Goal: Task Accomplishment & Management: Manage account settings

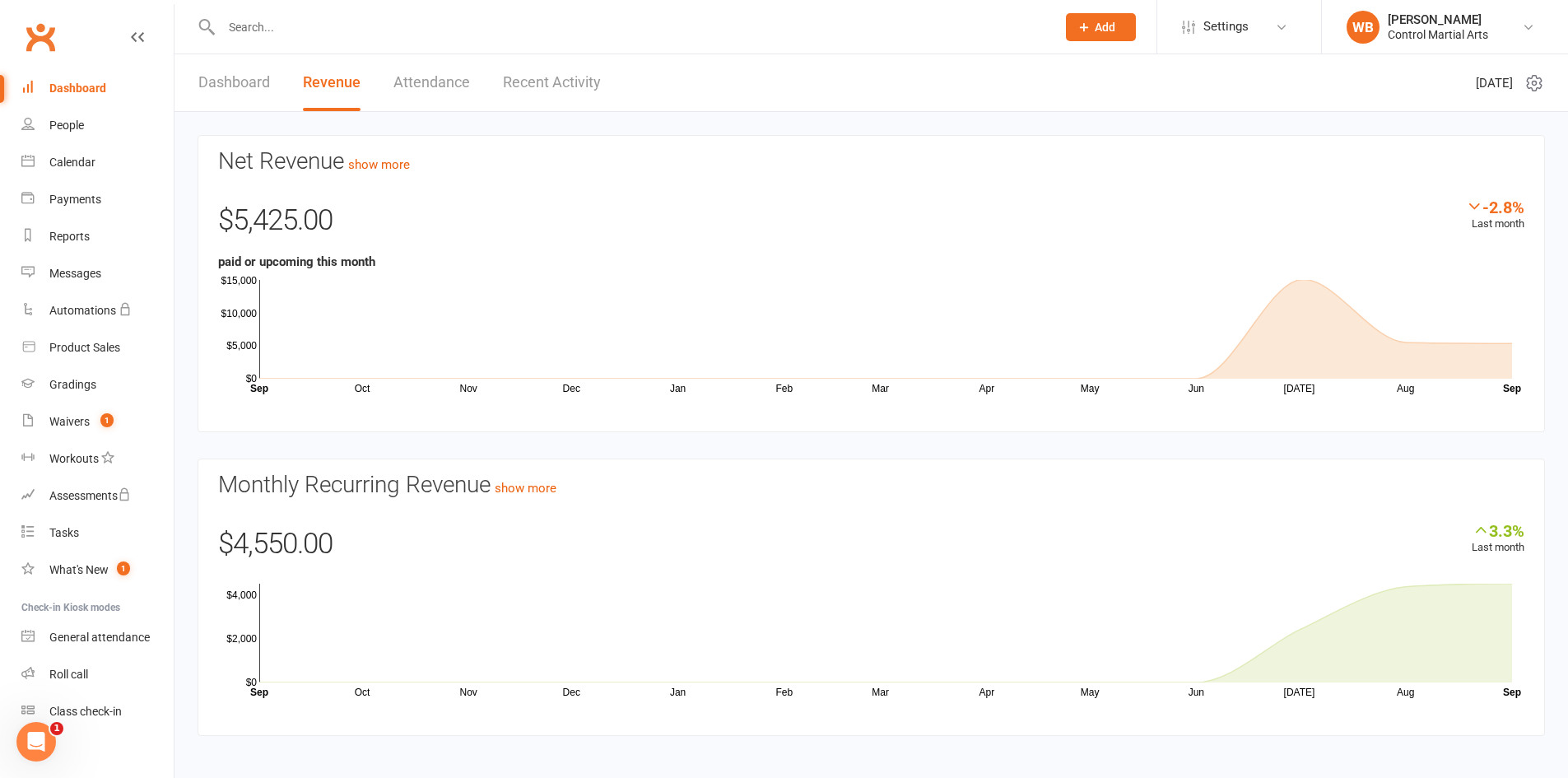
click at [700, 452] on financials-widget "Net Revenue show more -2.8% Last month $5,425.00 paid or upcoming this month Oc…" at bounding box center [870, 436] width 1347 height 601
click at [62, 417] on div "Waivers" at bounding box center [69, 421] width 40 height 13
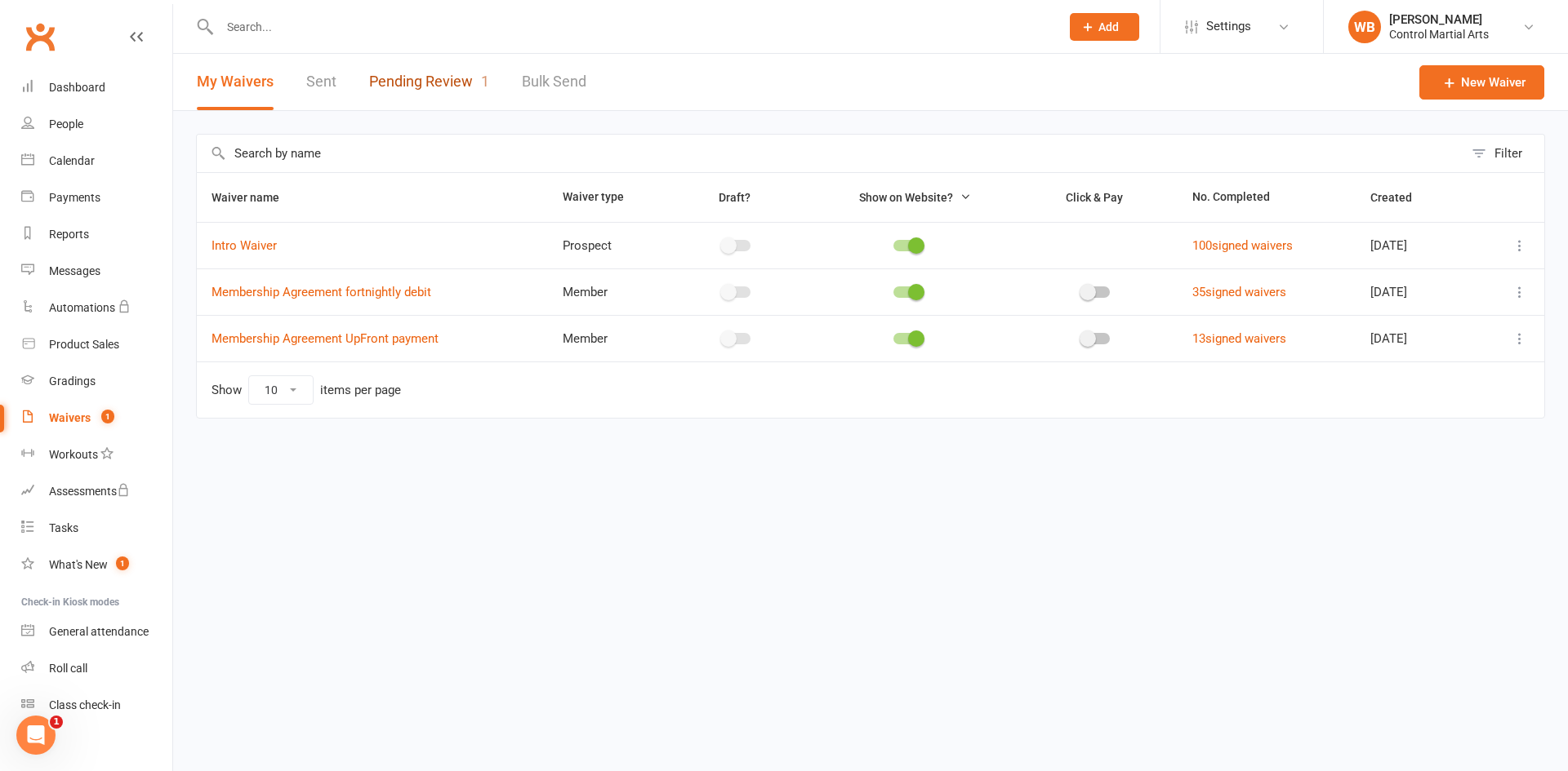
click at [483, 107] on link "Pending Review 1" at bounding box center [429, 82] width 120 height 57
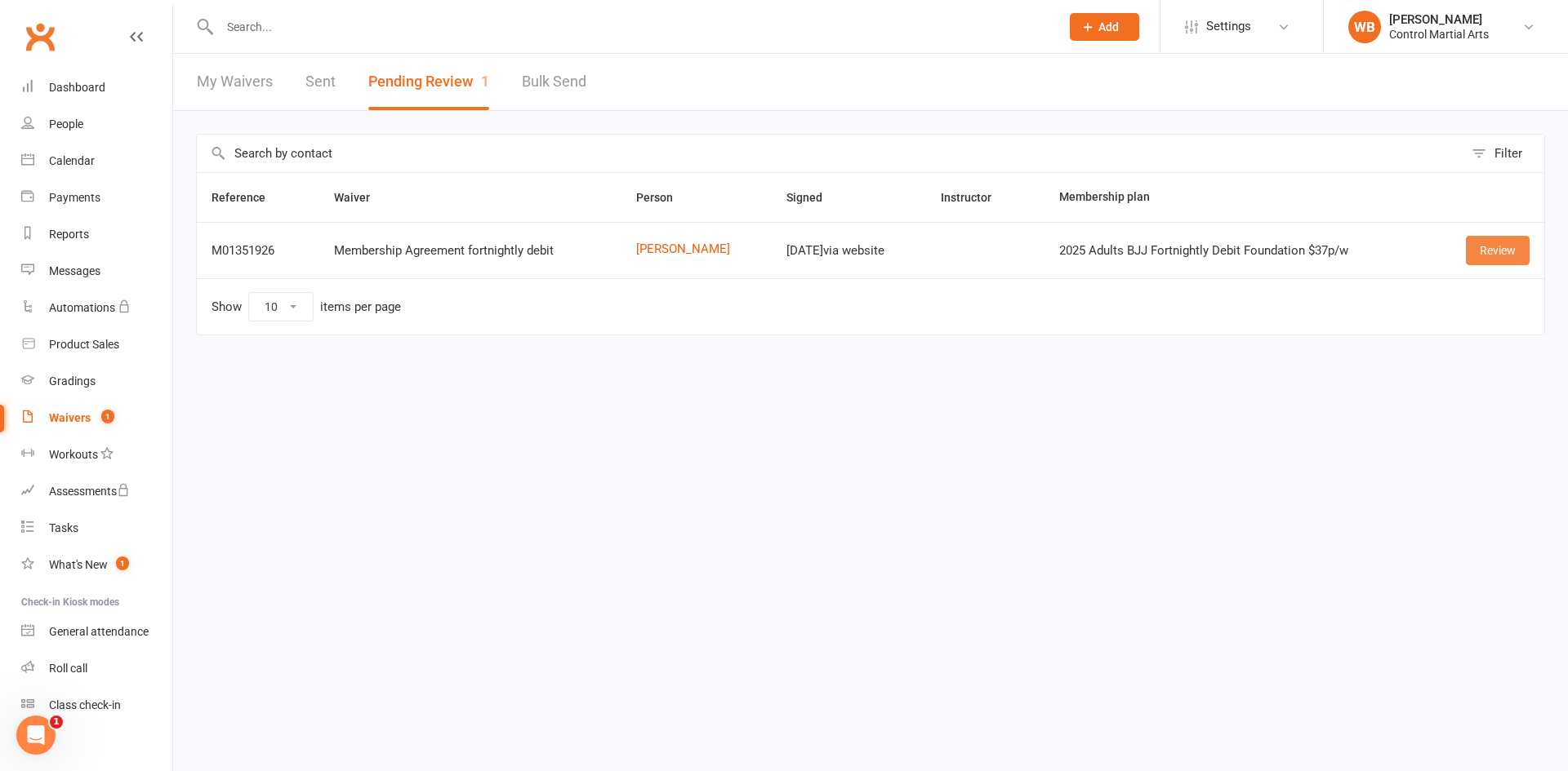
click at [1495, 254] on link "Review" at bounding box center [1497, 250] width 64 height 29
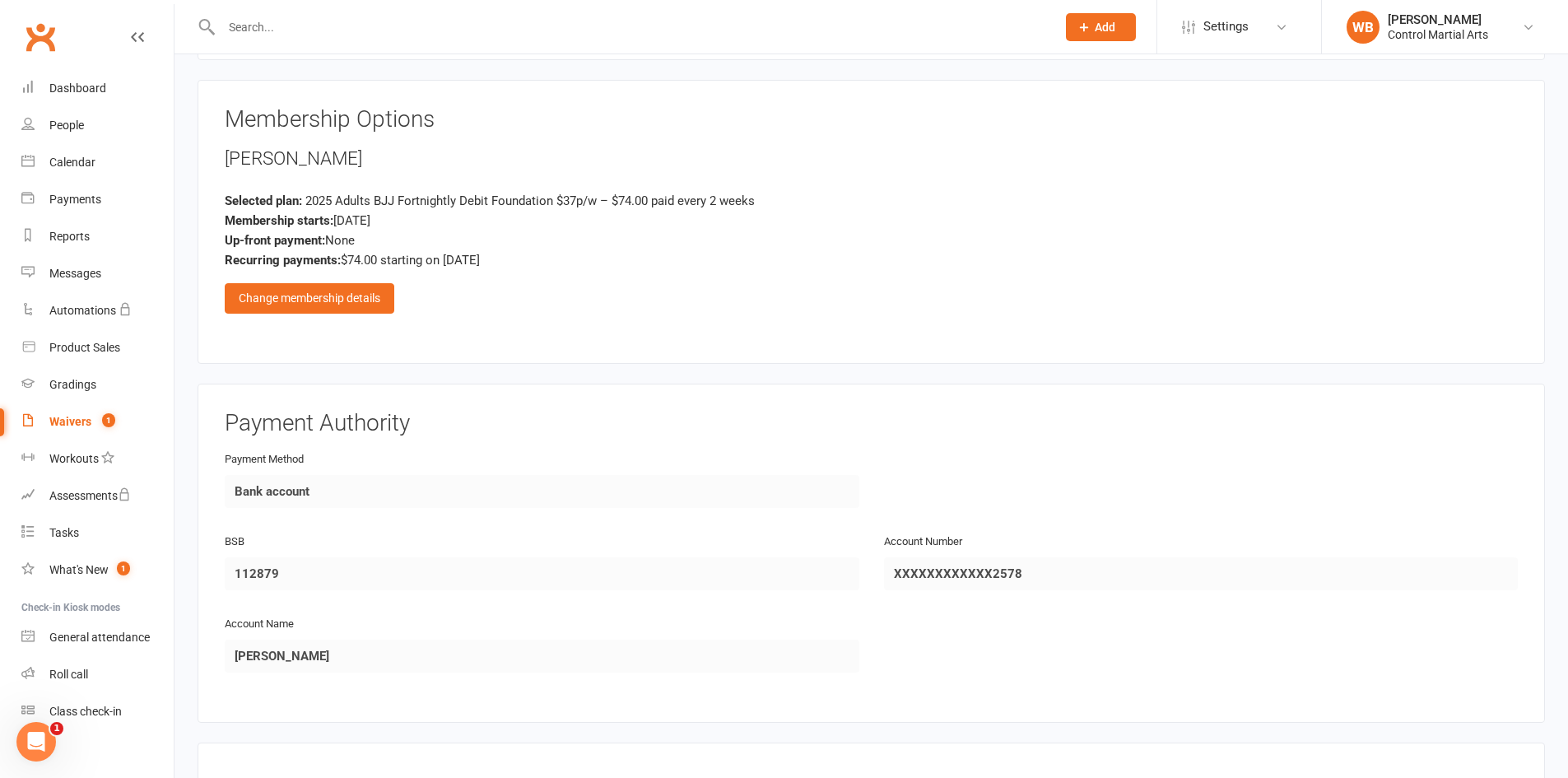
scroll to position [742, 0]
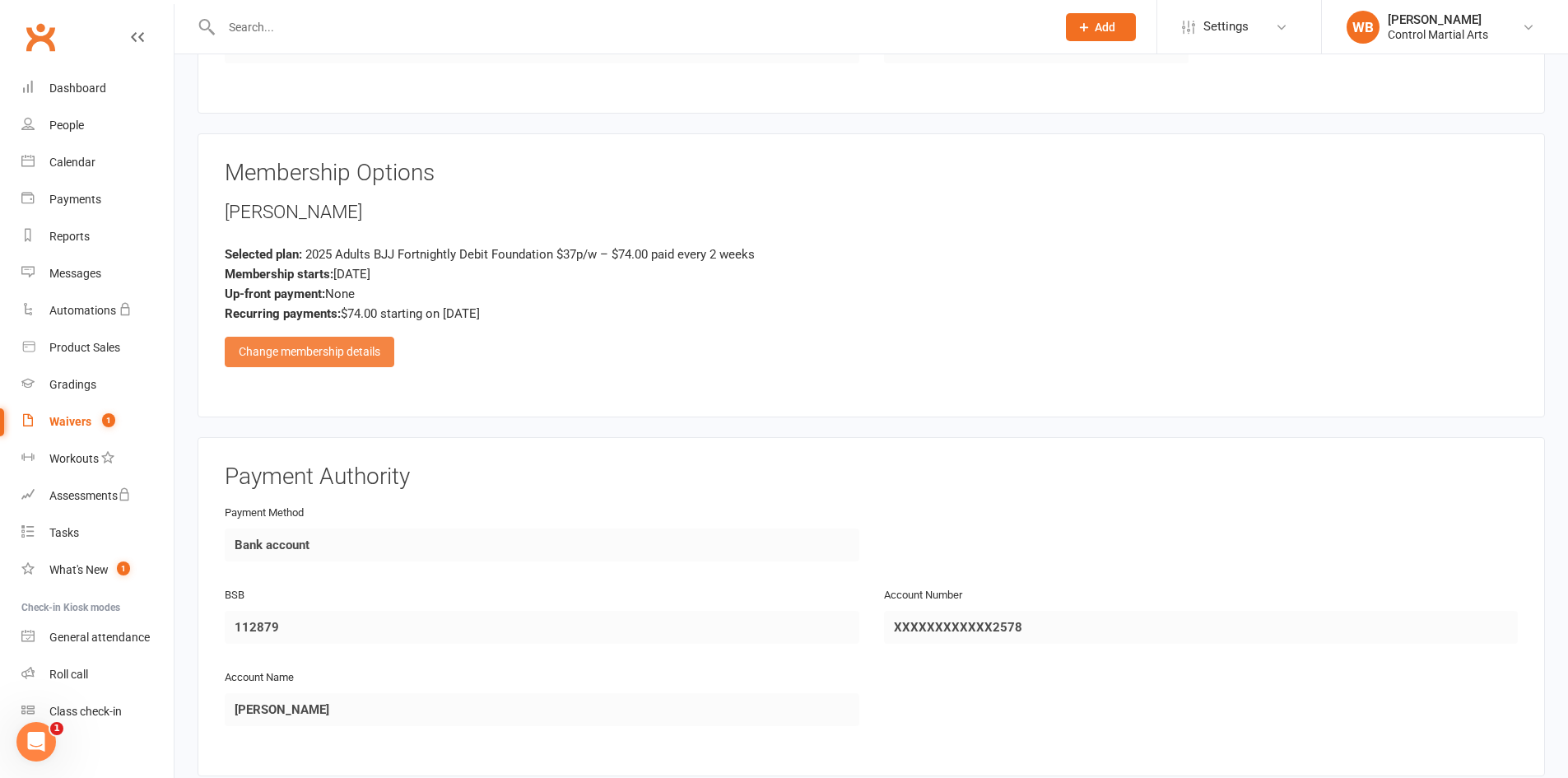
click at [315, 361] on div "Change membership details" at bounding box center [309, 352] width 170 height 30
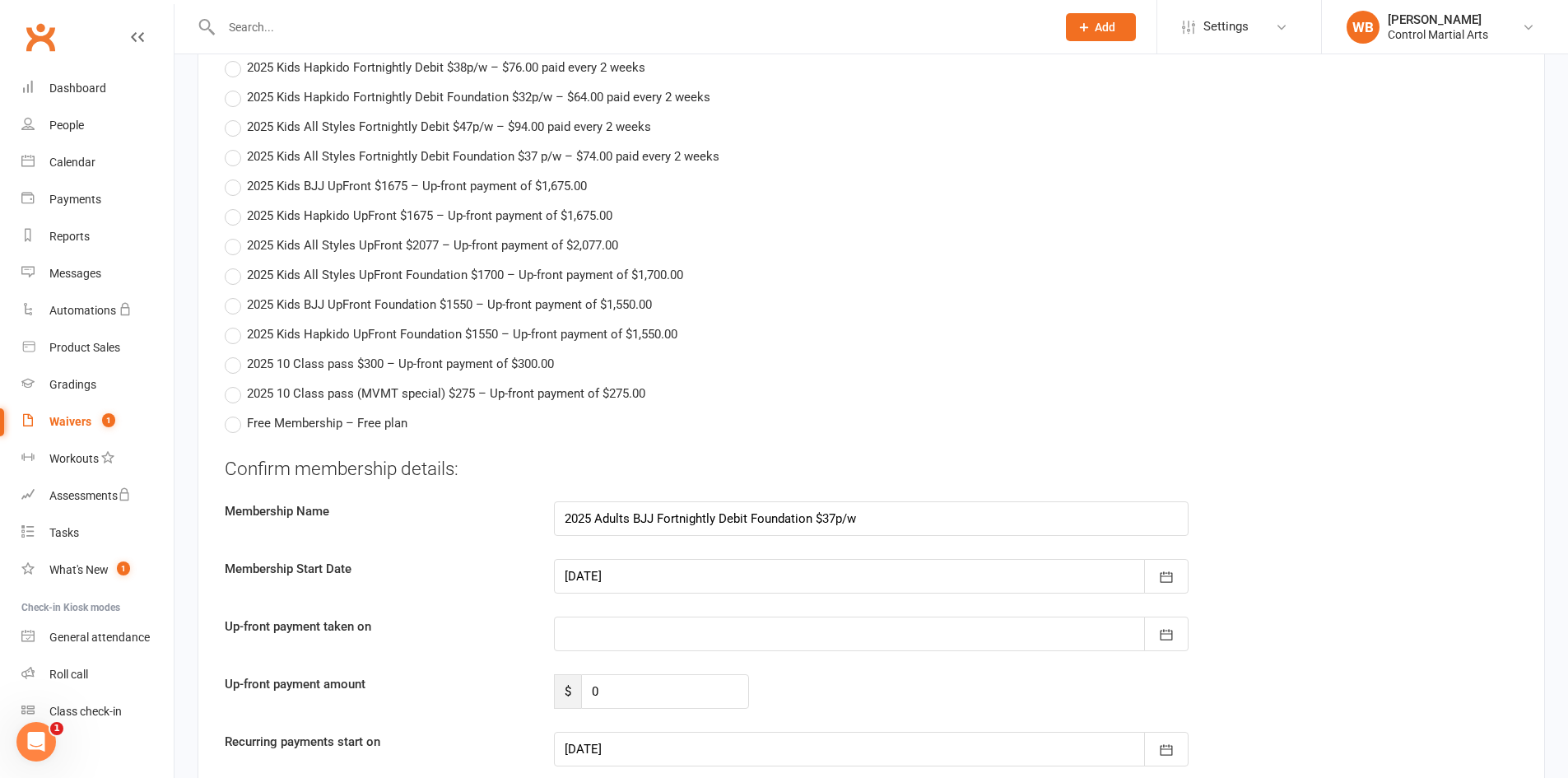
scroll to position [1235, 0]
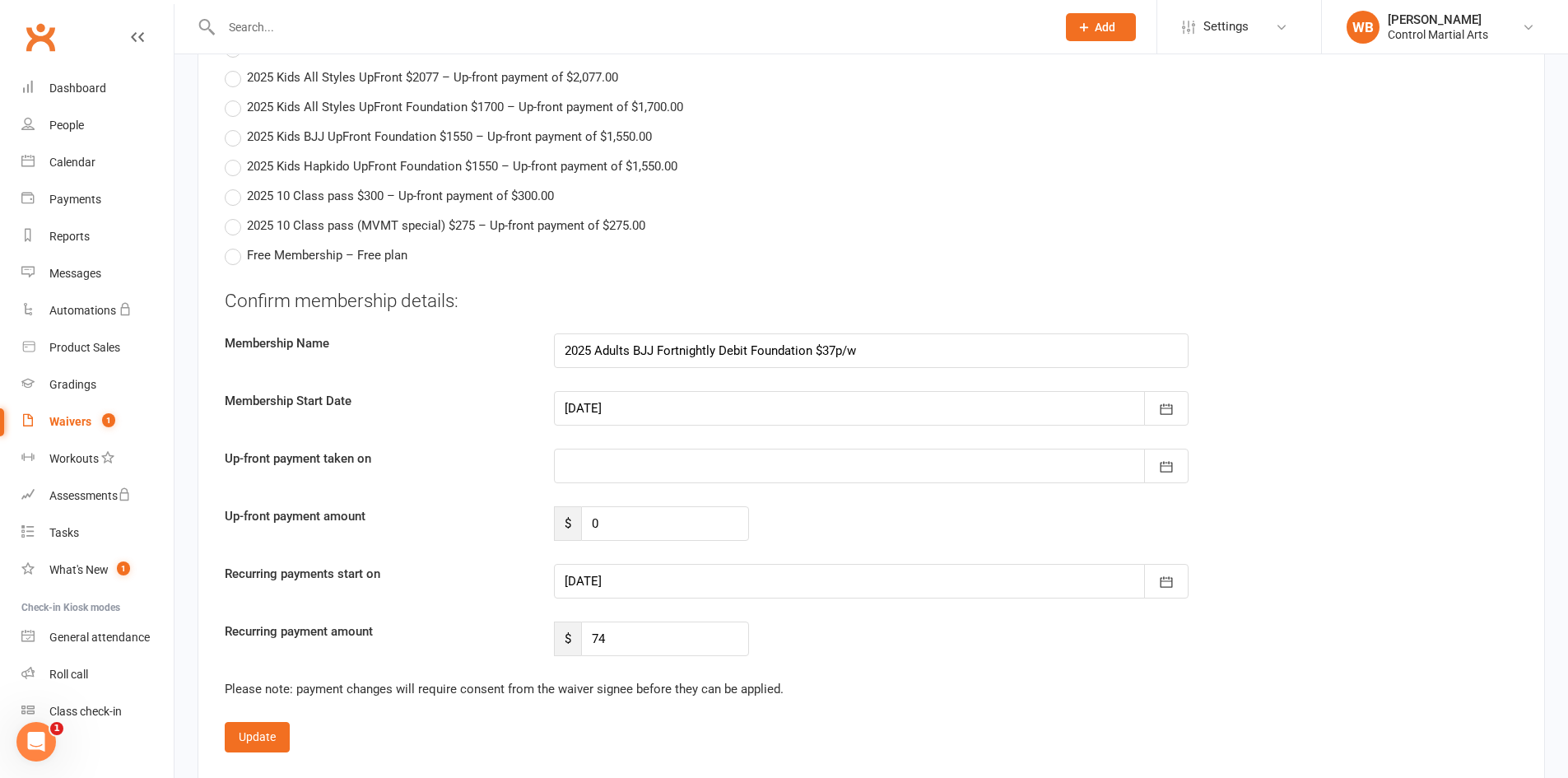
click at [742, 590] on div at bounding box center [871, 581] width 635 height 35
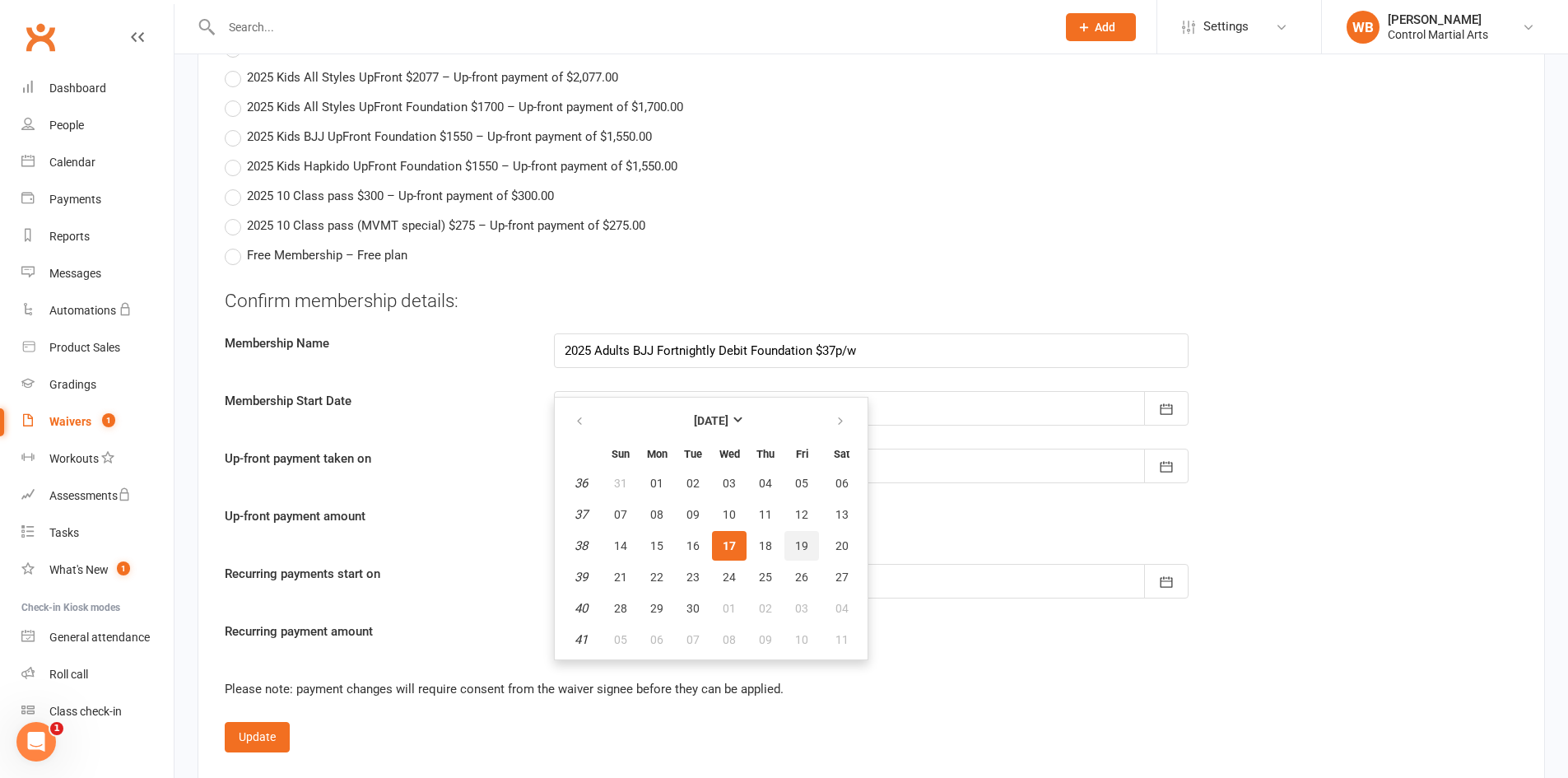
click at [804, 559] on button "19" at bounding box center [801, 546] width 34 height 30
type input "19 Sep 2025"
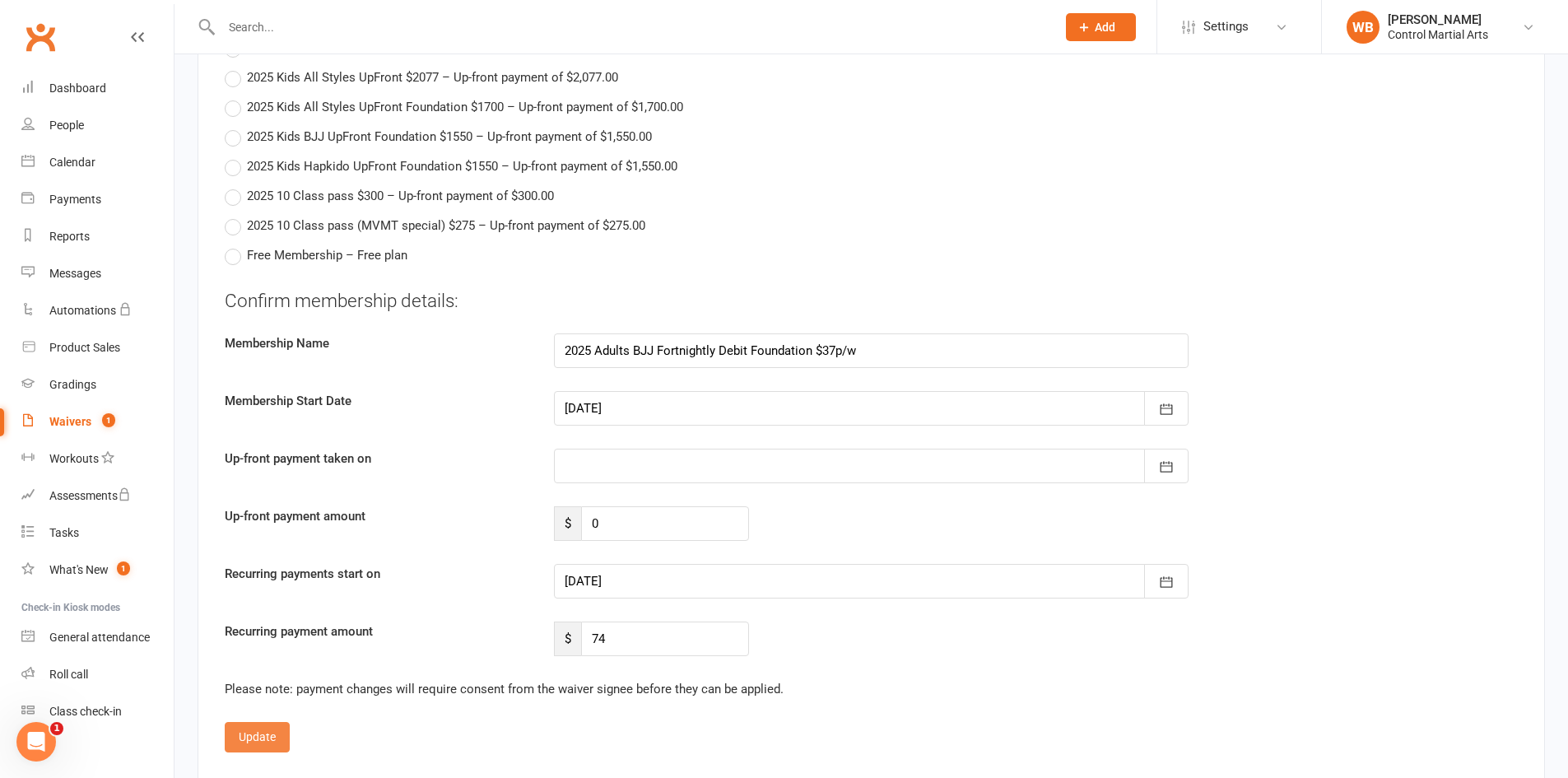
click at [265, 738] on button "Update" at bounding box center [257, 738] width 65 height 30
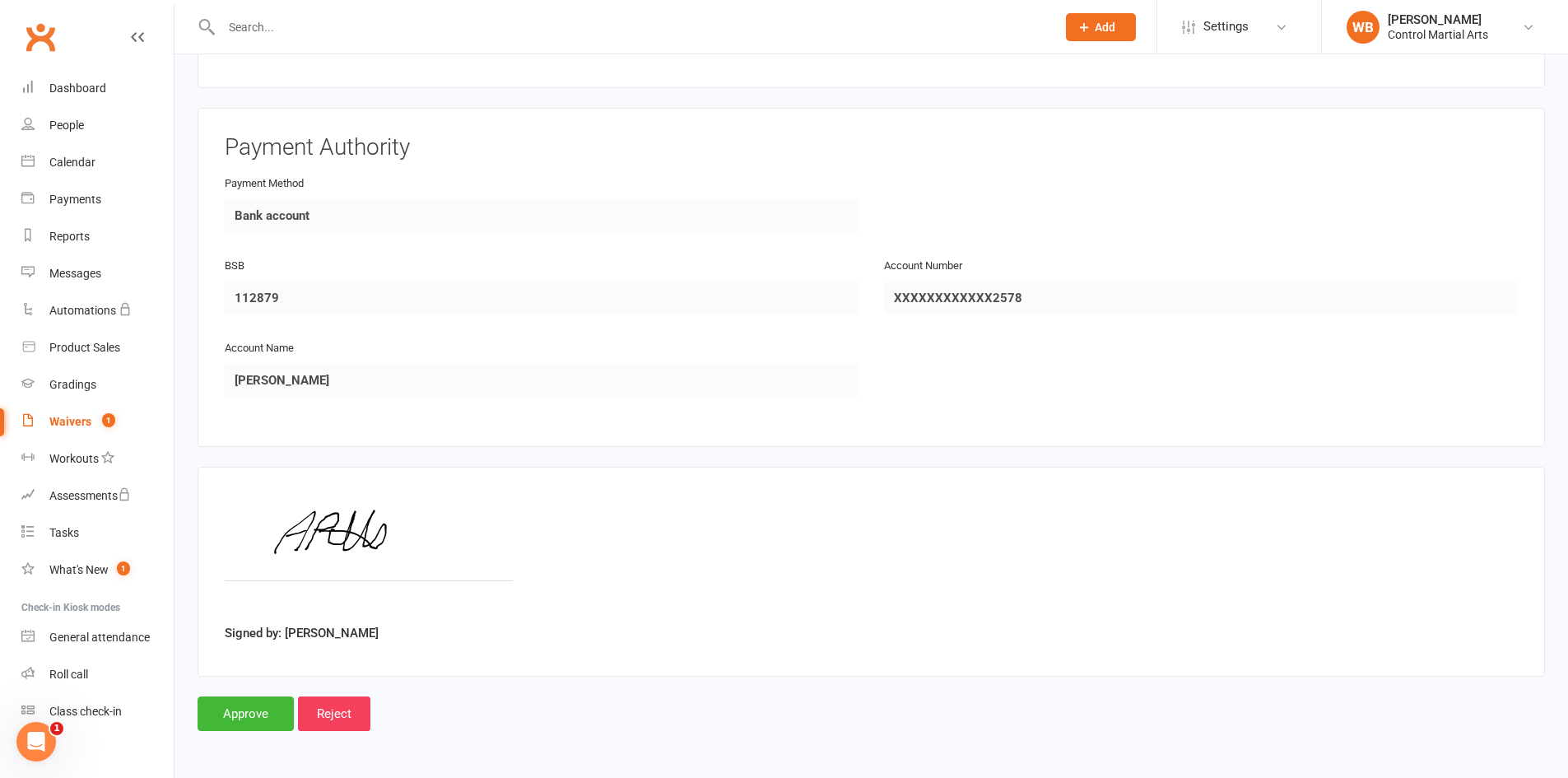
scroll to position [988, 0]
click at [272, 722] on input "Approve" at bounding box center [245, 714] width 97 height 35
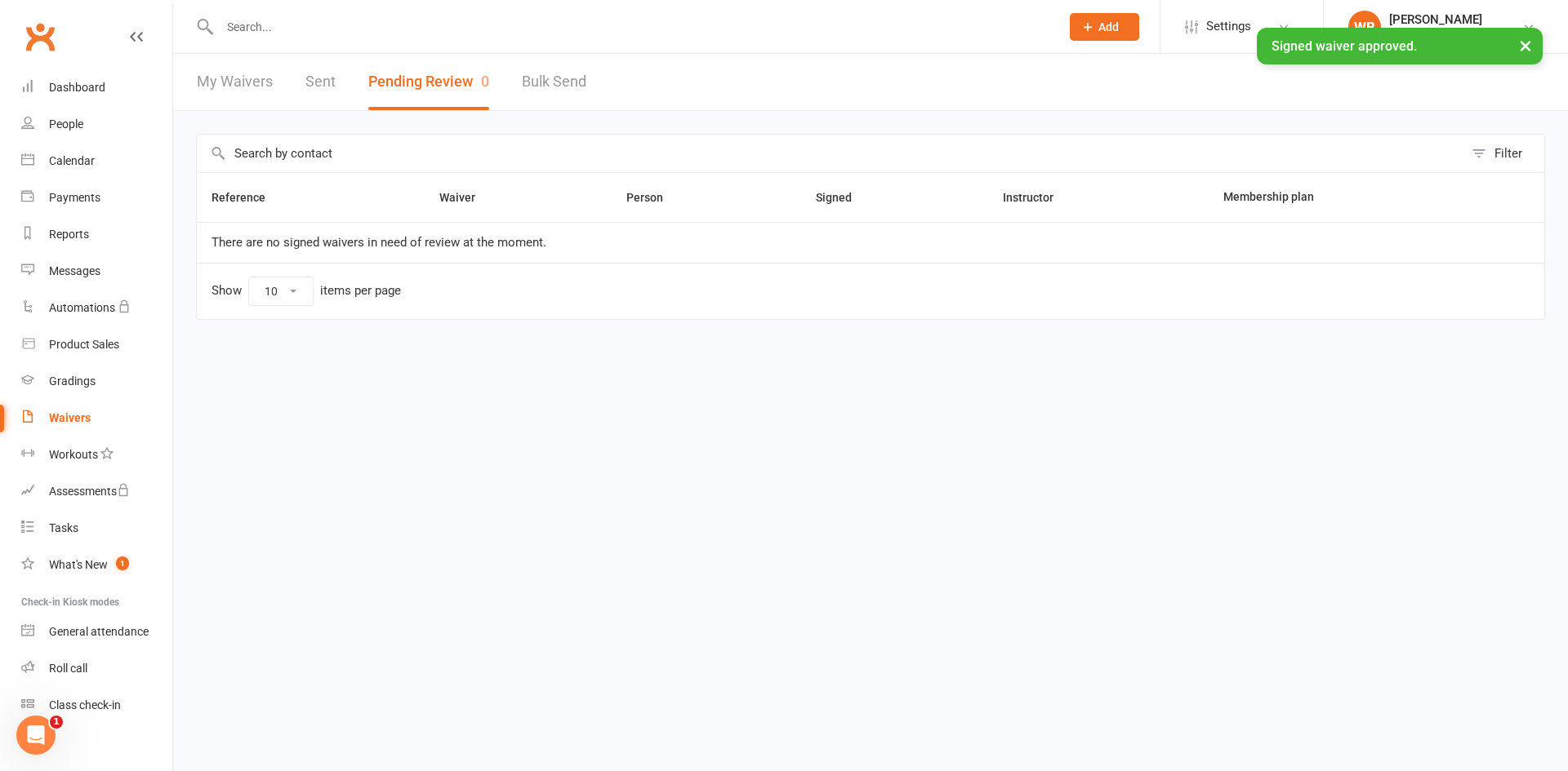
click at [450, 21] on input "text" at bounding box center [632, 26] width 834 height 22
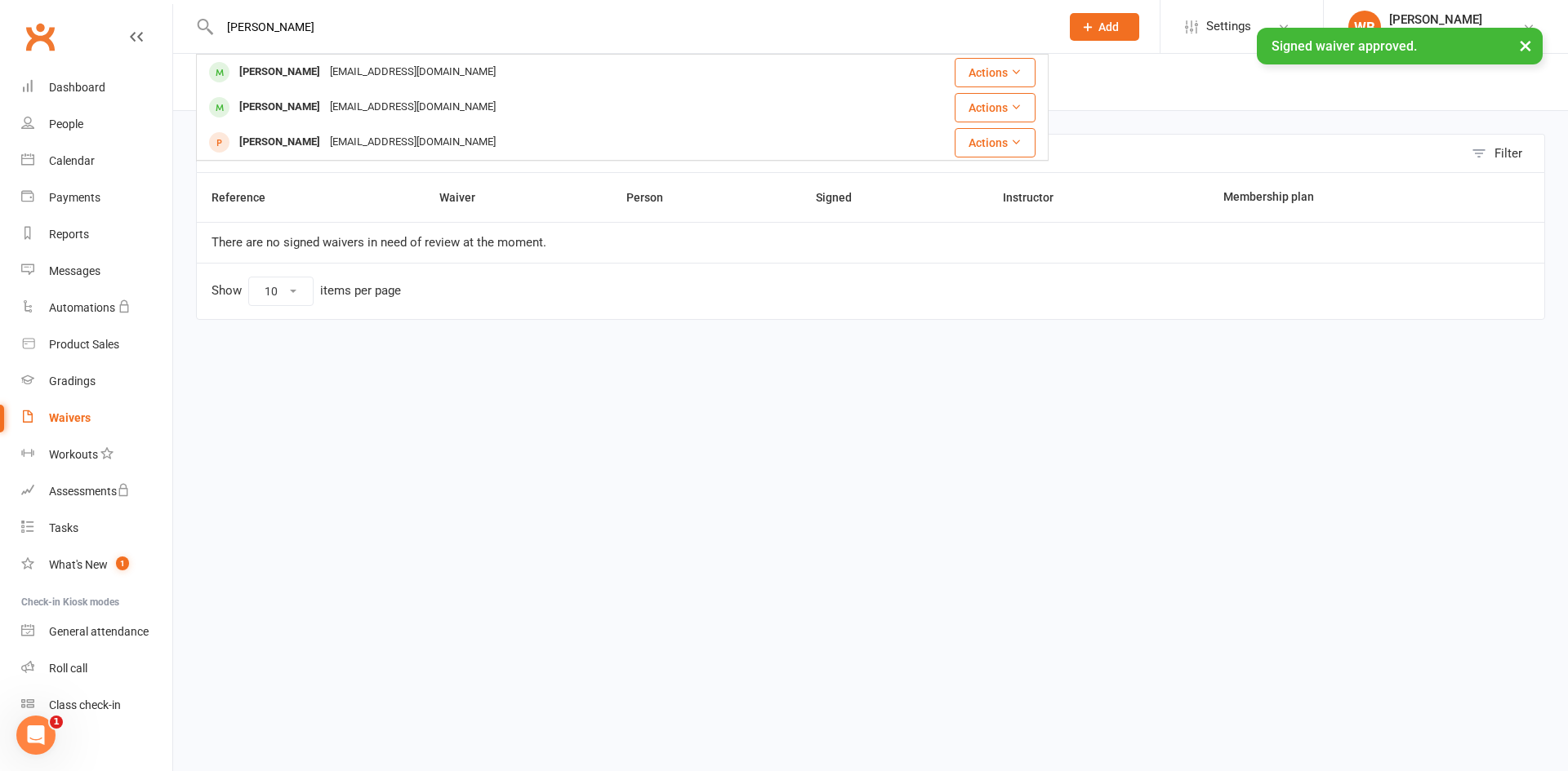
type input "andrew p"
click at [410, 27] on div "× Signed waiver approved." at bounding box center [773, 27] width 1546 height 0
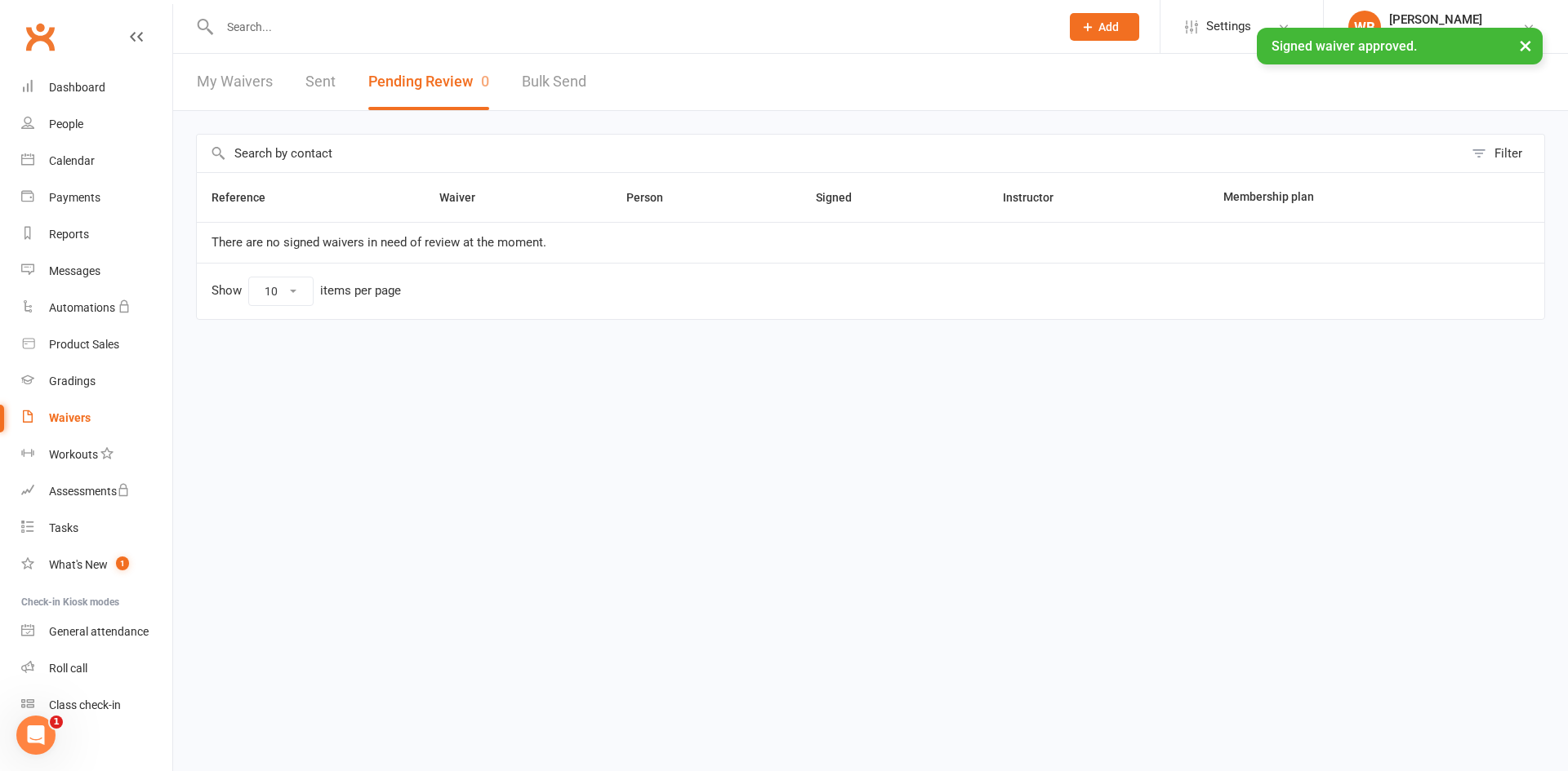
click at [410, 63] on ui-view "Prospect Member Non-attending contact Class / event Appointment Grading event T…" at bounding box center [784, 185] width 1568 height 362
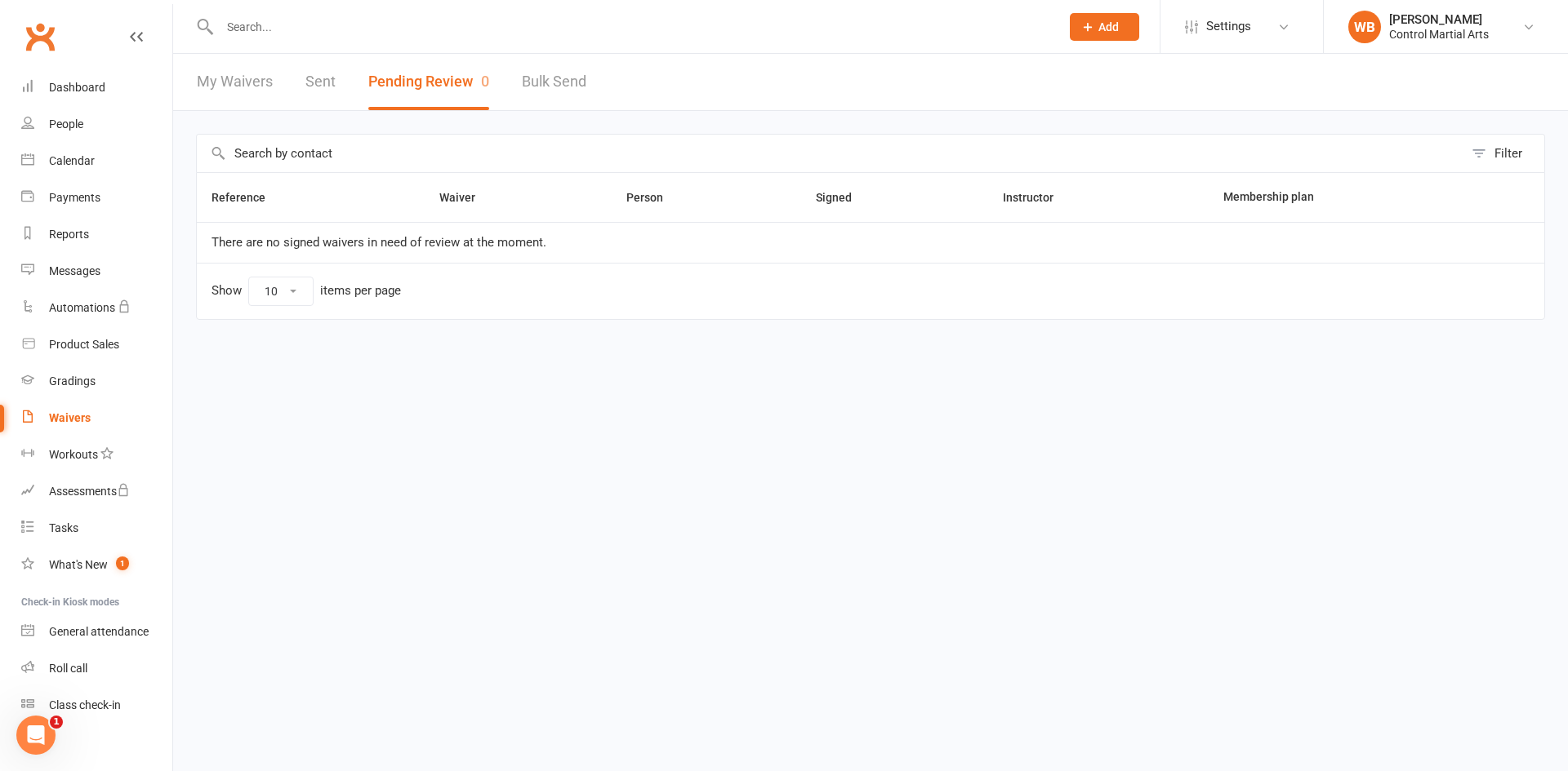
click at [292, 28] on input "text" at bounding box center [632, 26] width 834 height 22
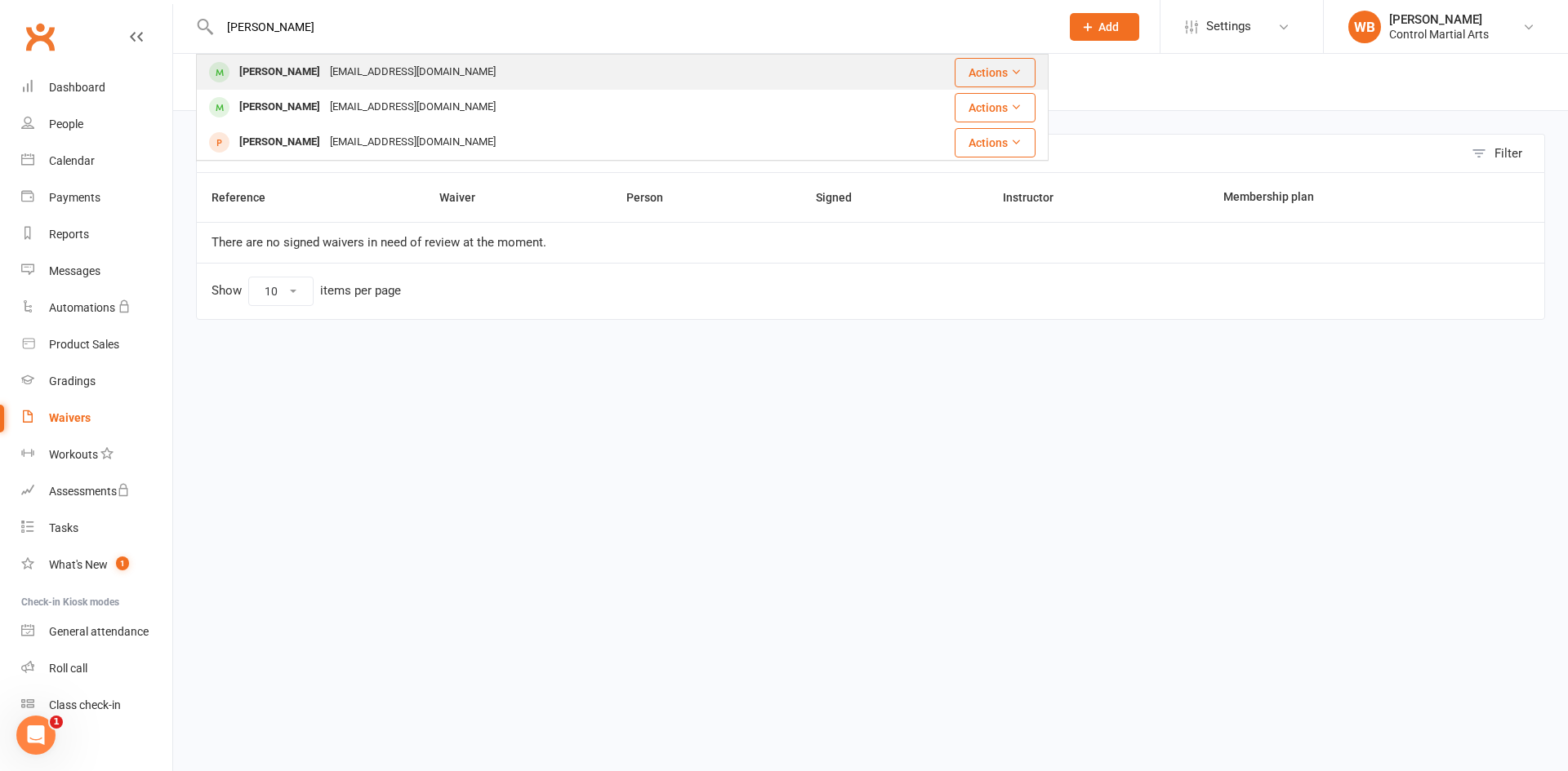
type input "andrew po"
click at [361, 75] on div "aandapotts@gmail.com" at bounding box center [413, 72] width 176 height 23
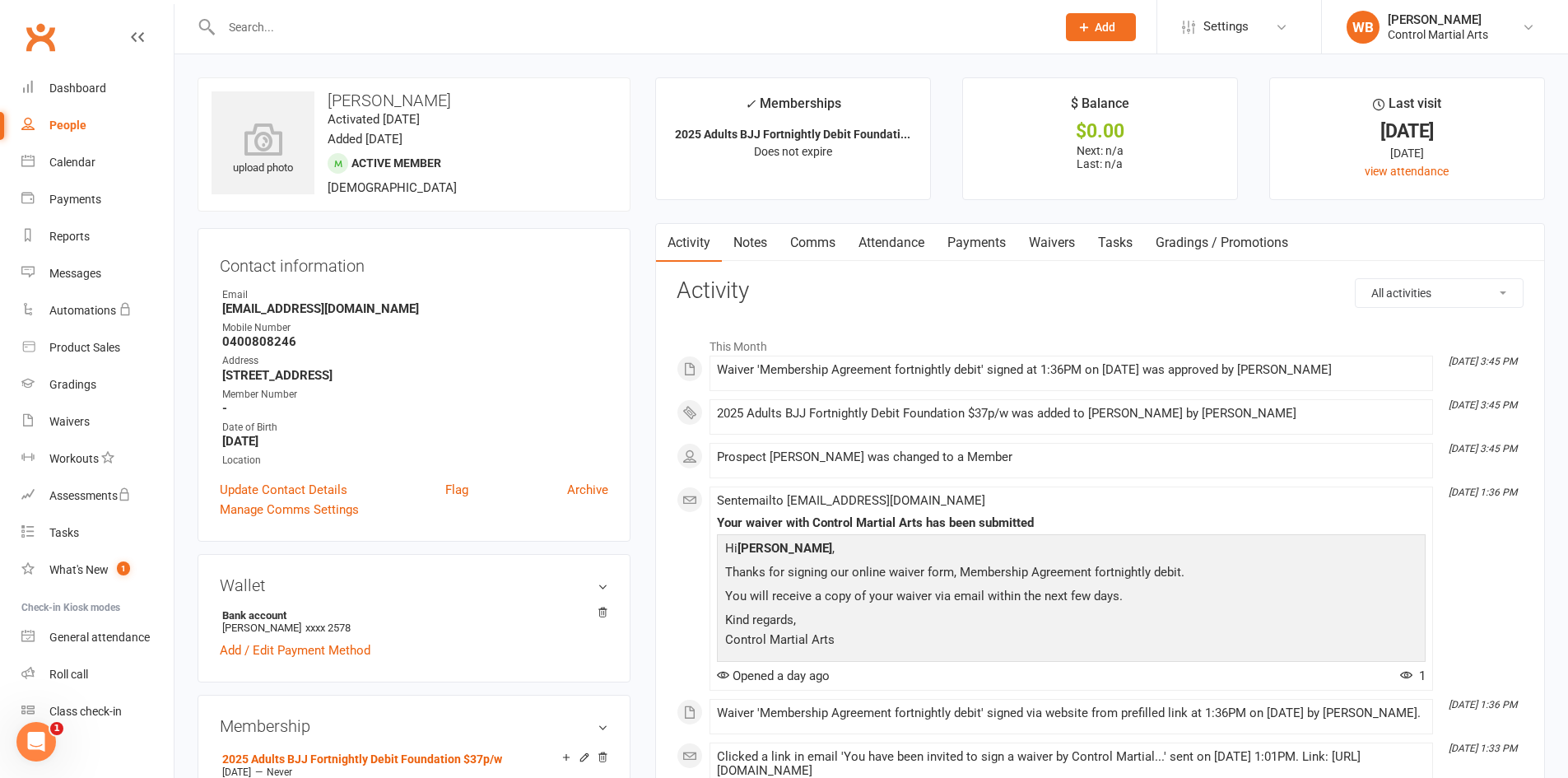
click at [994, 247] on link "Payments" at bounding box center [977, 243] width 82 height 37
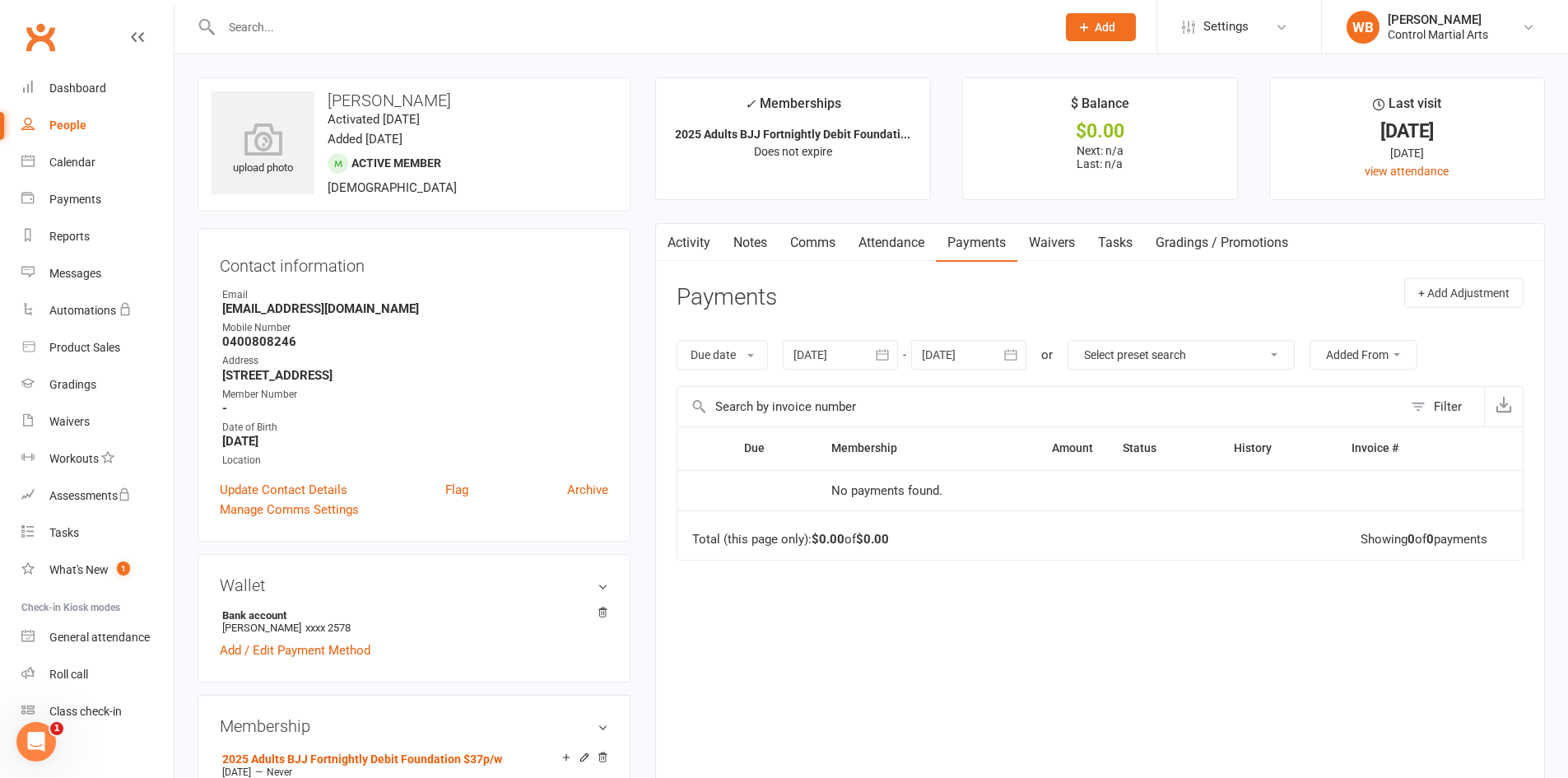
drag, startPoint x: 460, startPoint y: 144, endPoint x: 352, endPoint y: 125, distance: 109.7
click at [352, 125] on div "upload photo Andrew Potts Activated 17 September, 2025 Added 11 September, 2025…" at bounding box center [413, 145] width 433 height 134
click at [402, 138] on time "Added 11 September, 2025" at bounding box center [365, 139] width 75 height 15
click at [402, 143] on time "Added 11 September, 2025" at bounding box center [365, 139] width 75 height 15
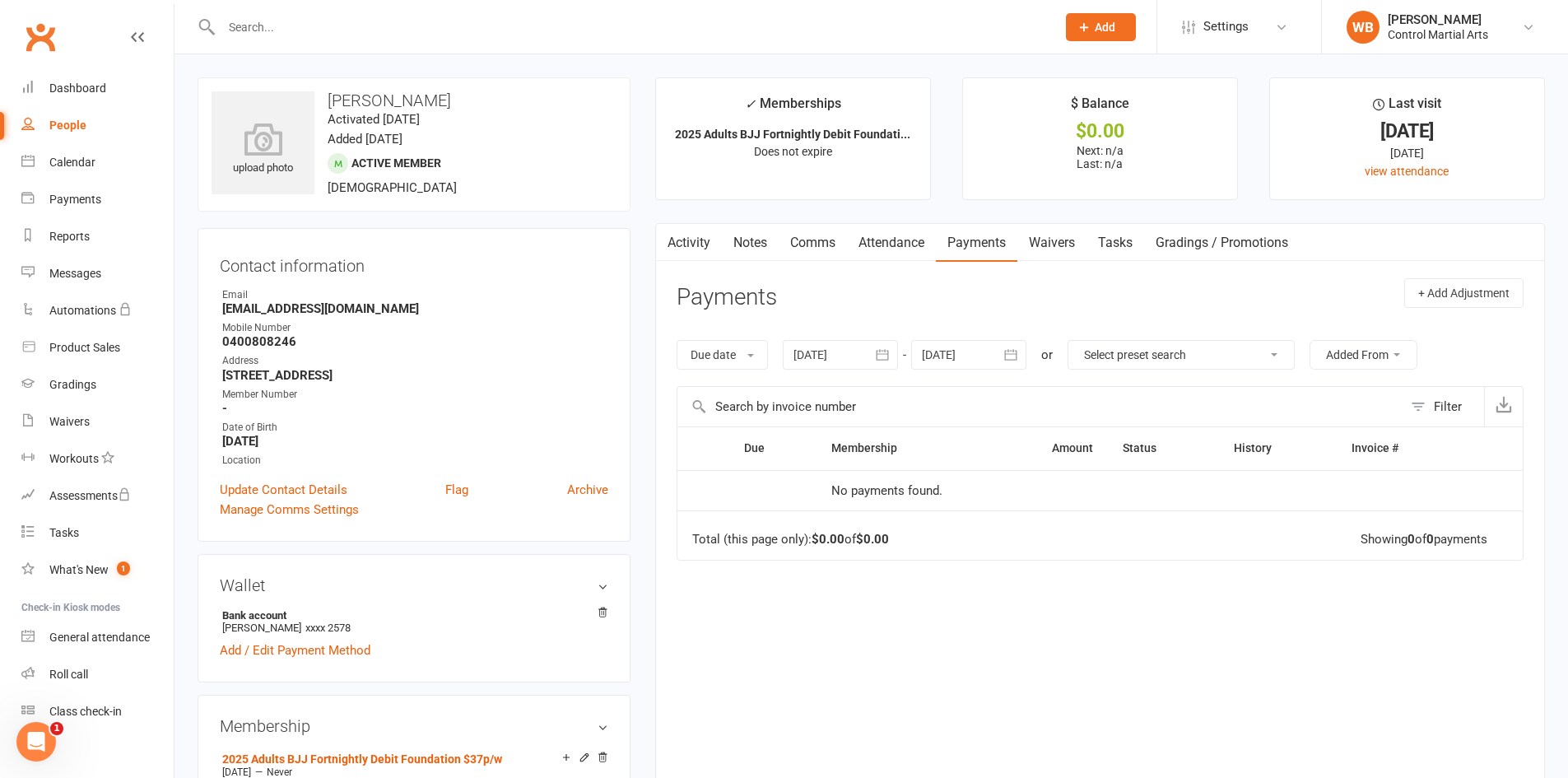
click at [438, 153] on div "upload photo Andrew Potts Activated 17 September, 2025 Added 11 September, 2025…" at bounding box center [413, 145] width 433 height 134
click at [1045, 253] on link "Waivers" at bounding box center [1052, 243] width 69 height 37
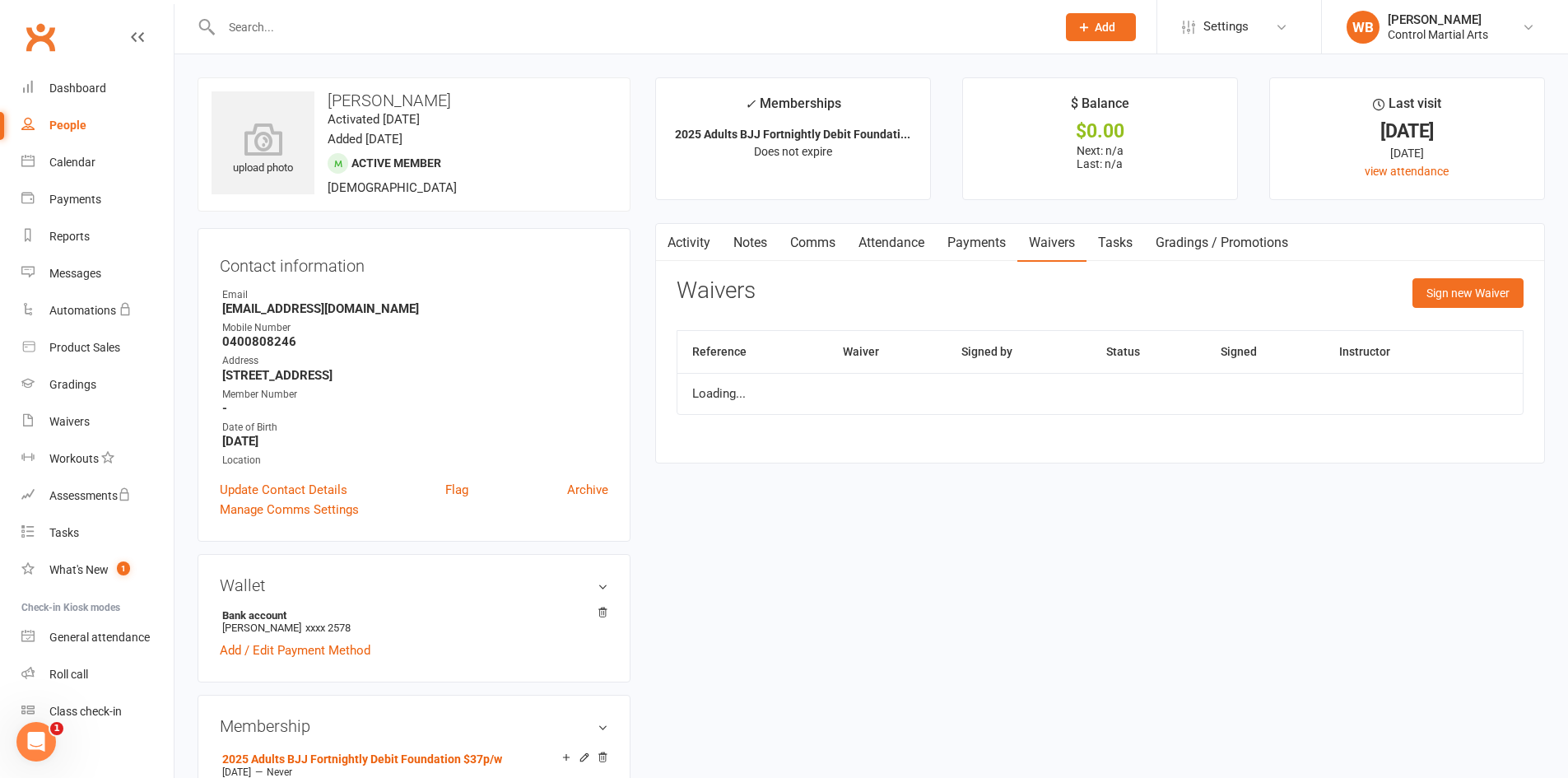
click at [1002, 245] on link "Payments" at bounding box center [977, 243] width 82 height 37
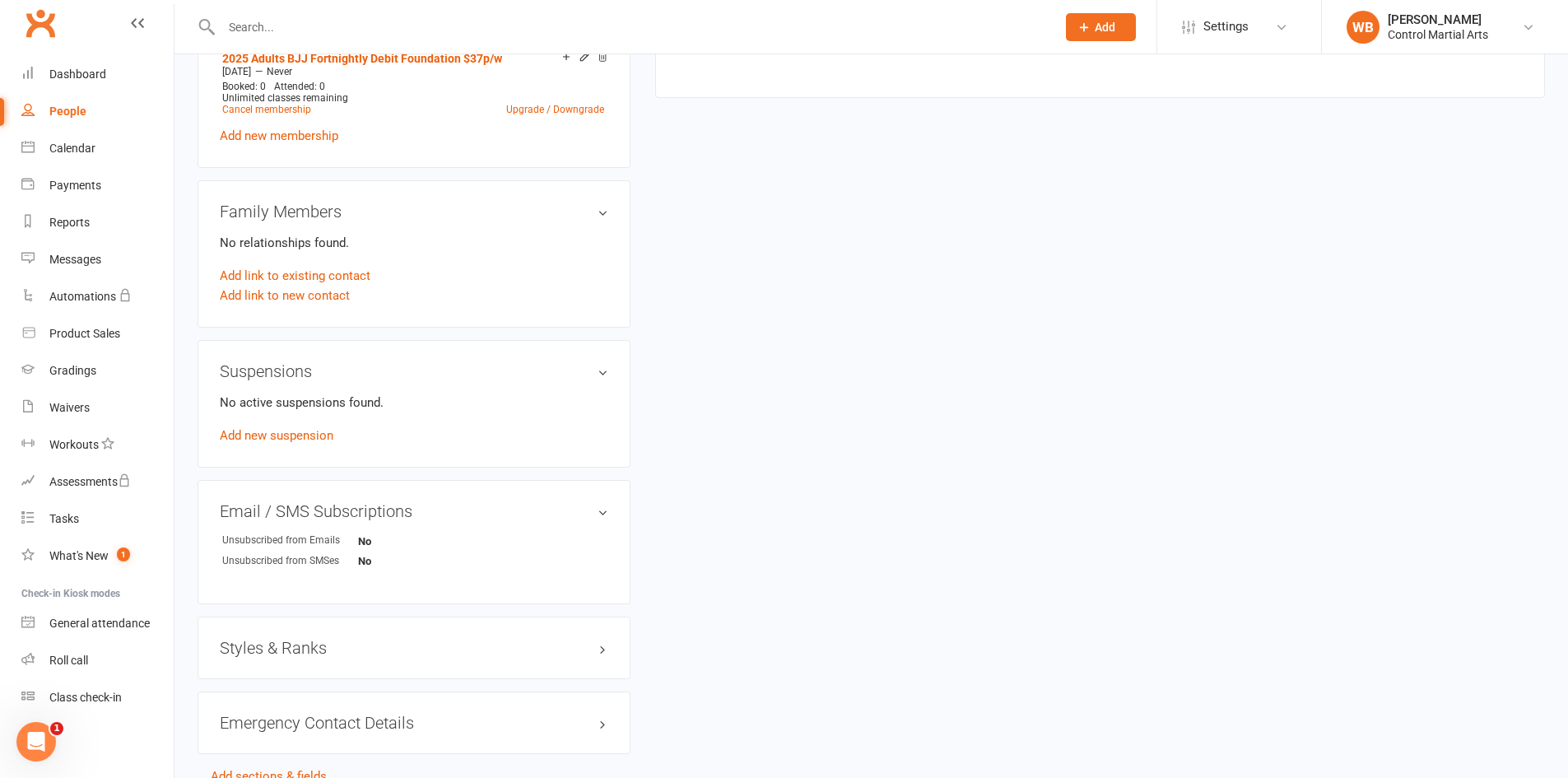
scroll to position [793, 0]
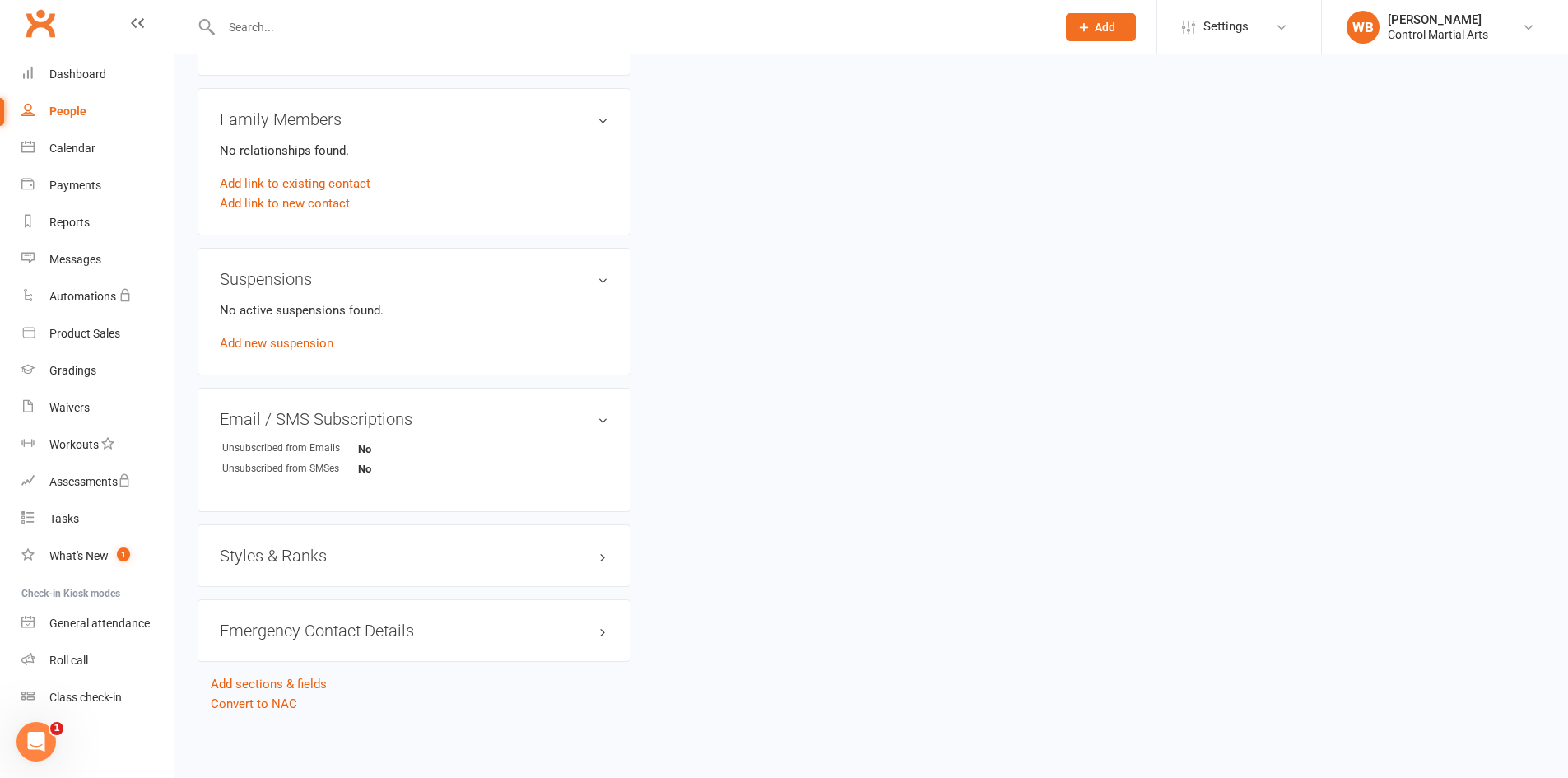
click at [336, 554] on h3 "Styles & Ranks" at bounding box center [414, 556] width 388 height 18
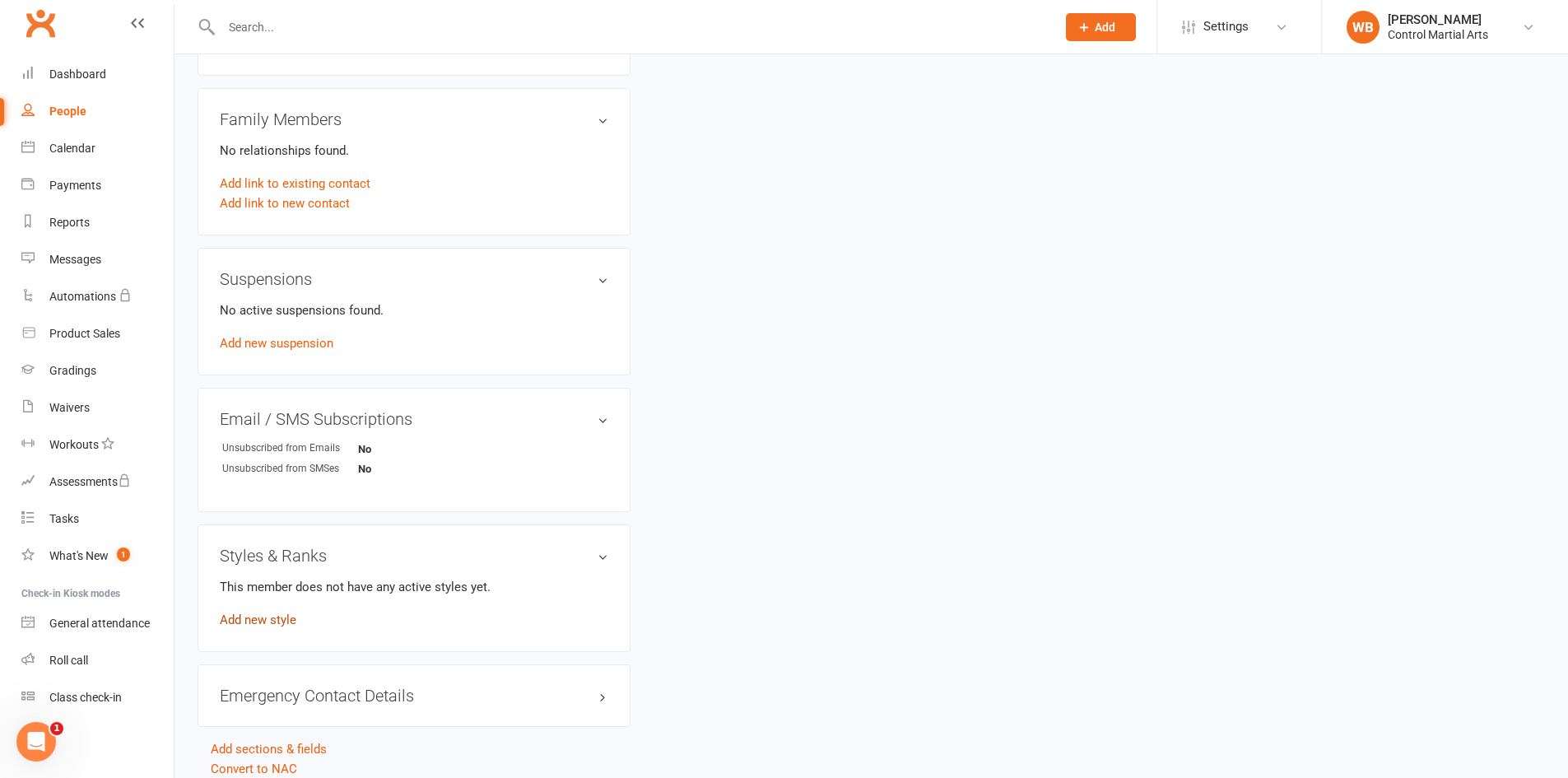
click at [279, 625] on link "Add new style" at bounding box center [258, 619] width 77 height 15
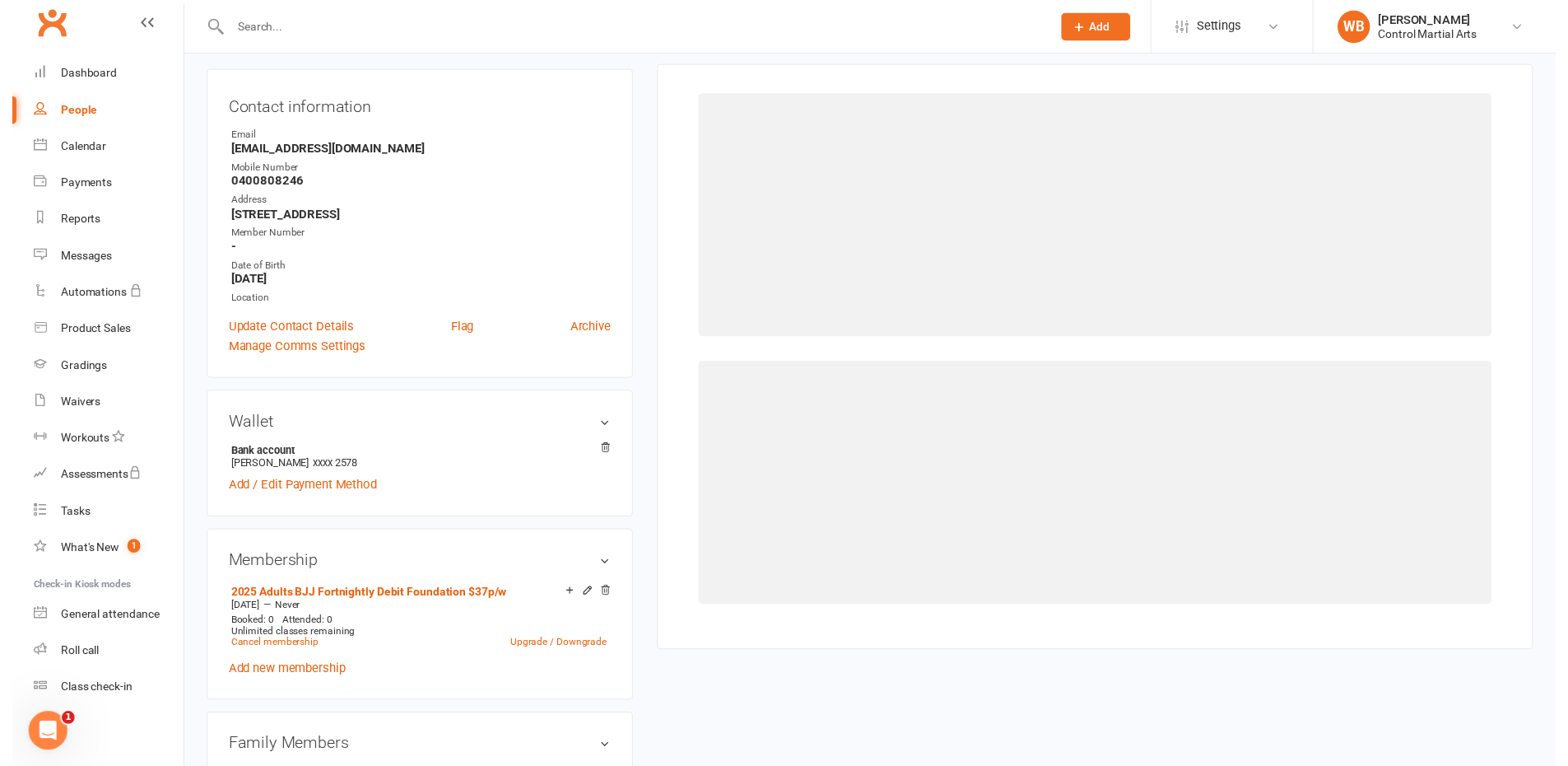
scroll to position [141, 0]
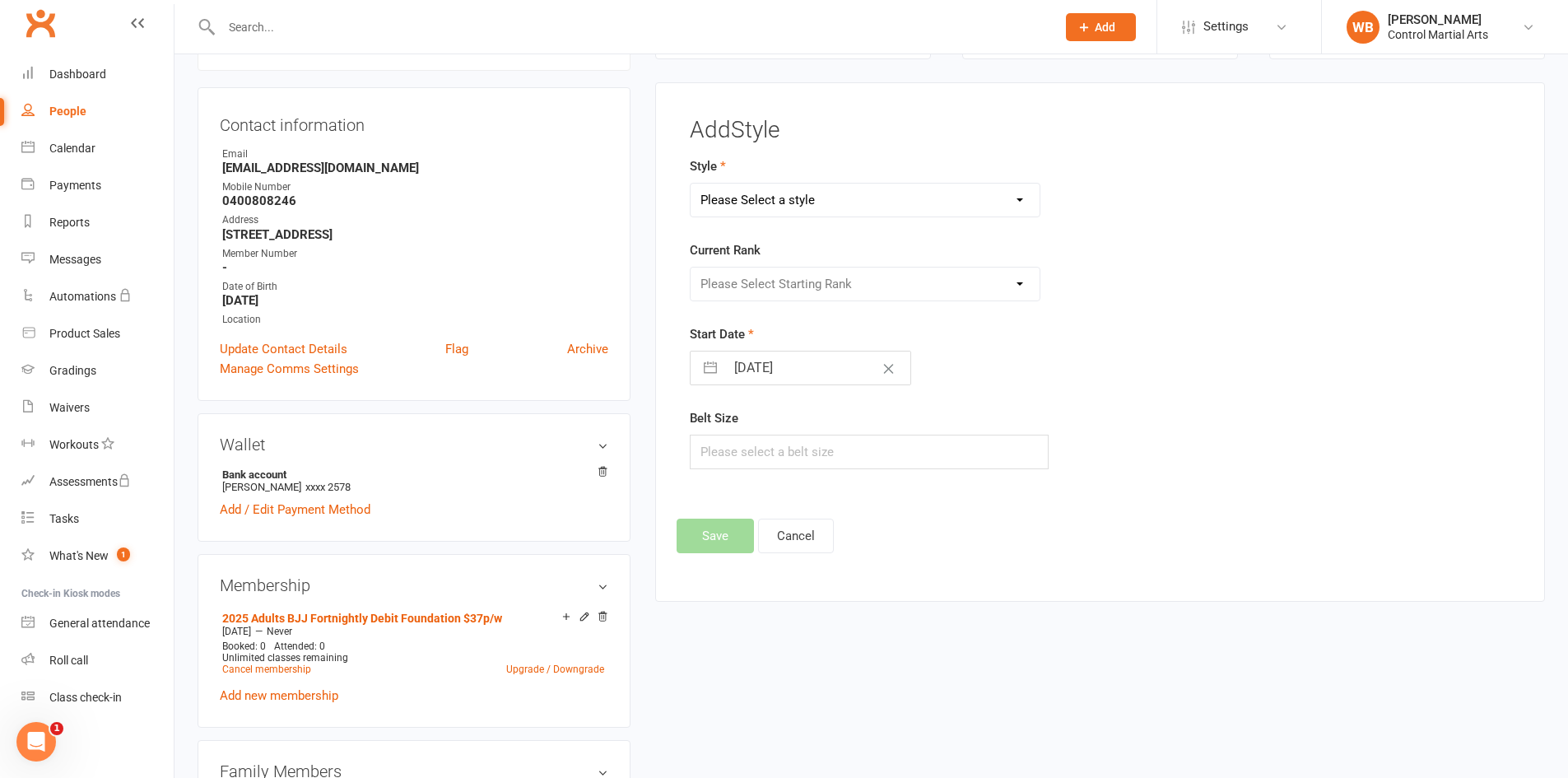
click at [940, 210] on select "Please Select a style Adults BJJ Kids BJJ Kids Hapkido" at bounding box center [865, 199] width 350 height 33
select select "3693"
click at [691, 183] on select "Please Select a style Adults BJJ Kids BJJ Kids Hapkido" at bounding box center [865, 199] width 350 height 33
click at [850, 286] on select "Please Select Starting Rank White White 1 stripe White 3 stripe White 4 stripe …" at bounding box center [865, 283] width 350 height 33
select select "43679"
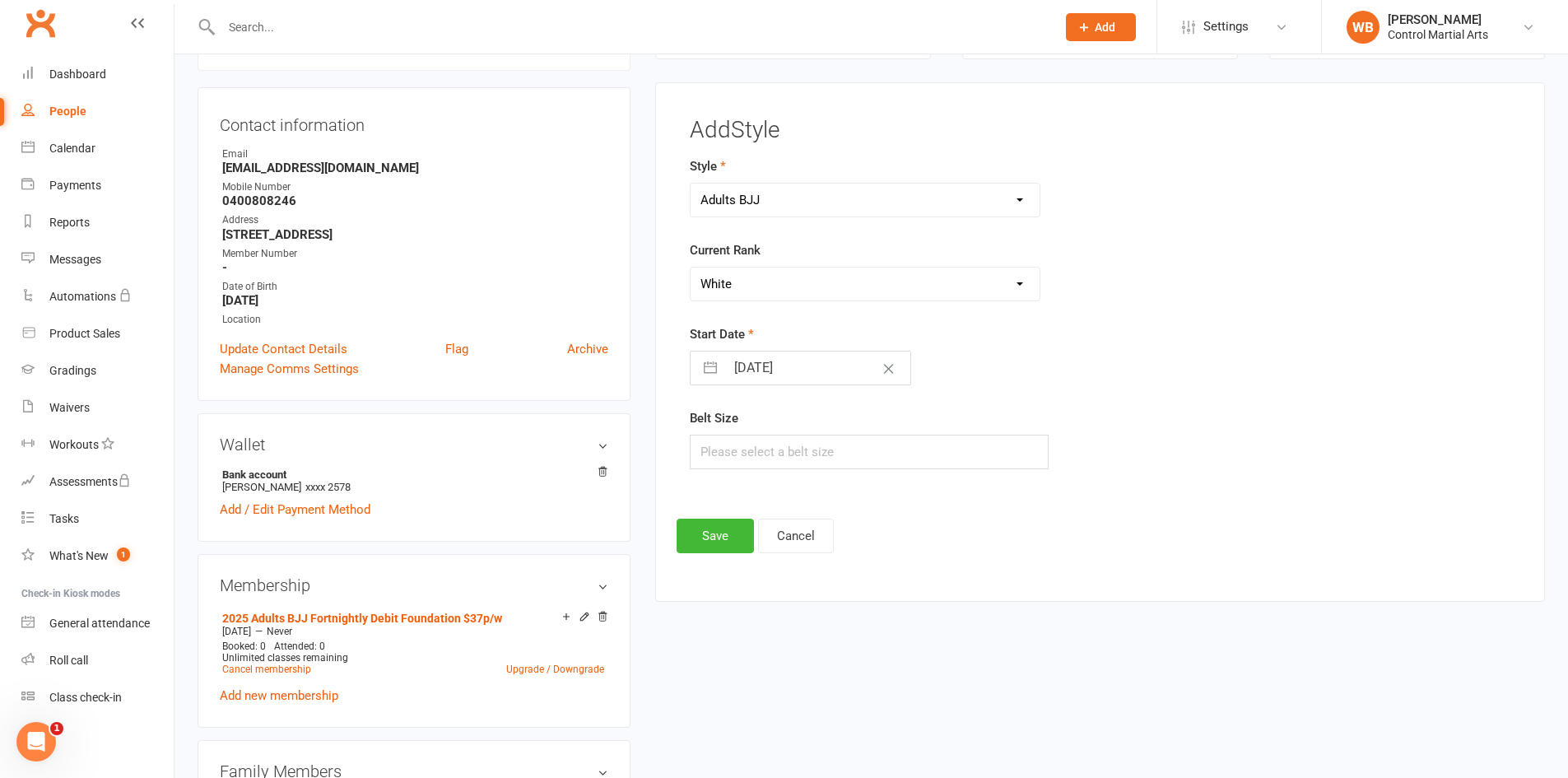
click at [691, 267] on select "Please Select Starting Rank White White 1 stripe White 3 stripe White 4 stripe …" at bounding box center [865, 283] width 350 height 33
click at [720, 547] on button "Save" at bounding box center [716, 535] width 78 height 35
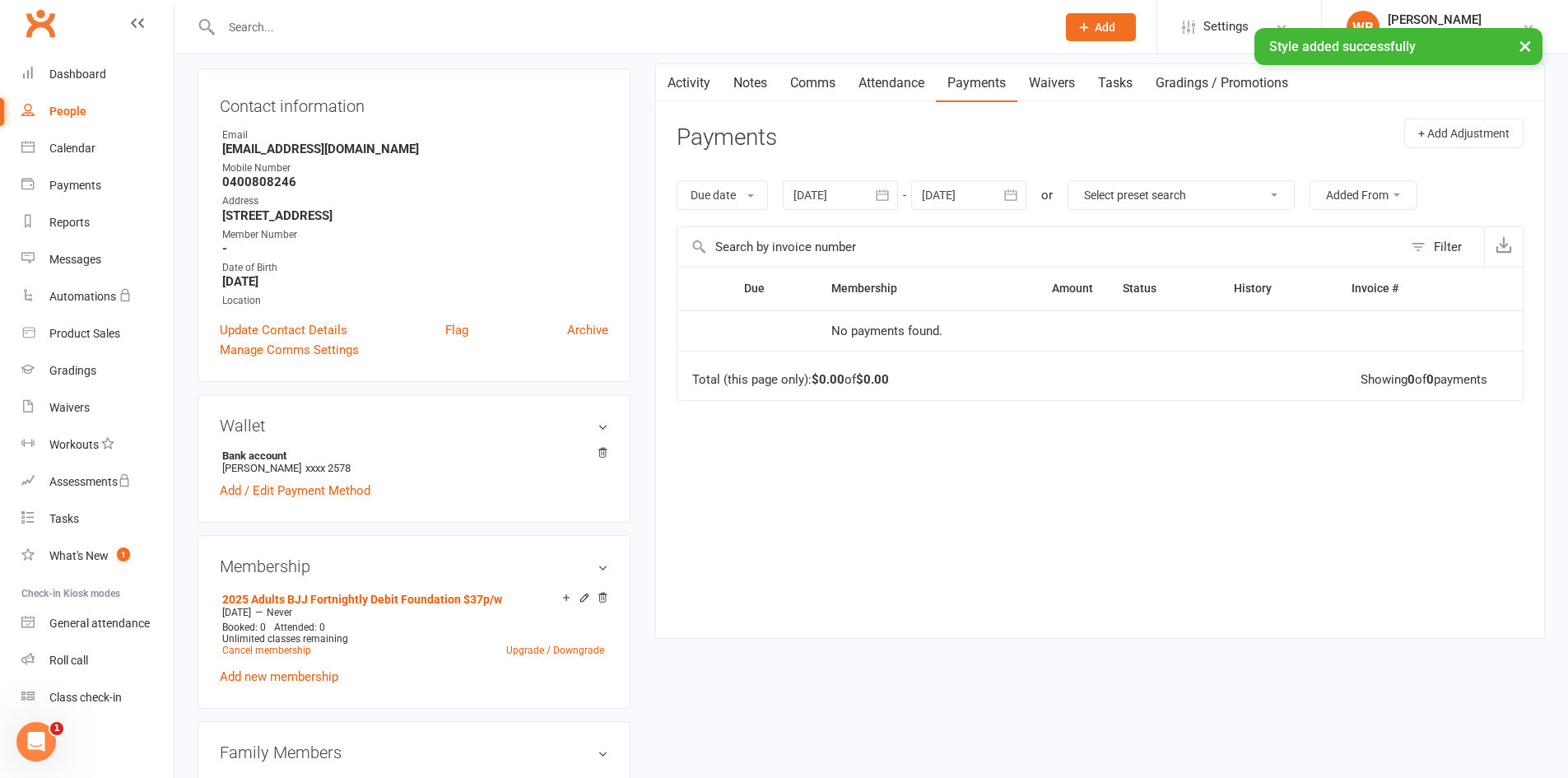
scroll to position [58, 0]
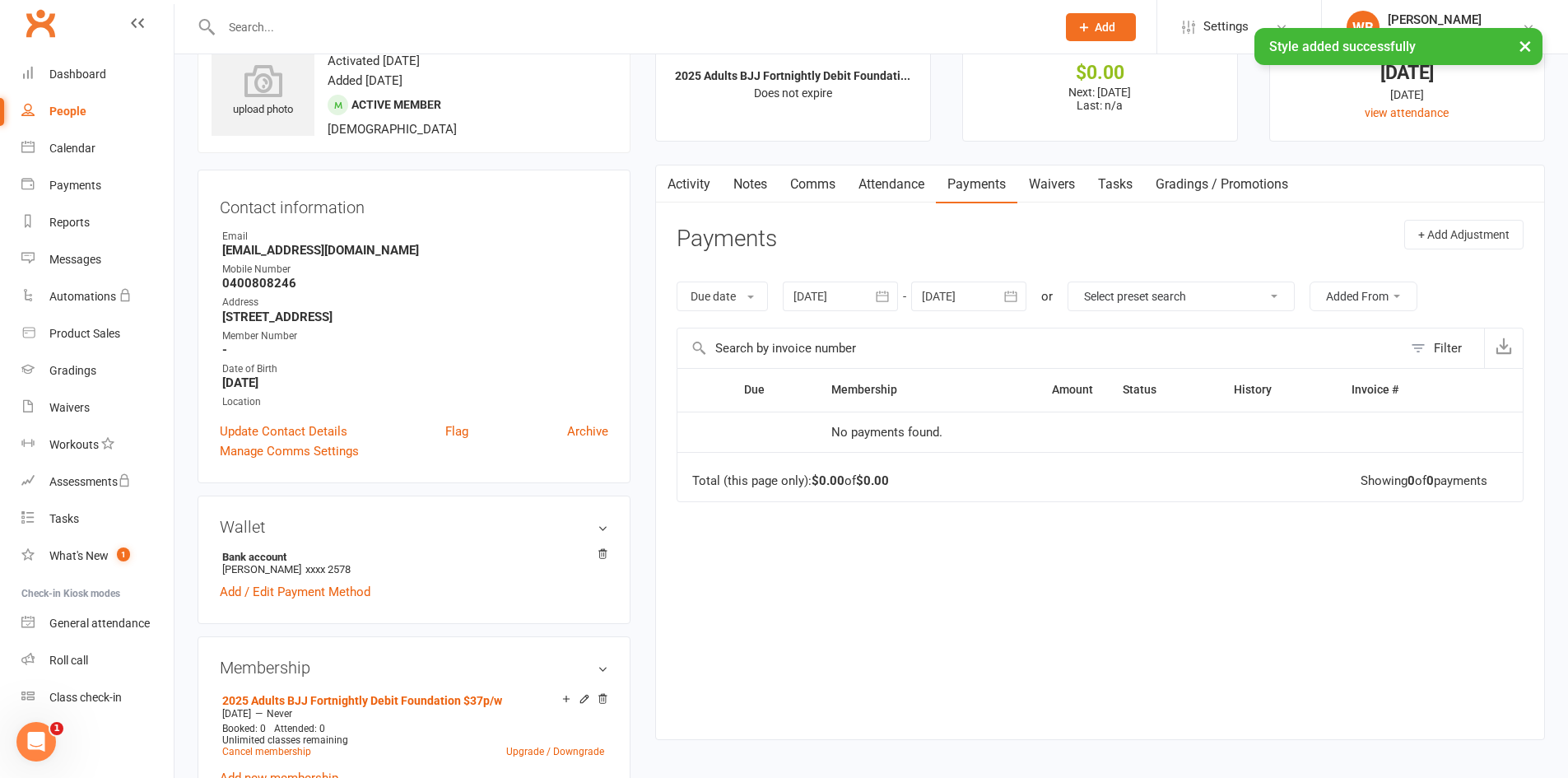
click at [913, 178] on link "Attendance" at bounding box center [892, 184] width 89 height 37
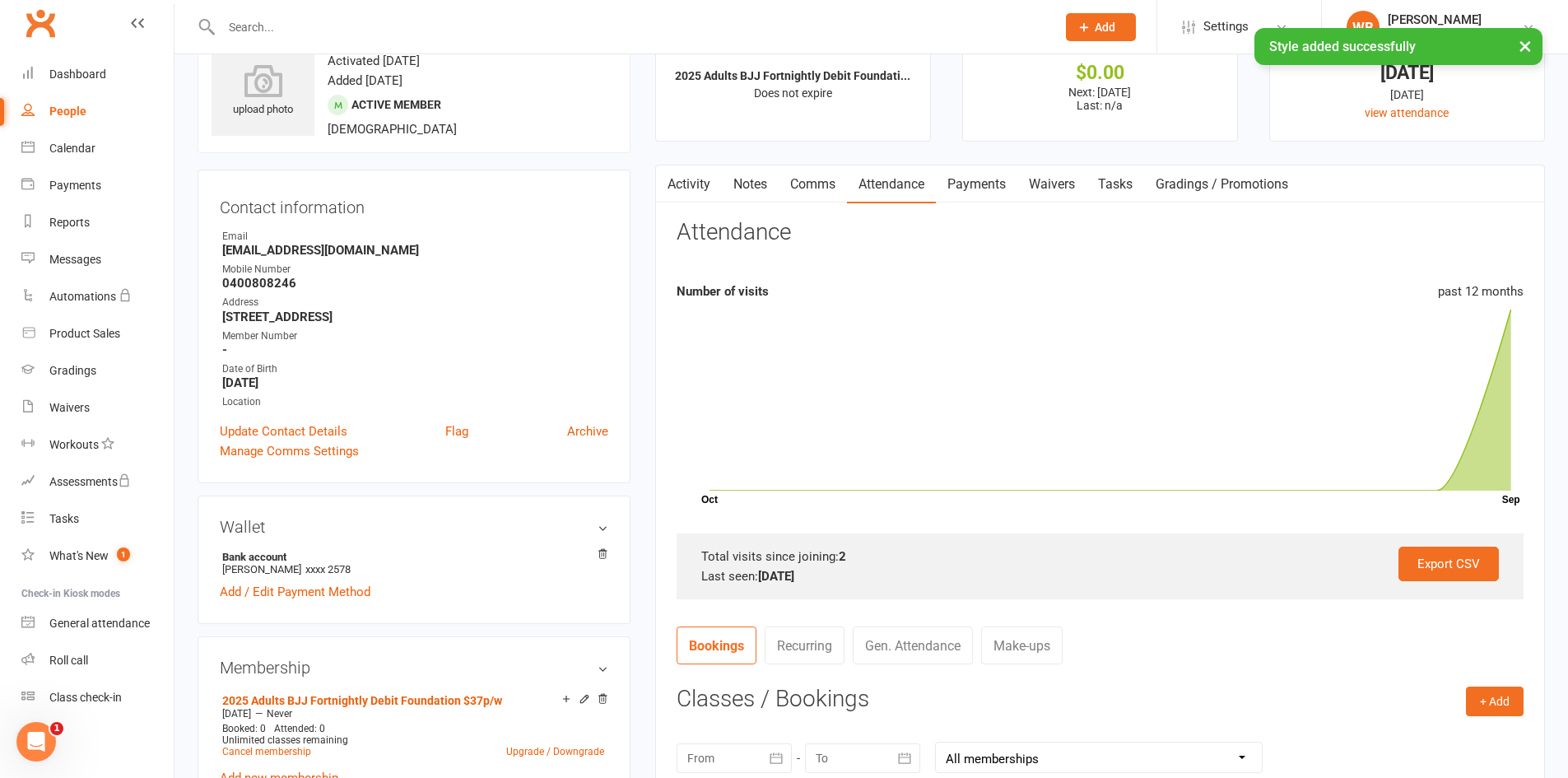
click at [982, 178] on link "Payments" at bounding box center [977, 184] width 82 height 37
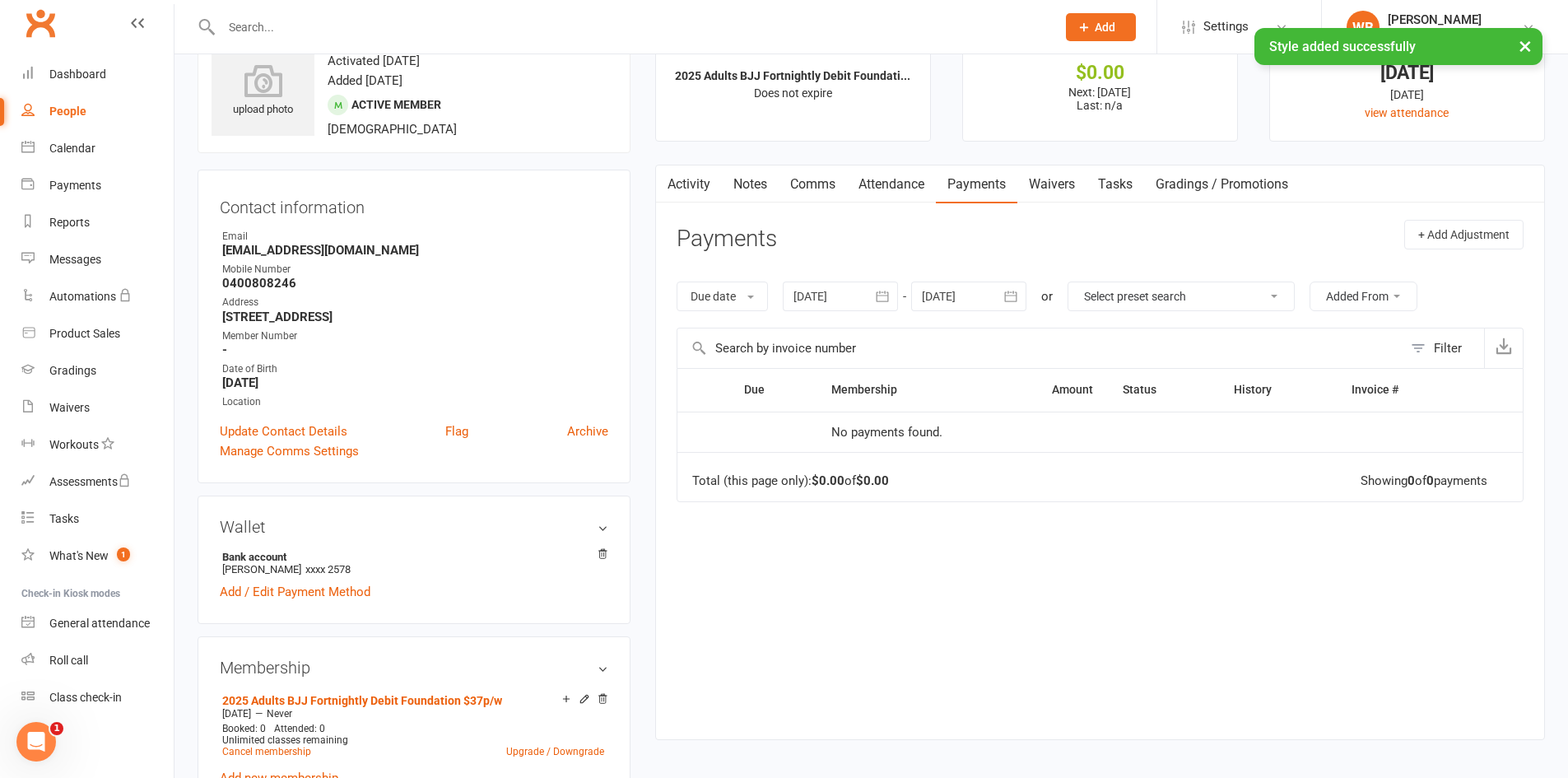
click at [922, 200] on link "Attendance" at bounding box center [892, 184] width 89 height 37
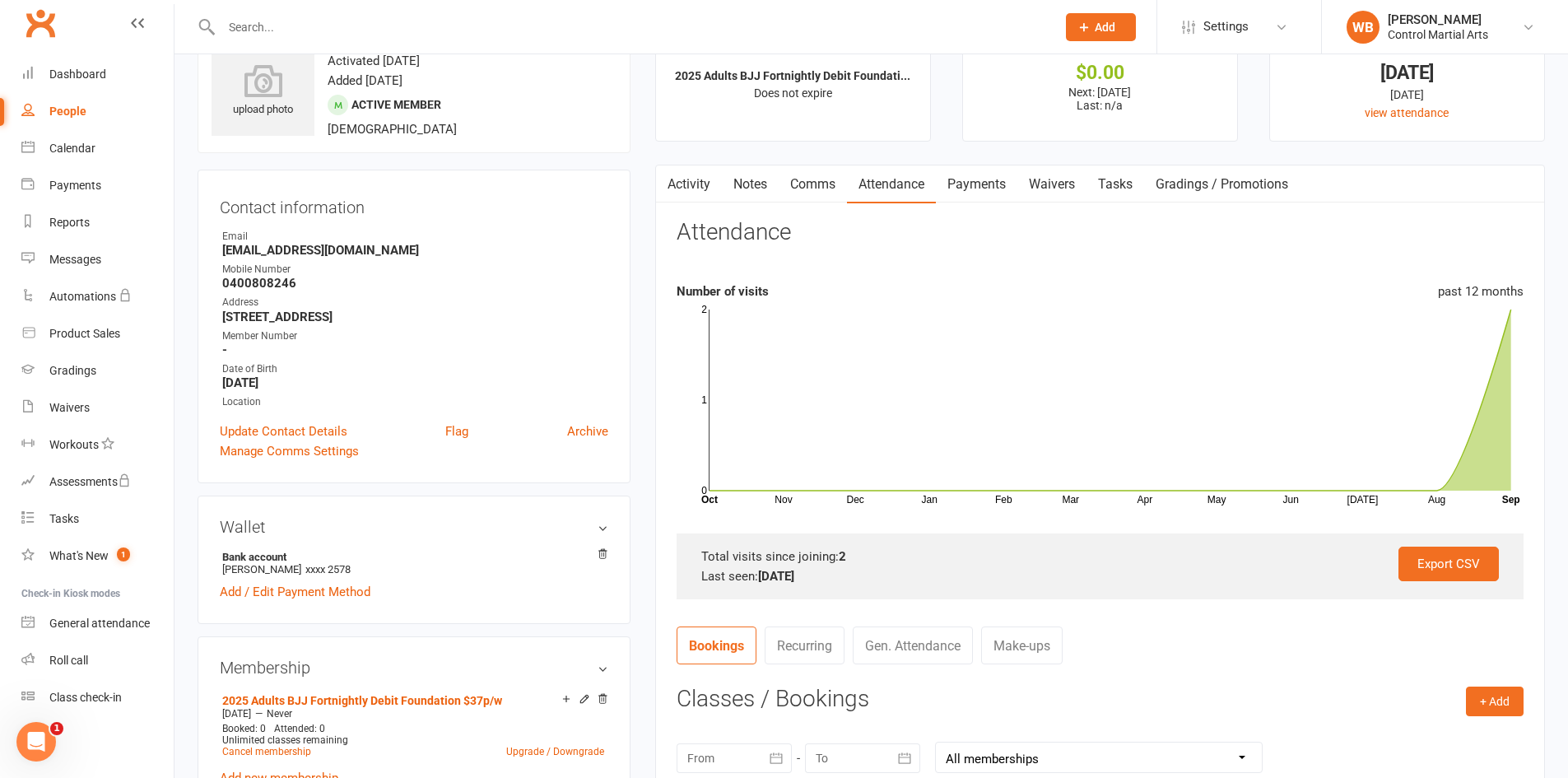
click at [656, 176] on button "button" at bounding box center [666, 184] width 21 height 37
click at [699, 213] on div "Activity Notes Comms Attendance Payments Waivers Tasks Gradings / Promotions Pa…" at bounding box center [1100, 603] width 890 height 879
click at [692, 187] on link "Activity" at bounding box center [689, 184] width 66 height 37
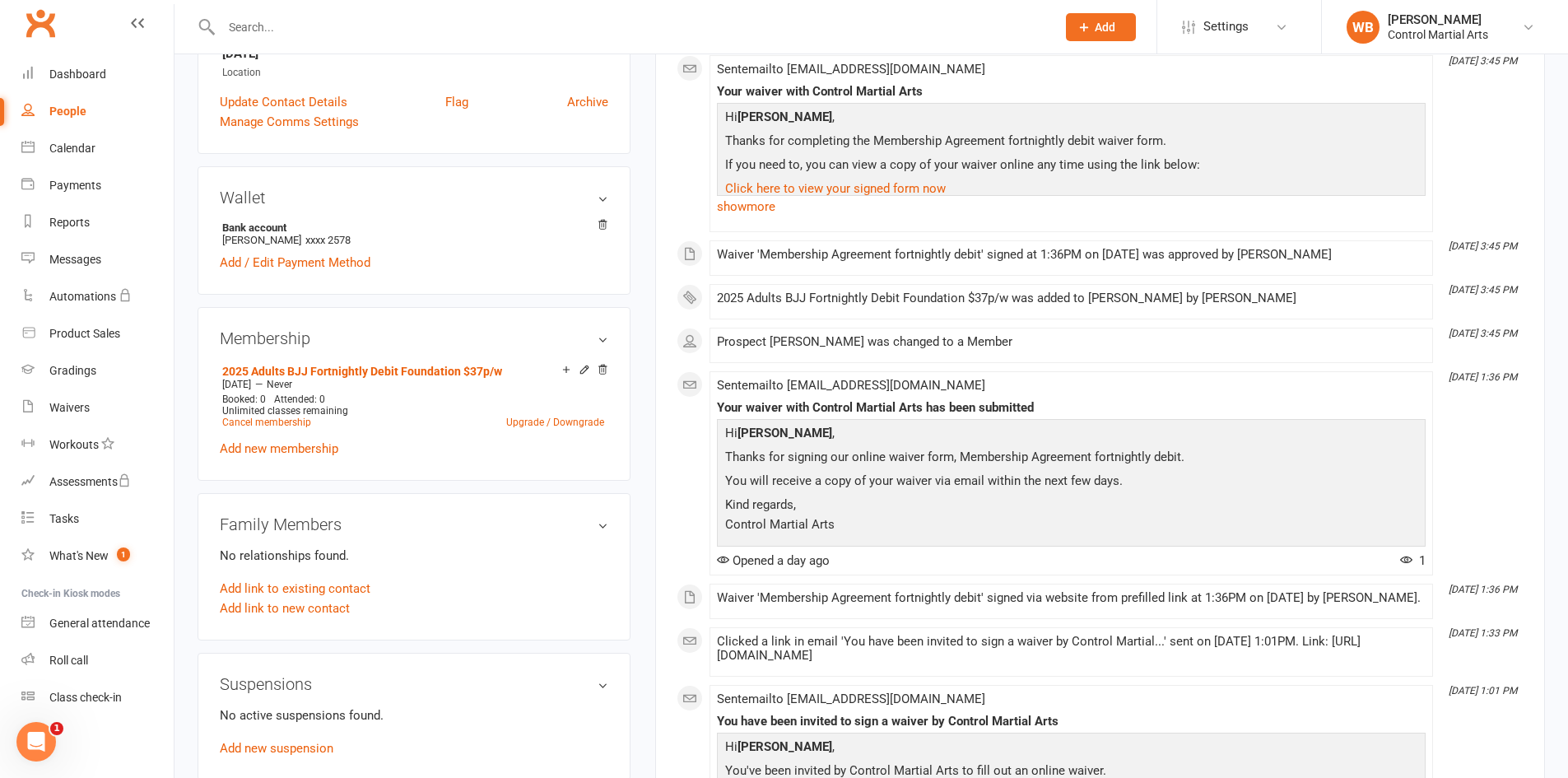
scroll to position [391, 0]
drag, startPoint x: 464, startPoint y: 300, endPoint x: 467, endPoint y: 315, distance: 15.3
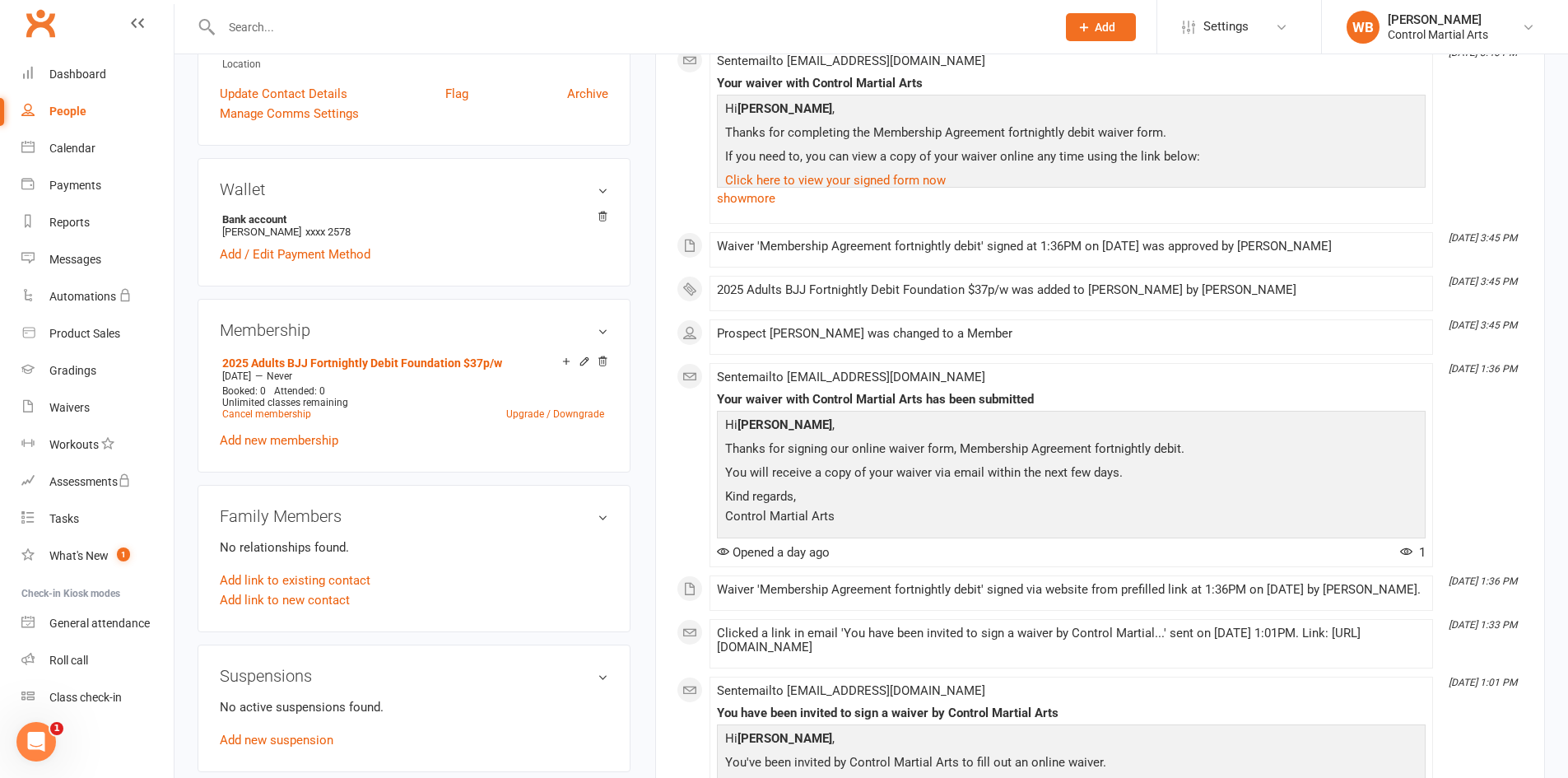
drag, startPoint x: 467, startPoint y: 315, endPoint x: 494, endPoint y: 333, distance: 32.4
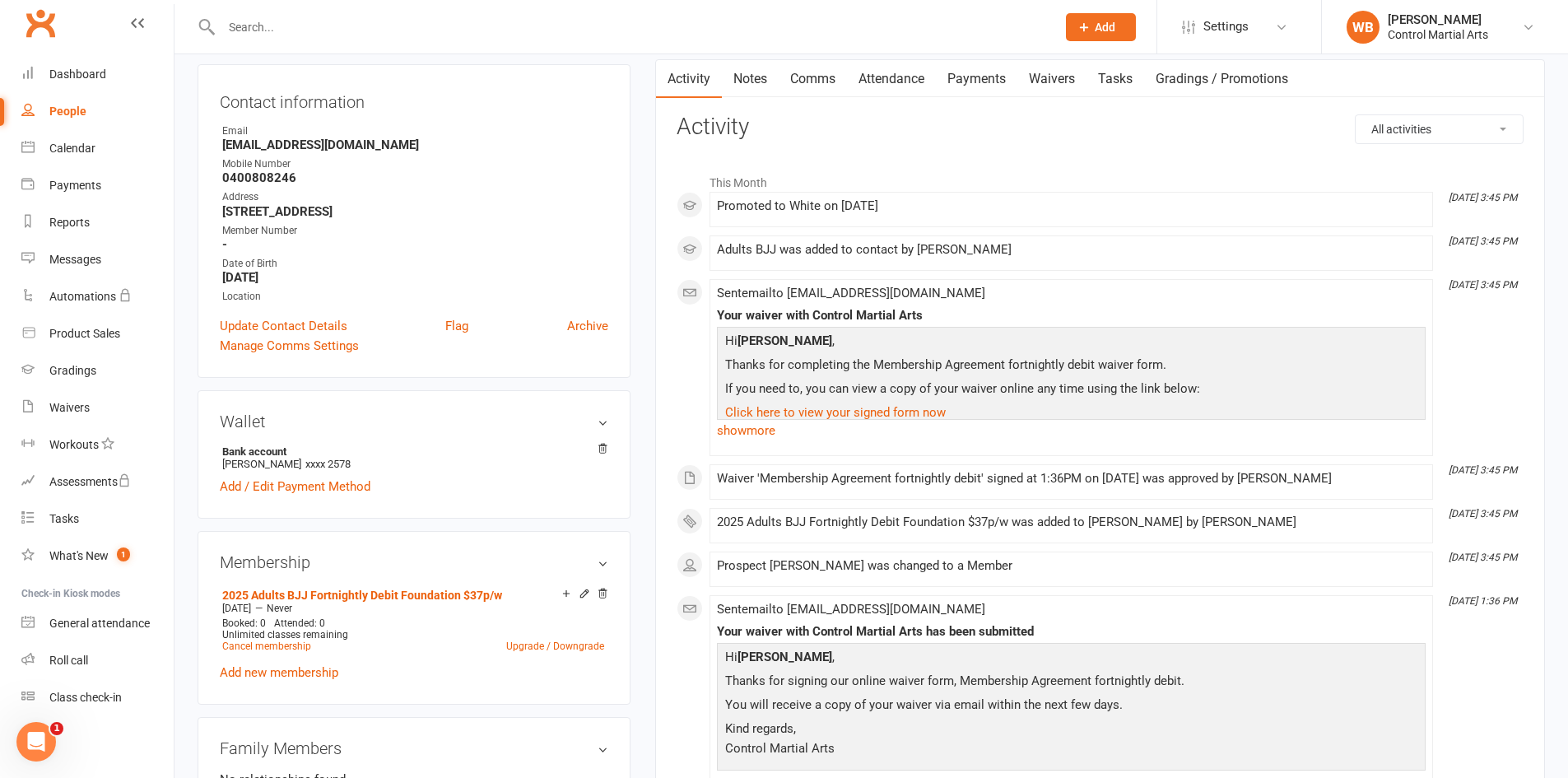
scroll to position [165, 0]
click at [983, 87] on link "Payments" at bounding box center [977, 78] width 82 height 37
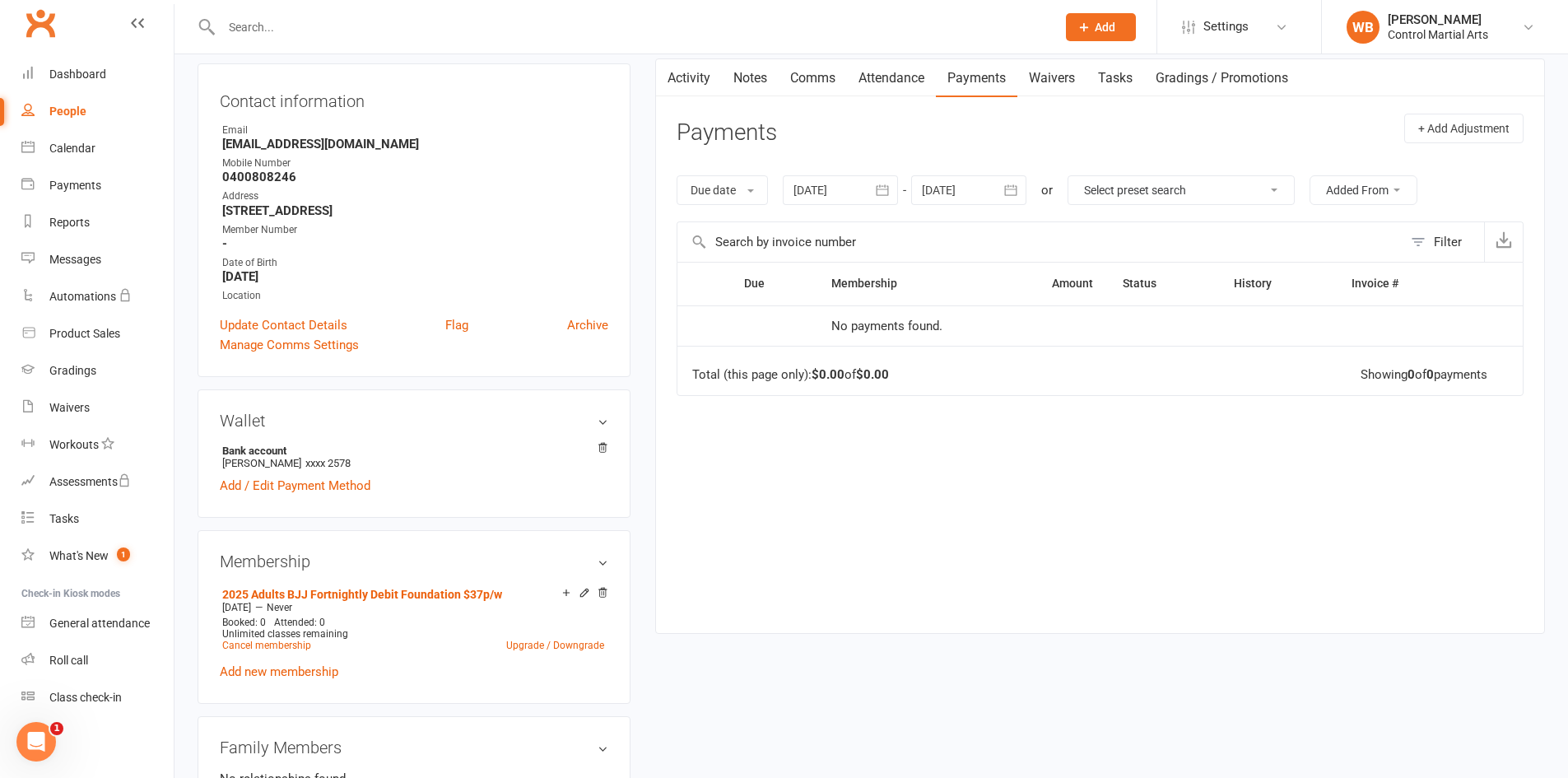
click at [1047, 90] on link "Waivers" at bounding box center [1052, 78] width 69 height 37
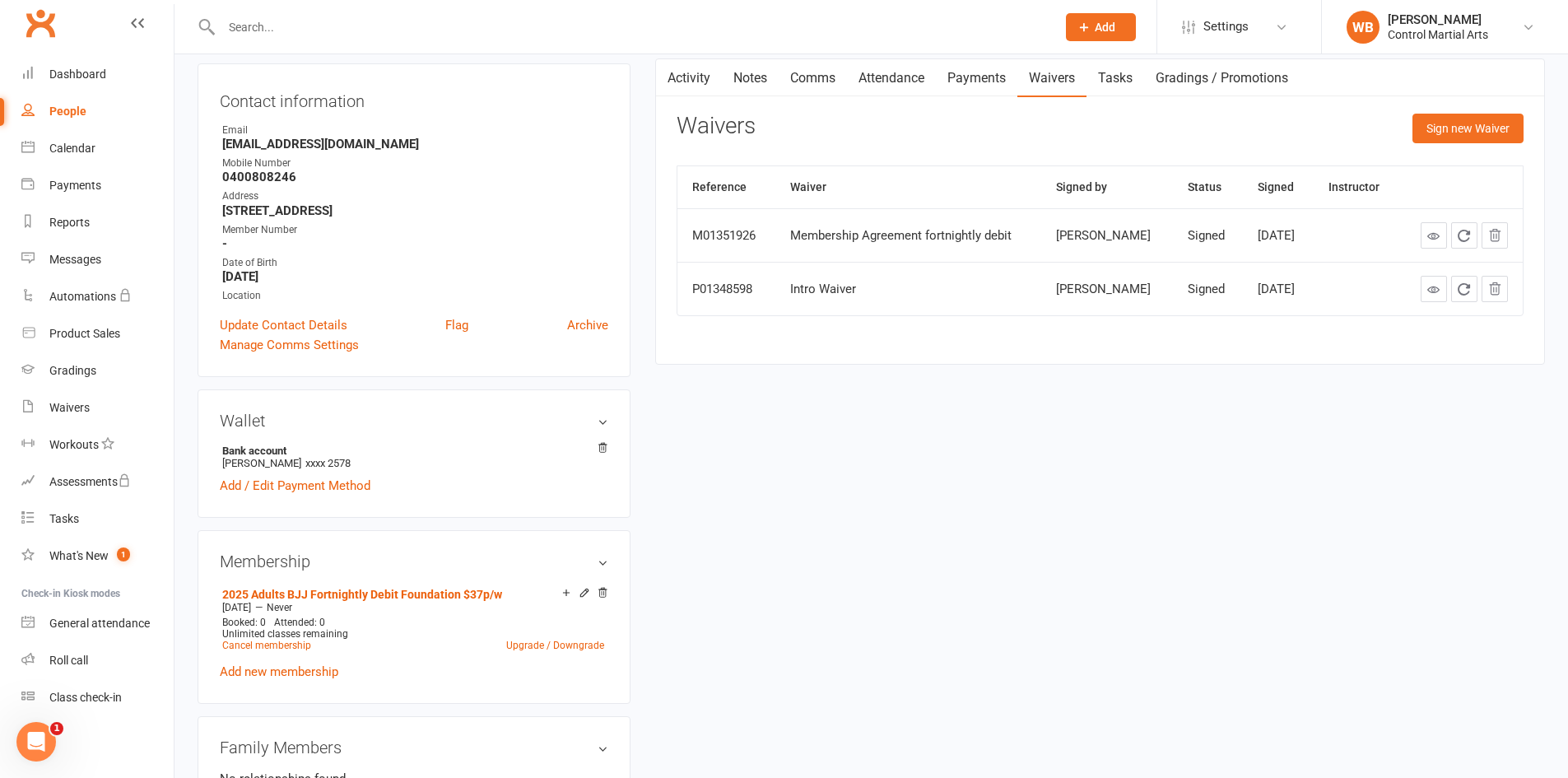
click at [968, 83] on link "Payments" at bounding box center [977, 78] width 82 height 37
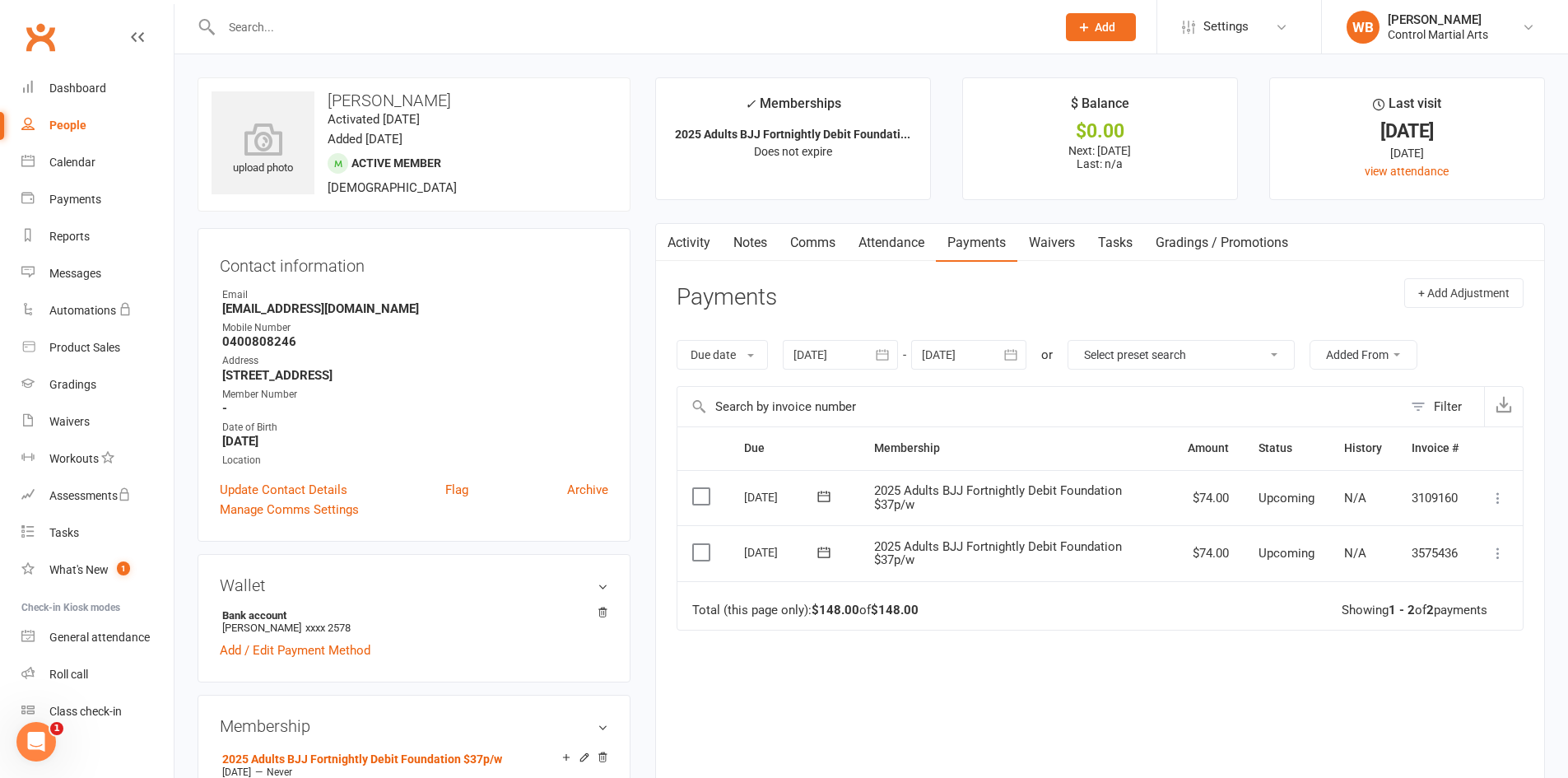
click at [849, 243] on link "Attendance" at bounding box center [892, 243] width 89 height 37
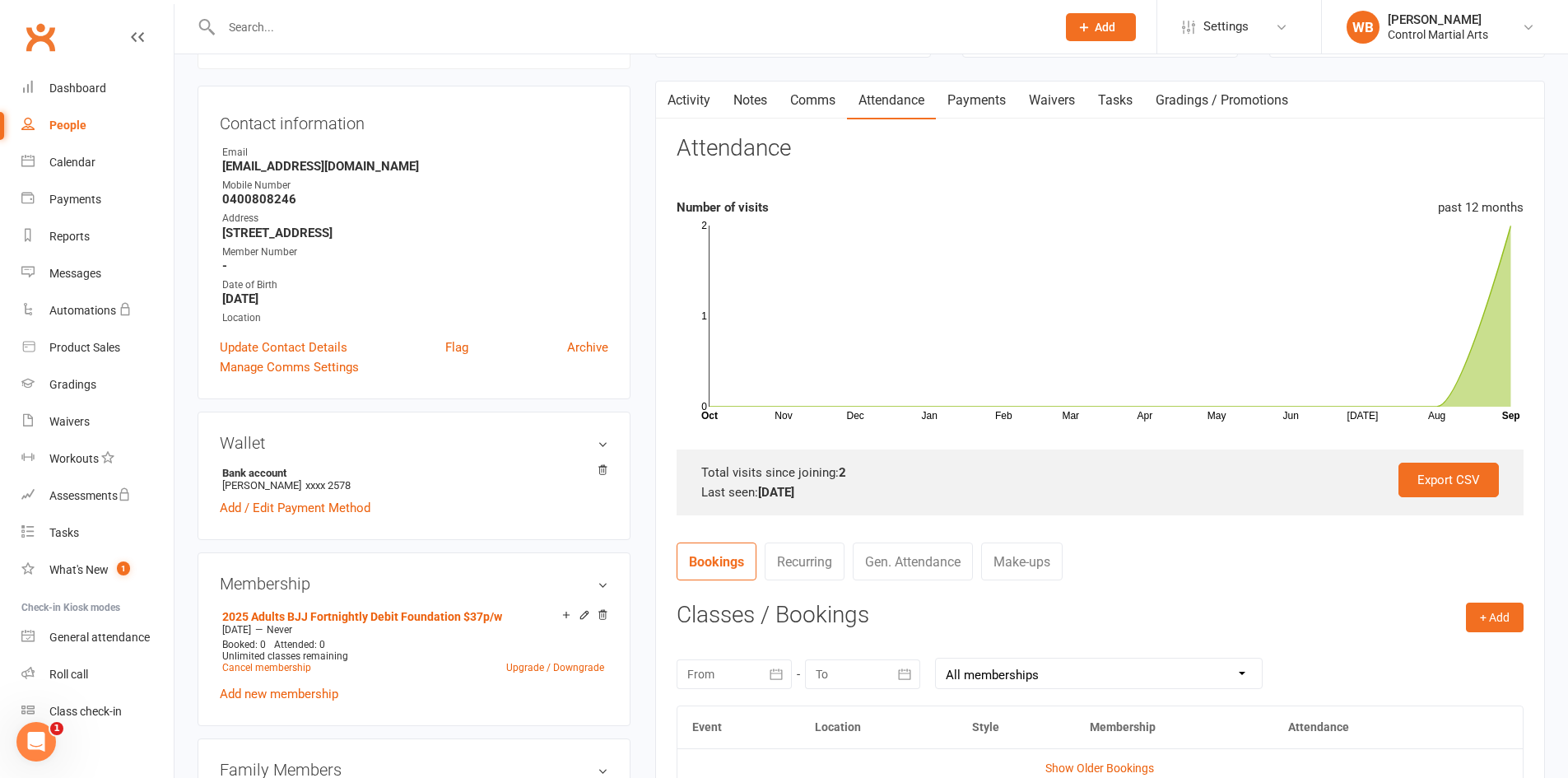
drag, startPoint x: 672, startPoint y: 281, endPoint x: 711, endPoint y: 216, distance: 75.8
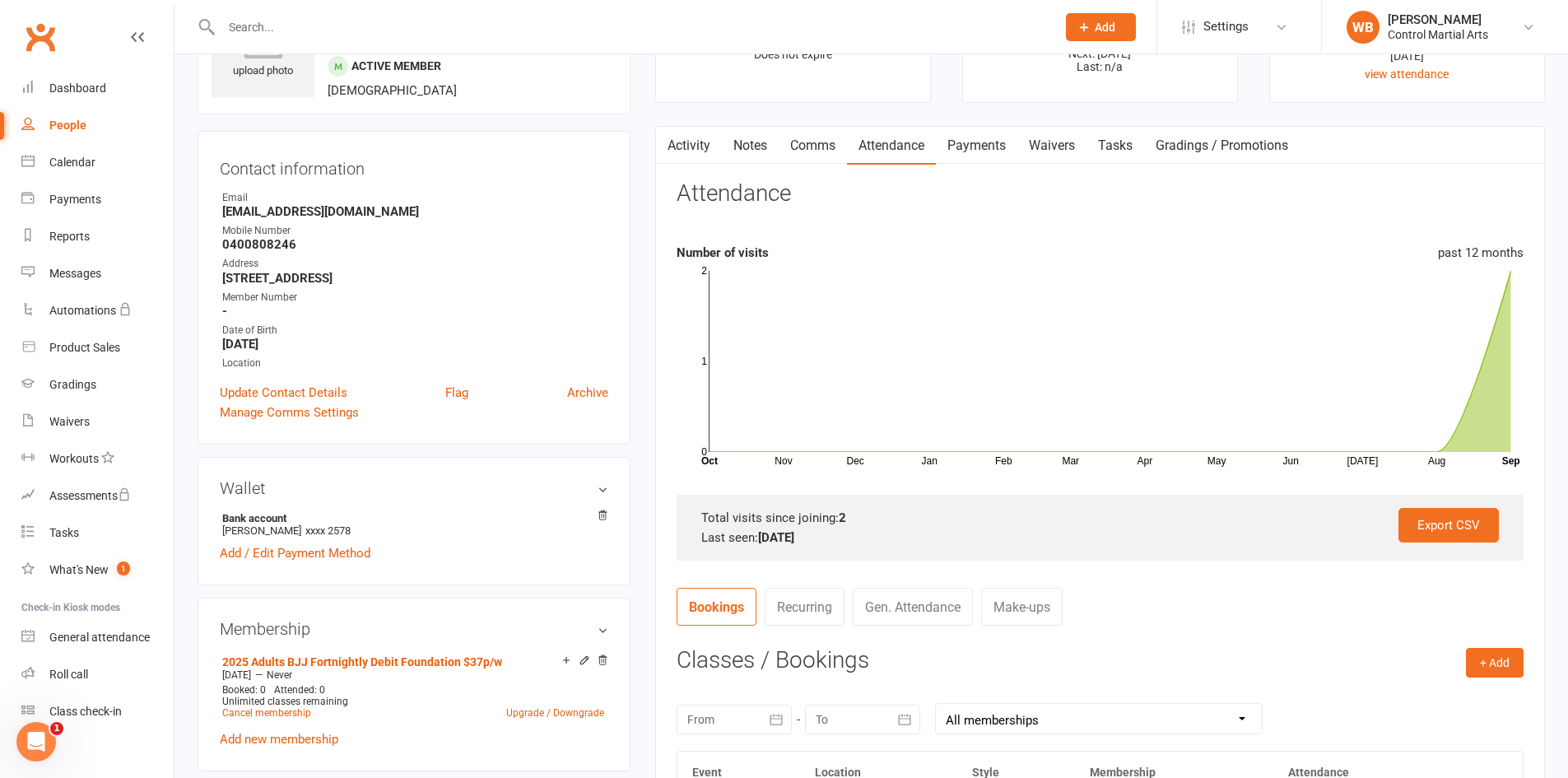
click at [812, 161] on link "Comms" at bounding box center [812, 146] width 68 height 37
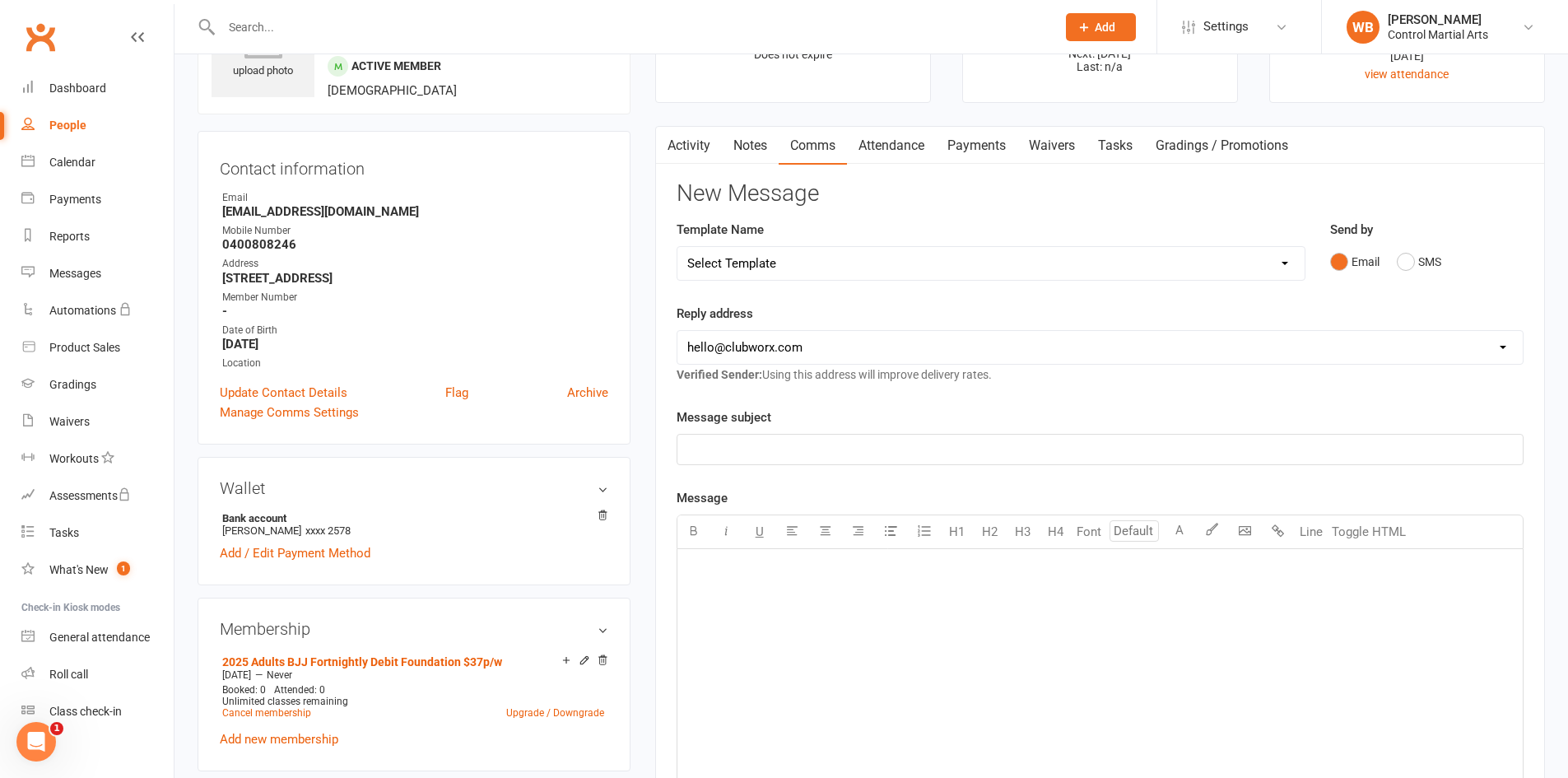
click at [1067, 152] on link "Waivers" at bounding box center [1052, 146] width 69 height 37
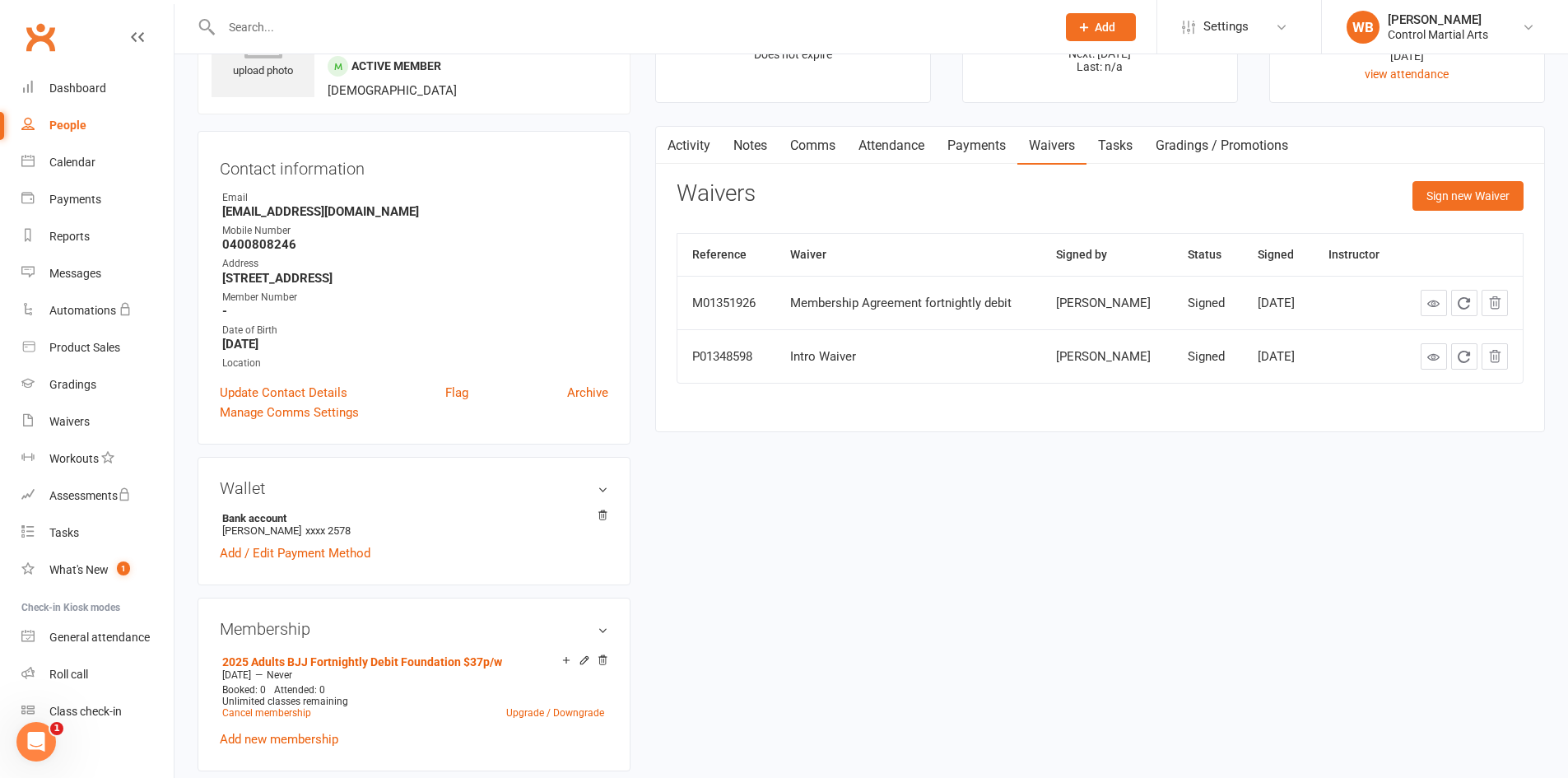
click at [693, 145] on link "Activity" at bounding box center [689, 146] width 66 height 37
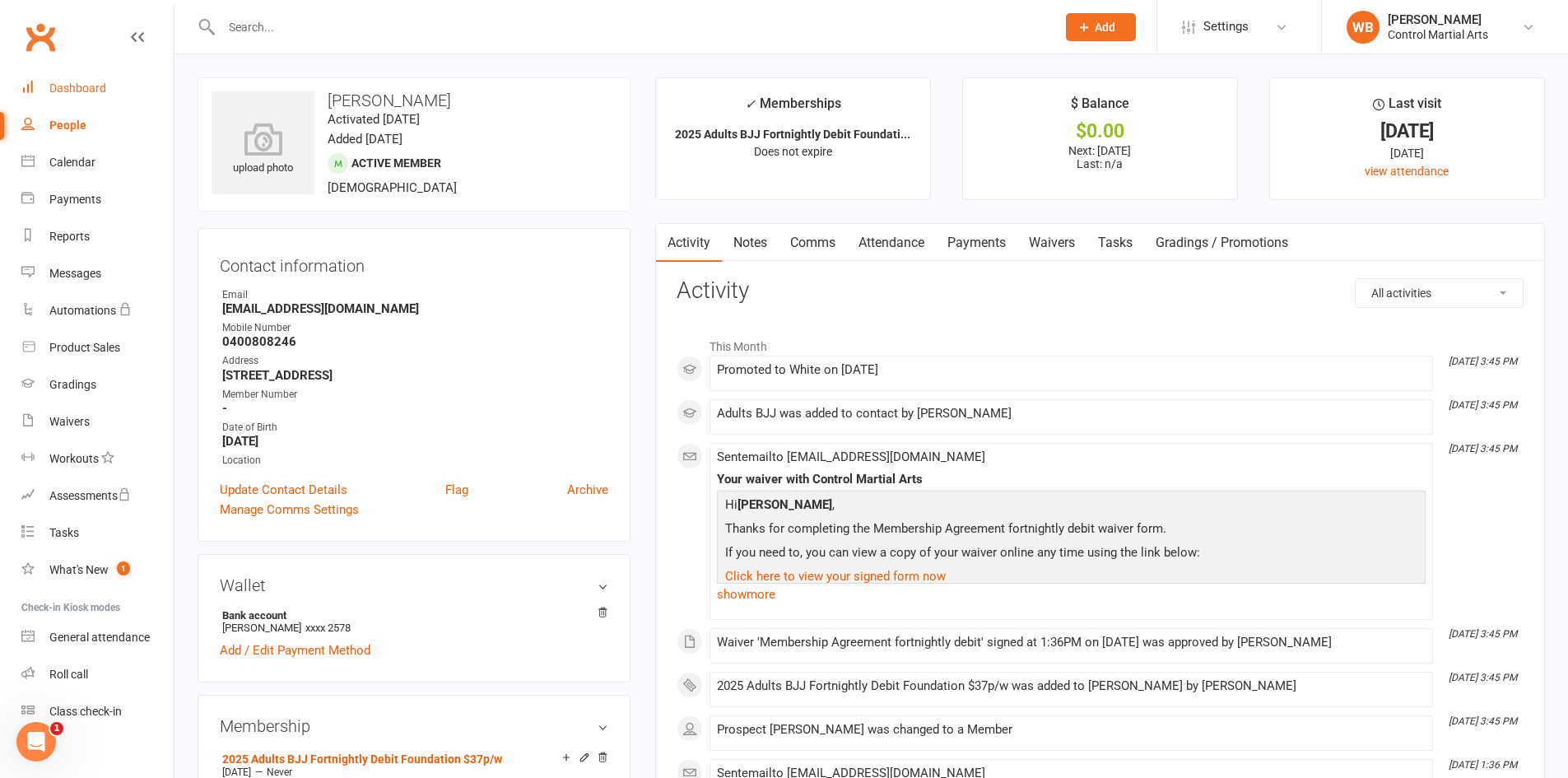
click at [62, 104] on link "Dashboard" at bounding box center [98, 89] width 153 height 37
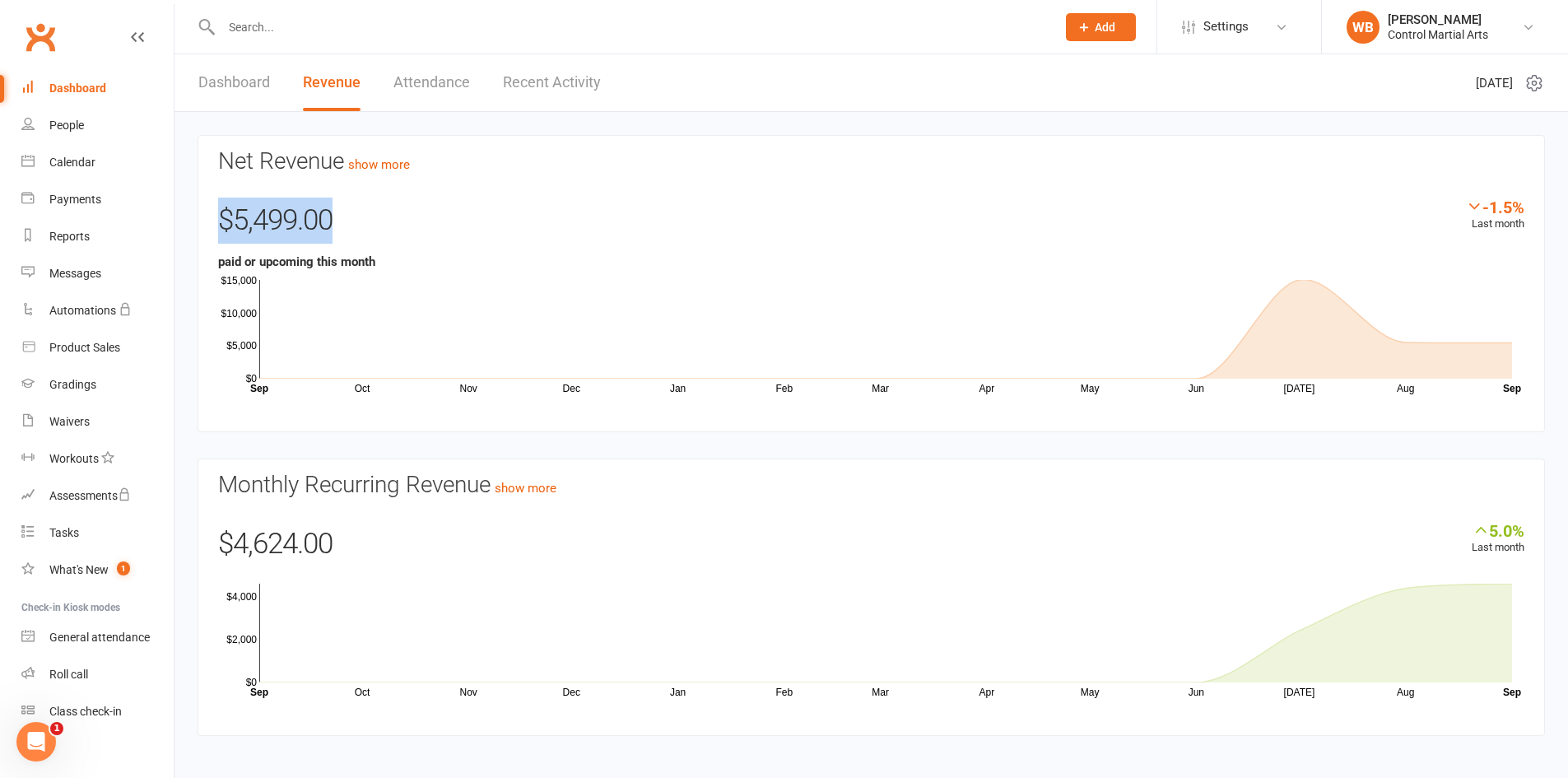
drag, startPoint x: 216, startPoint y: 220, endPoint x: 201, endPoint y: 219, distance: 15.0
click at [201, 219] on section "Net Revenue show more -1.5% Last month $5,499.00 paid or upcoming this month Oc…" at bounding box center [870, 284] width 1347 height 298
click at [511, 225] on div "$5,499.00" at bounding box center [871, 224] width 1307 height 54
click at [387, 161] on link "show more" at bounding box center [378, 165] width 62 height 15
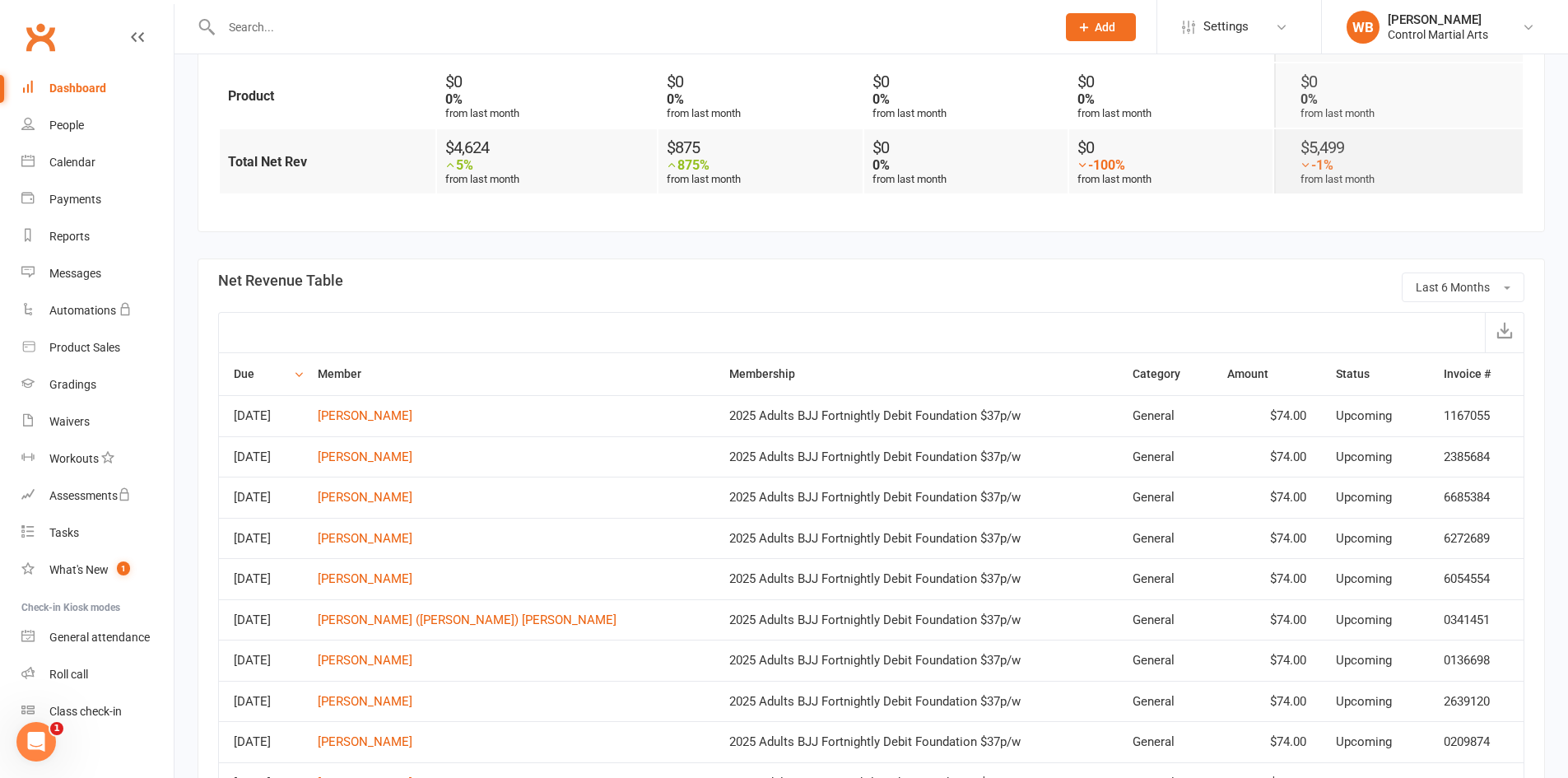
scroll to position [412, 0]
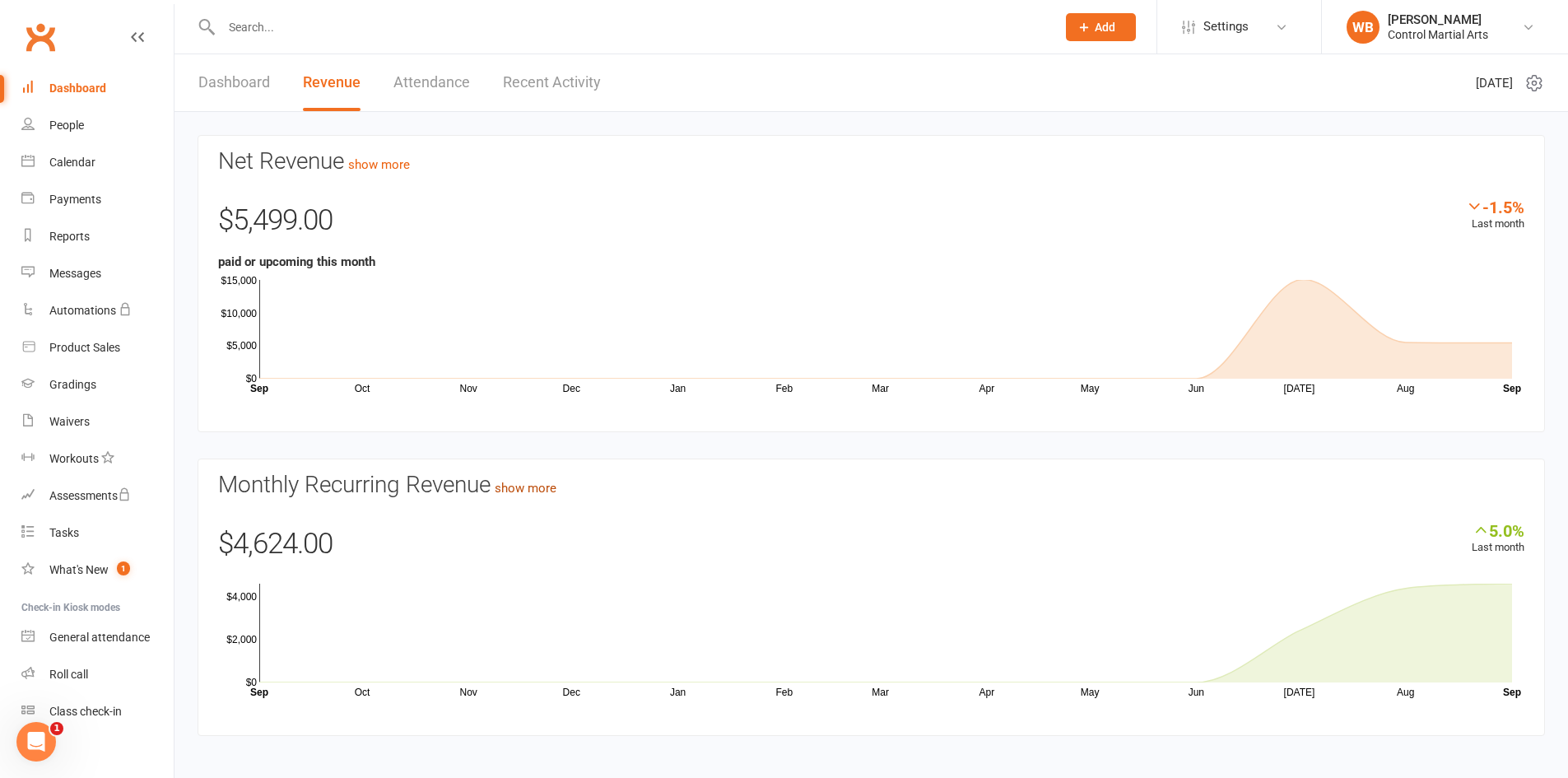
click at [536, 494] on link "show more" at bounding box center [525, 488] width 62 height 15
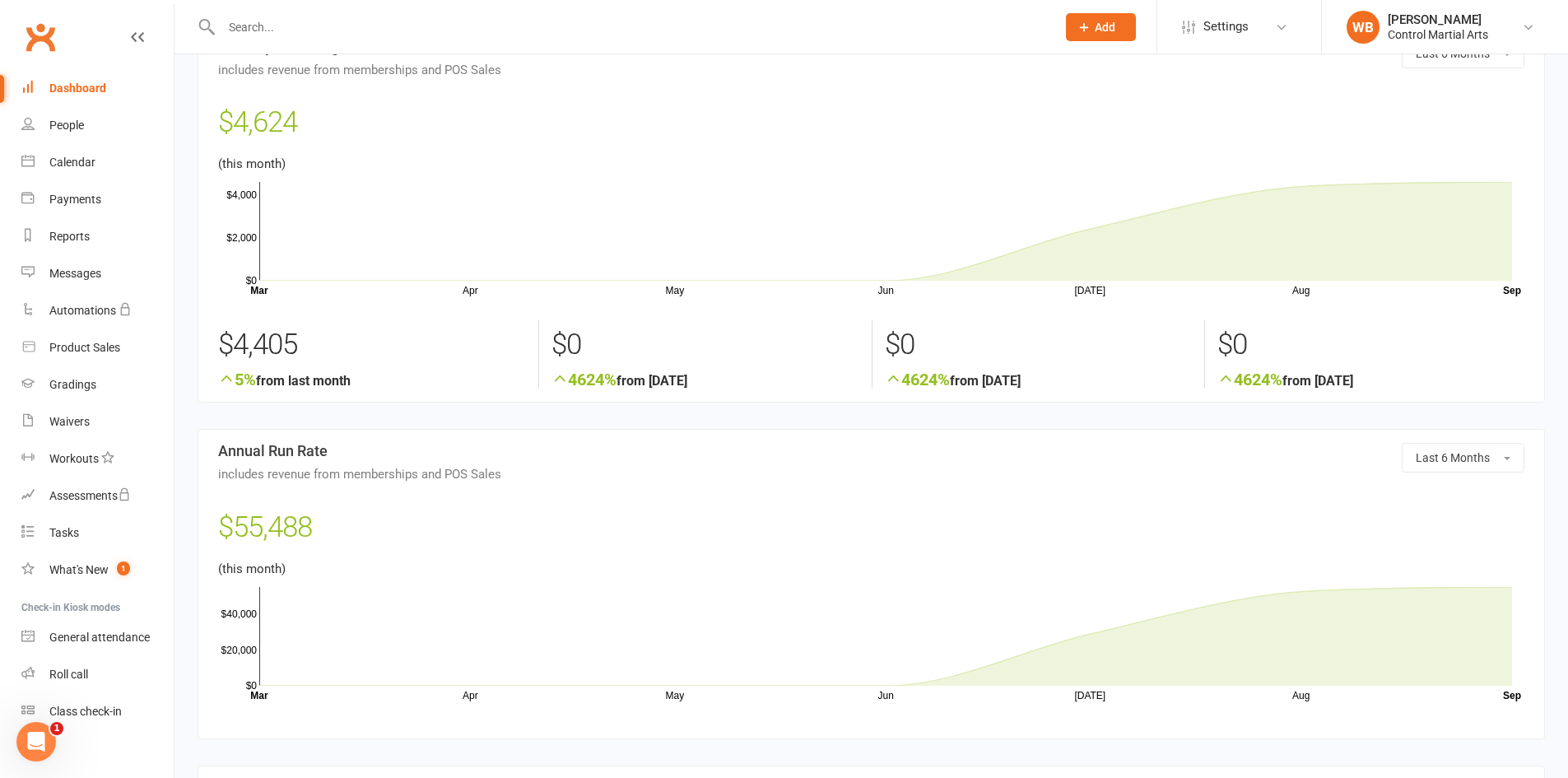
scroll to position [83, 0]
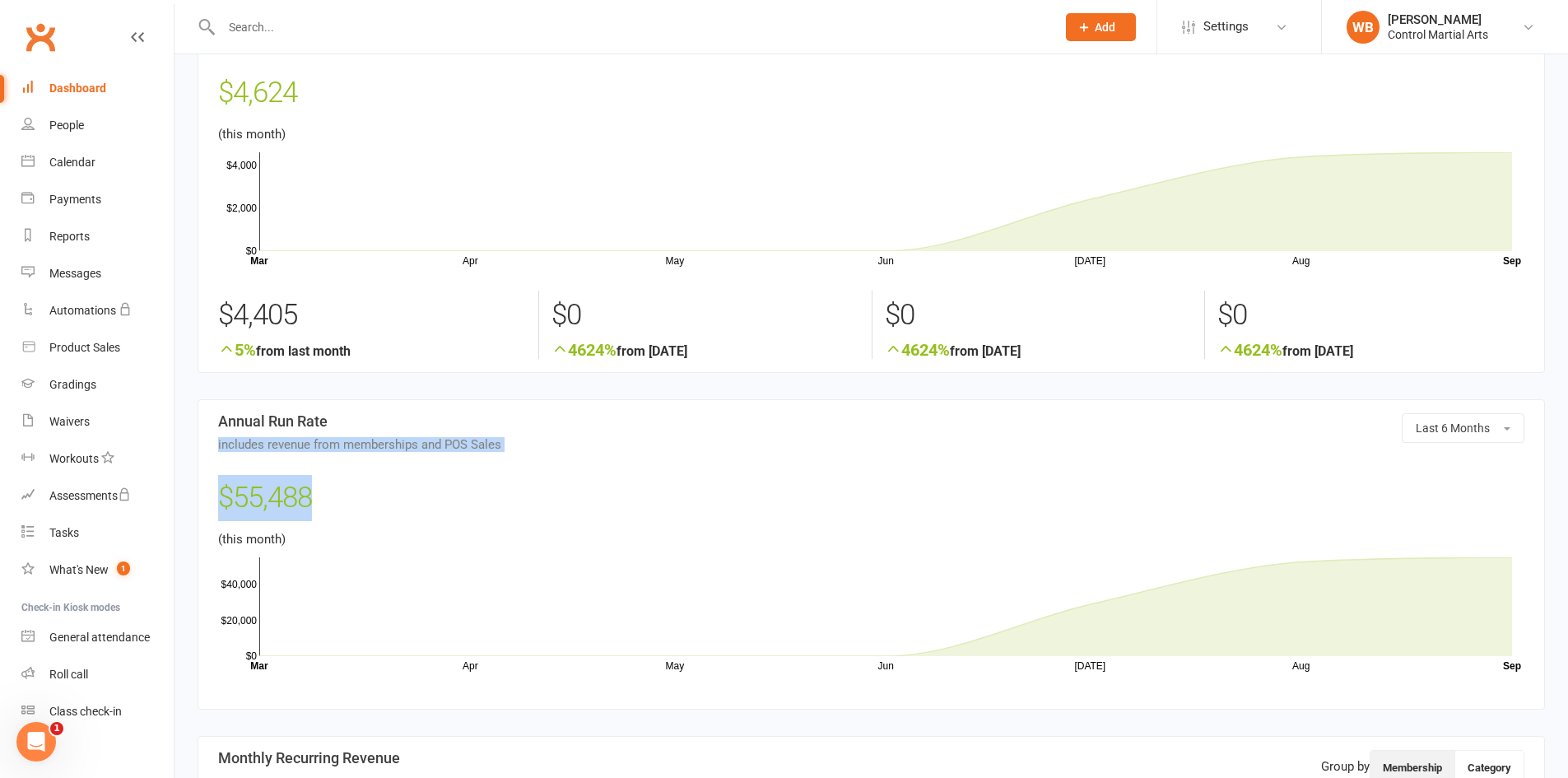
drag, startPoint x: 189, startPoint y: 448, endPoint x: 499, endPoint y: 471, distance: 310.9
click at [511, 459] on section "Last 6 Months Annual Run Rate includes revenue from memberships and POS Sales $…" at bounding box center [870, 554] width 1347 height 310
click at [517, 456] on section "Last 6 Months Annual Run Rate includes revenue from memberships and POS Sales $…" at bounding box center [870, 554] width 1347 height 310
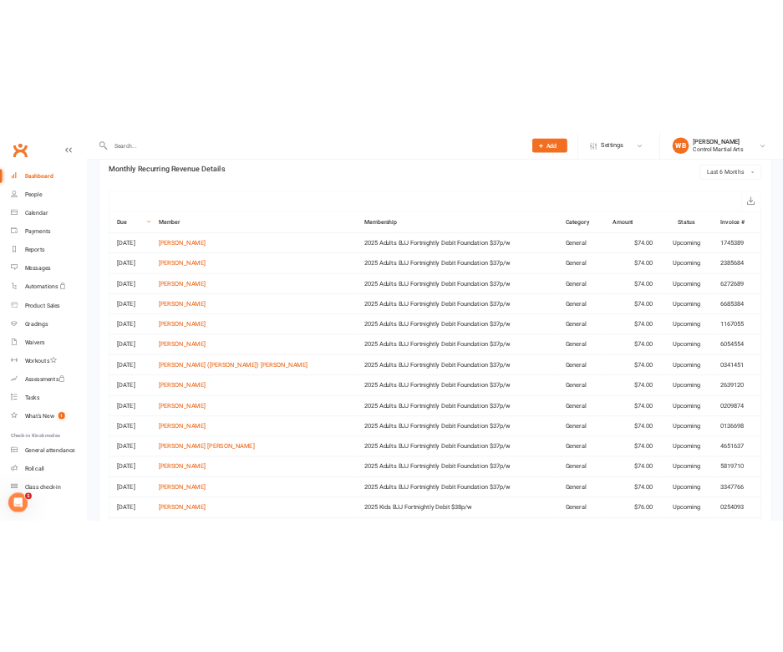
scroll to position [875, 0]
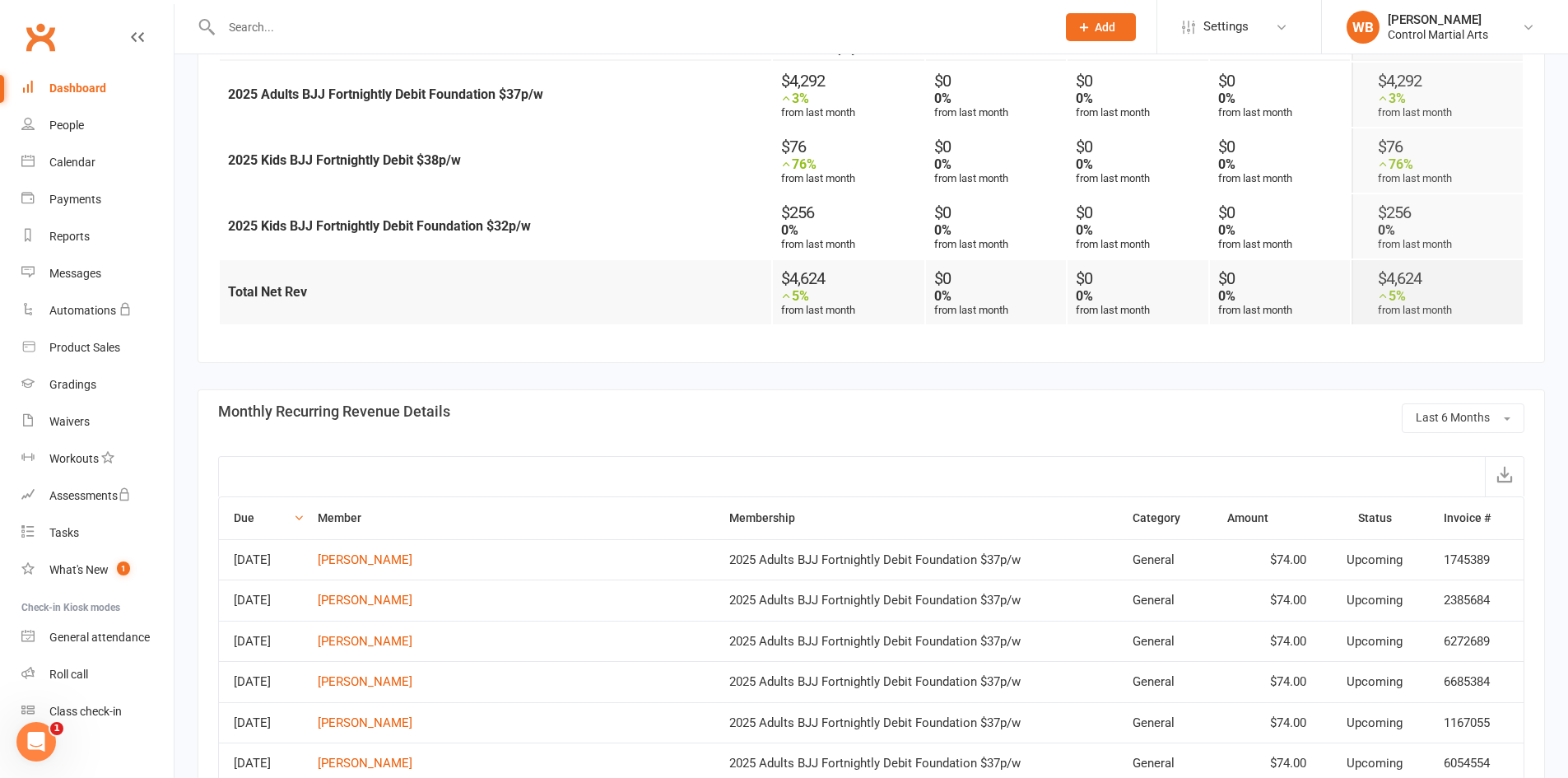
click at [335, 20] on input "text" at bounding box center [631, 27] width 828 height 23
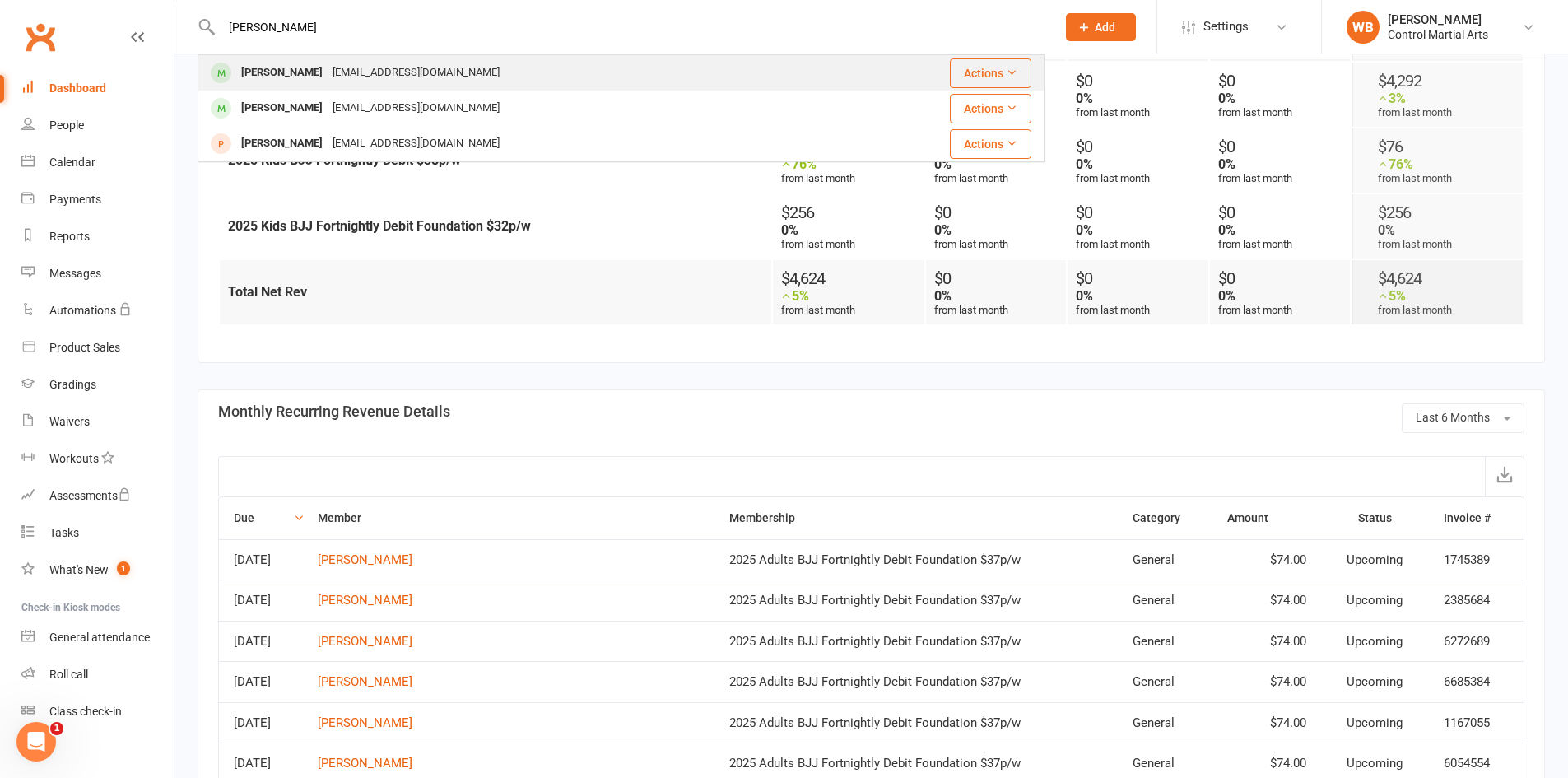
type input "andrew po"
click at [351, 77] on div "aandapotts@gmail.com" at bounding box center [416, 73] width 177 height 24
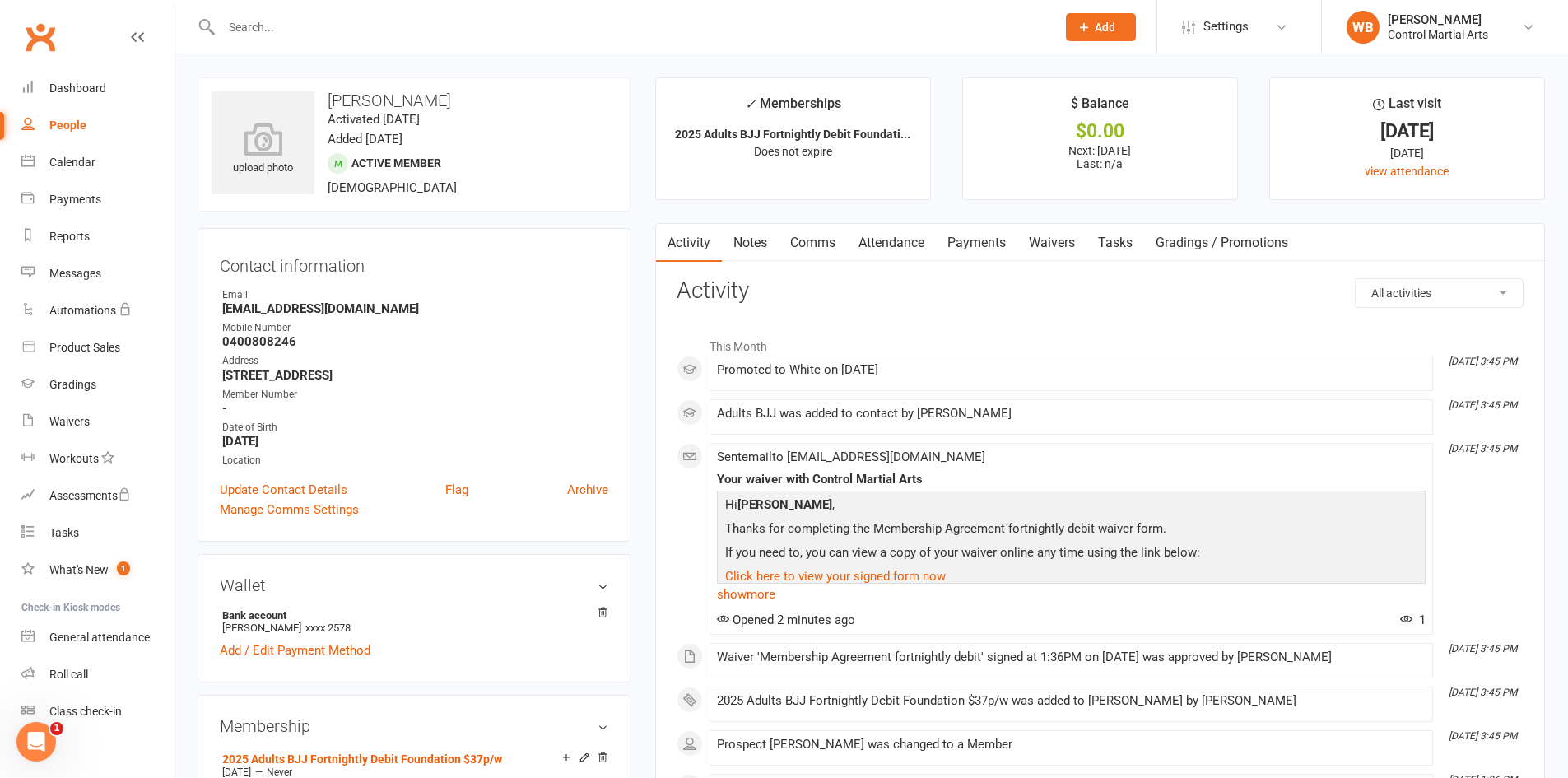
click at [984, 244] on link "Payments" at bounding box center [977, 243] width 82 height 37
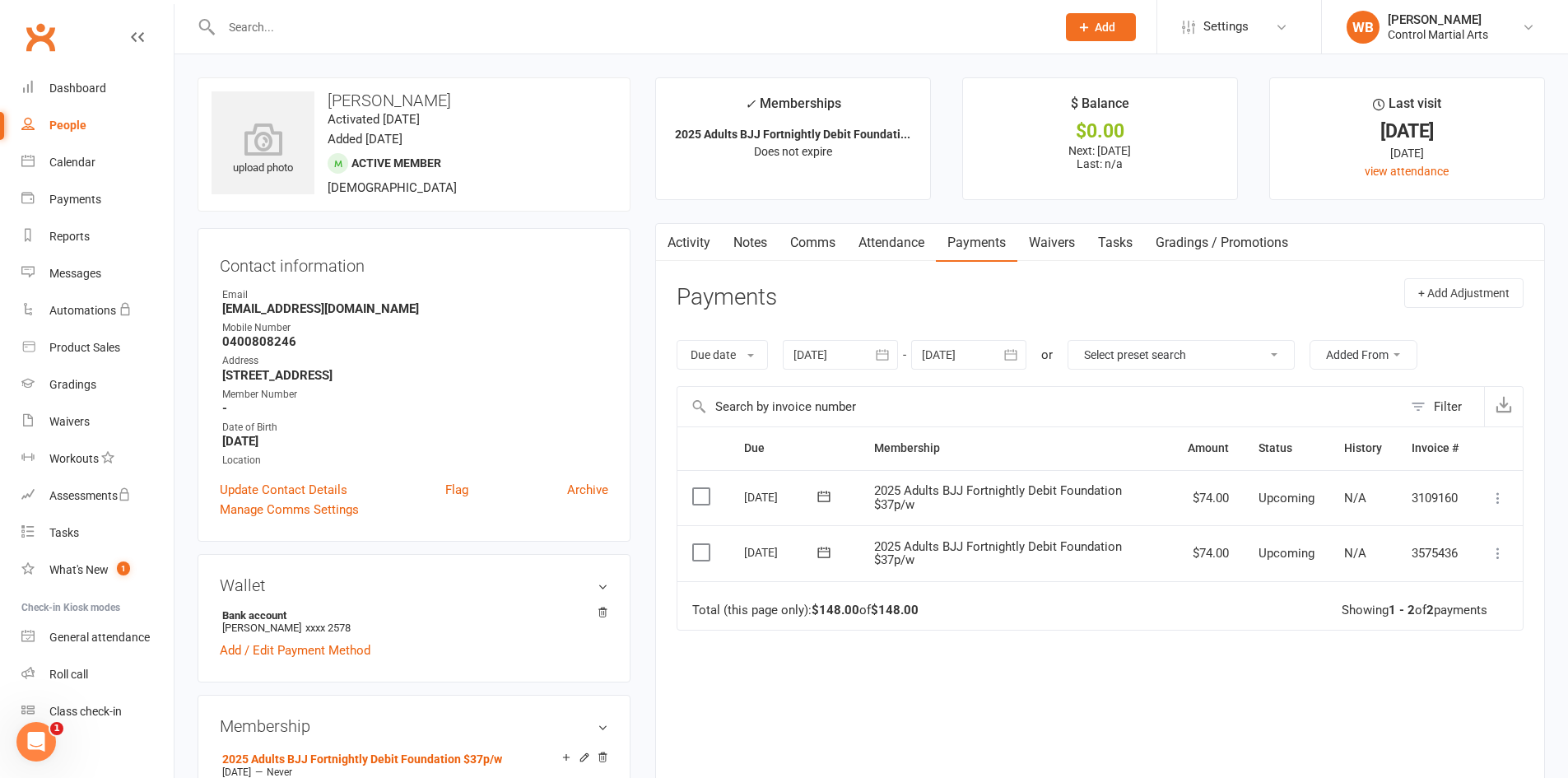
click at [1069, 257] on link "Waivers" at bounding box center [1052, 243] width 69 height 37
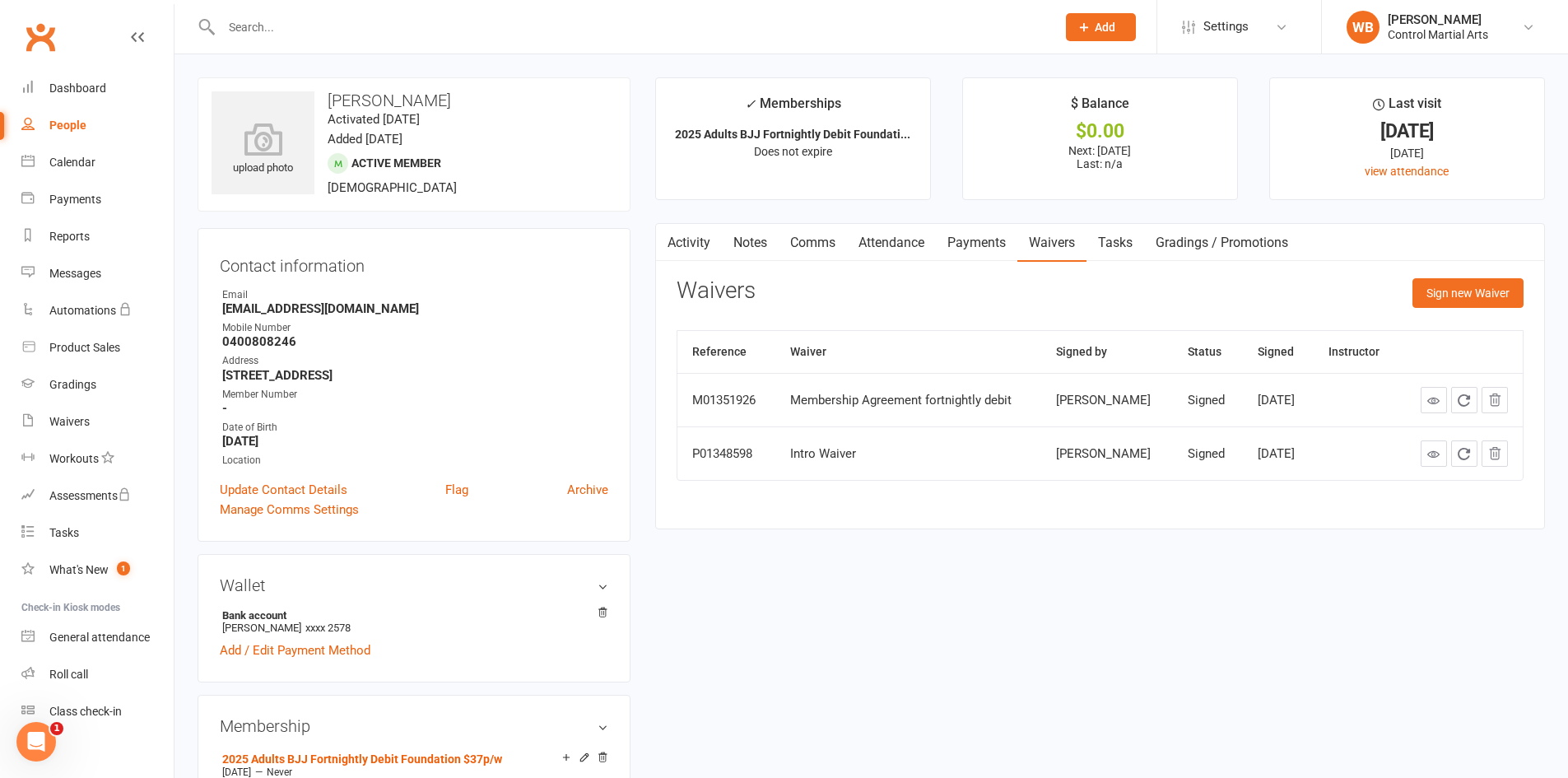
click at [679, 244] on link "Activity" at bounding box center [689, 243] width 66 height 37
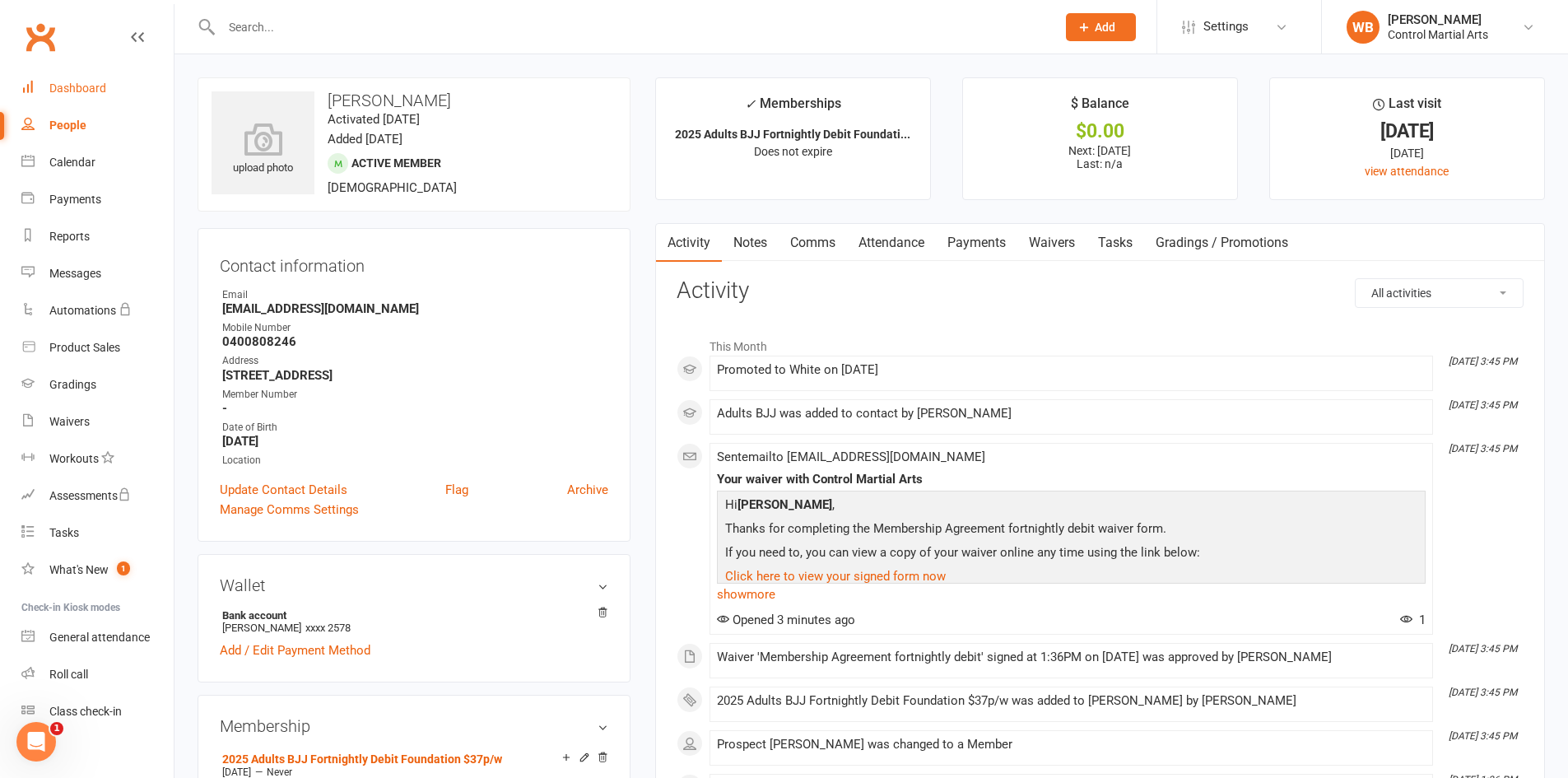
click at [71, 78] on link "Dashboard" at bounding box center [98, 89] width 153 height 37
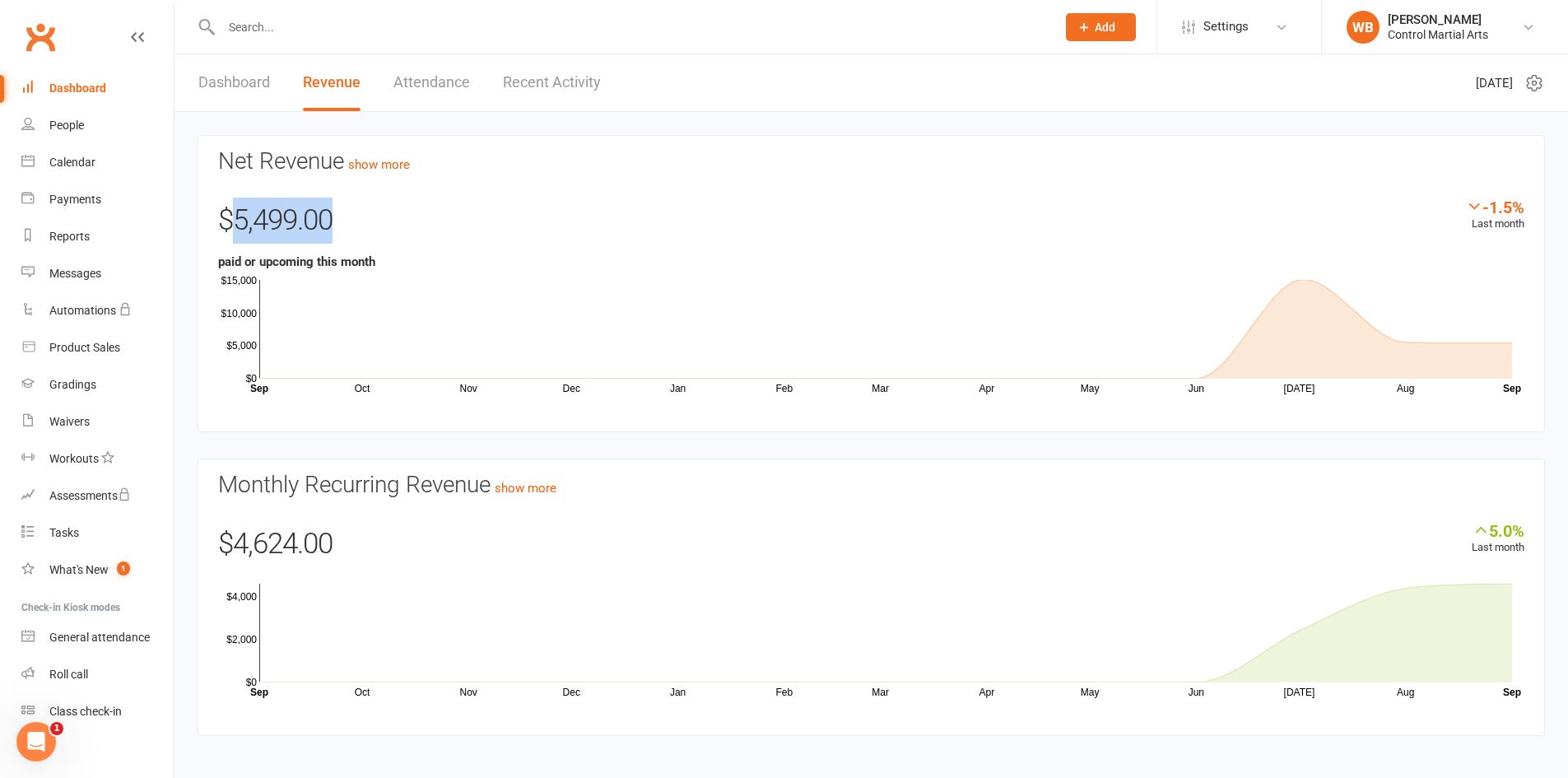
drag, startPoint x: 231, startPoint y: 226, endPoint x: 498, endPoint y: 235, distance: 267.2
click at [495, 234] on div "$5,499.00" at bounding box center [871, 224] width 1307 height 54
click at [387, 203] on div "$5,499.00" at bounding box center [871, 224] width 1307 height 54
click at [168, 223] on ui-view "Prospect Member Non-attending contact Class / event Appointment Grading event T…" at bounding box center [784, 383] width 1568 height 758
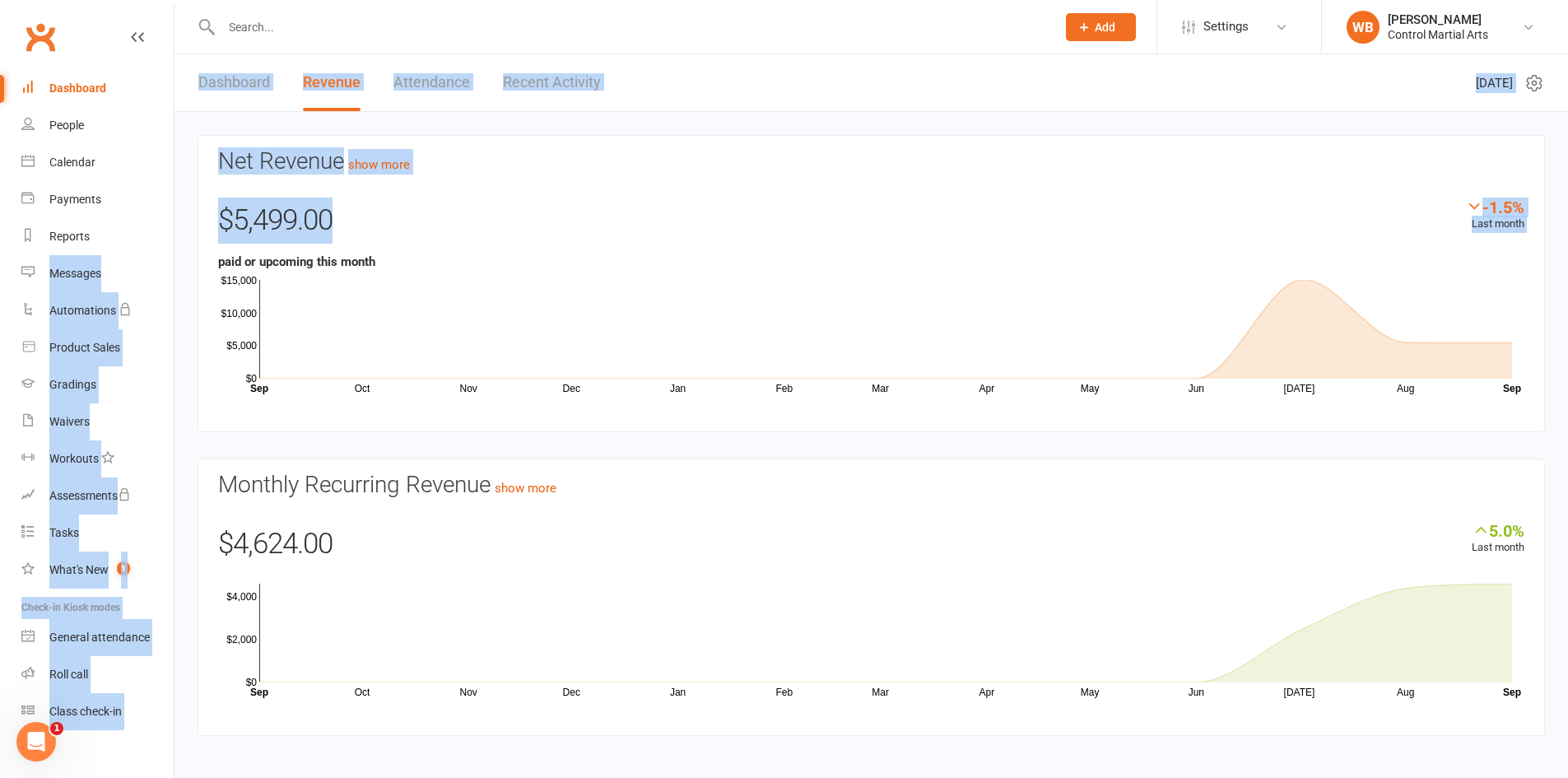
click at [359, 220] on div "$5,499.00" at bounding box center [871, 224] width 1307 height 54
drag, startPoint x: 377, startPoint y: 198, endPoint x: 397, endPoint y: 173, distance: 32.0
click at [377, 198] on div "$5,499.00" at bounding box center [871, 224] width 1307 height 54
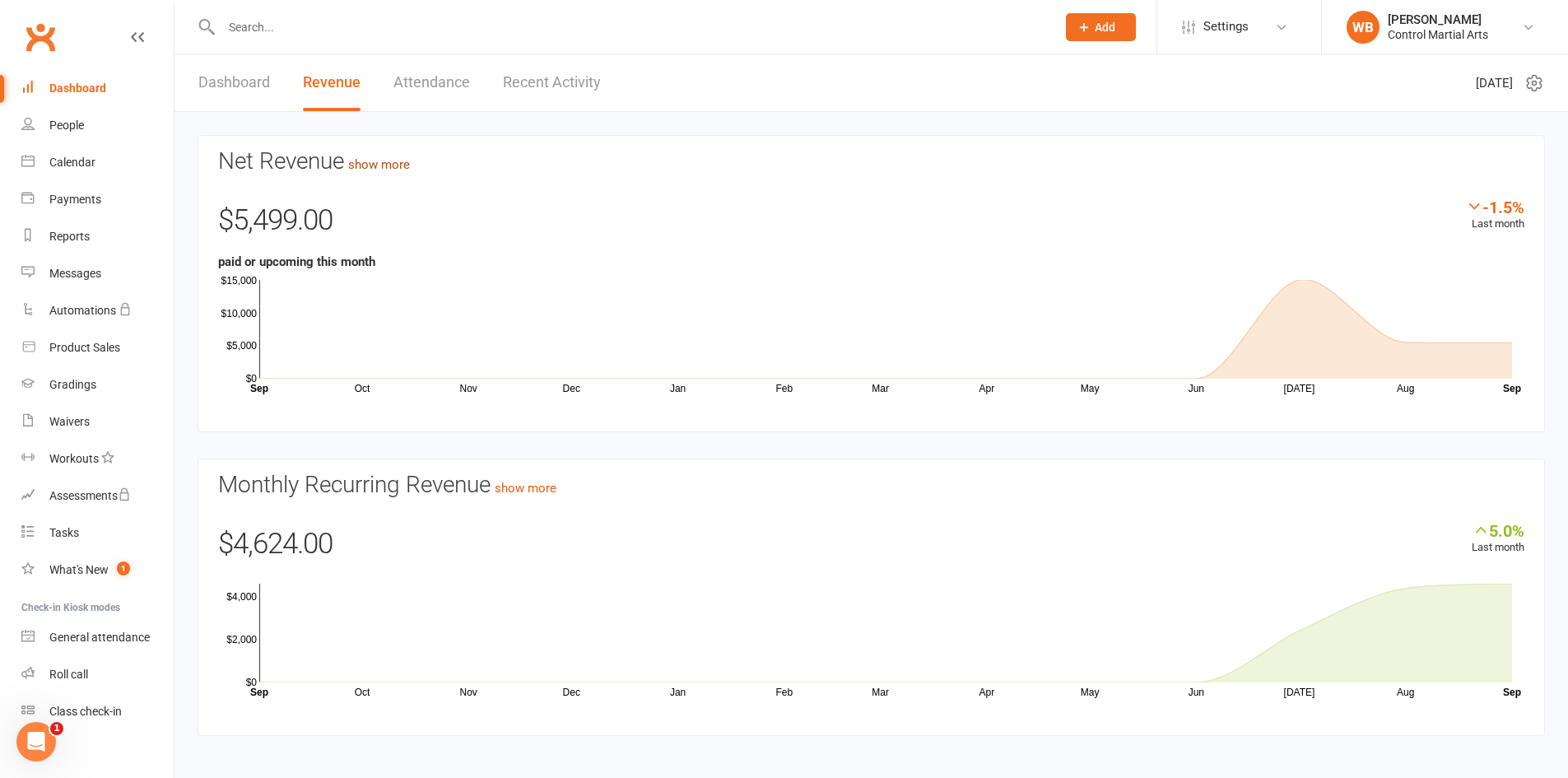
click at [400, 162] on link "show more" at bounding box center [378, 165] width 62 height 15
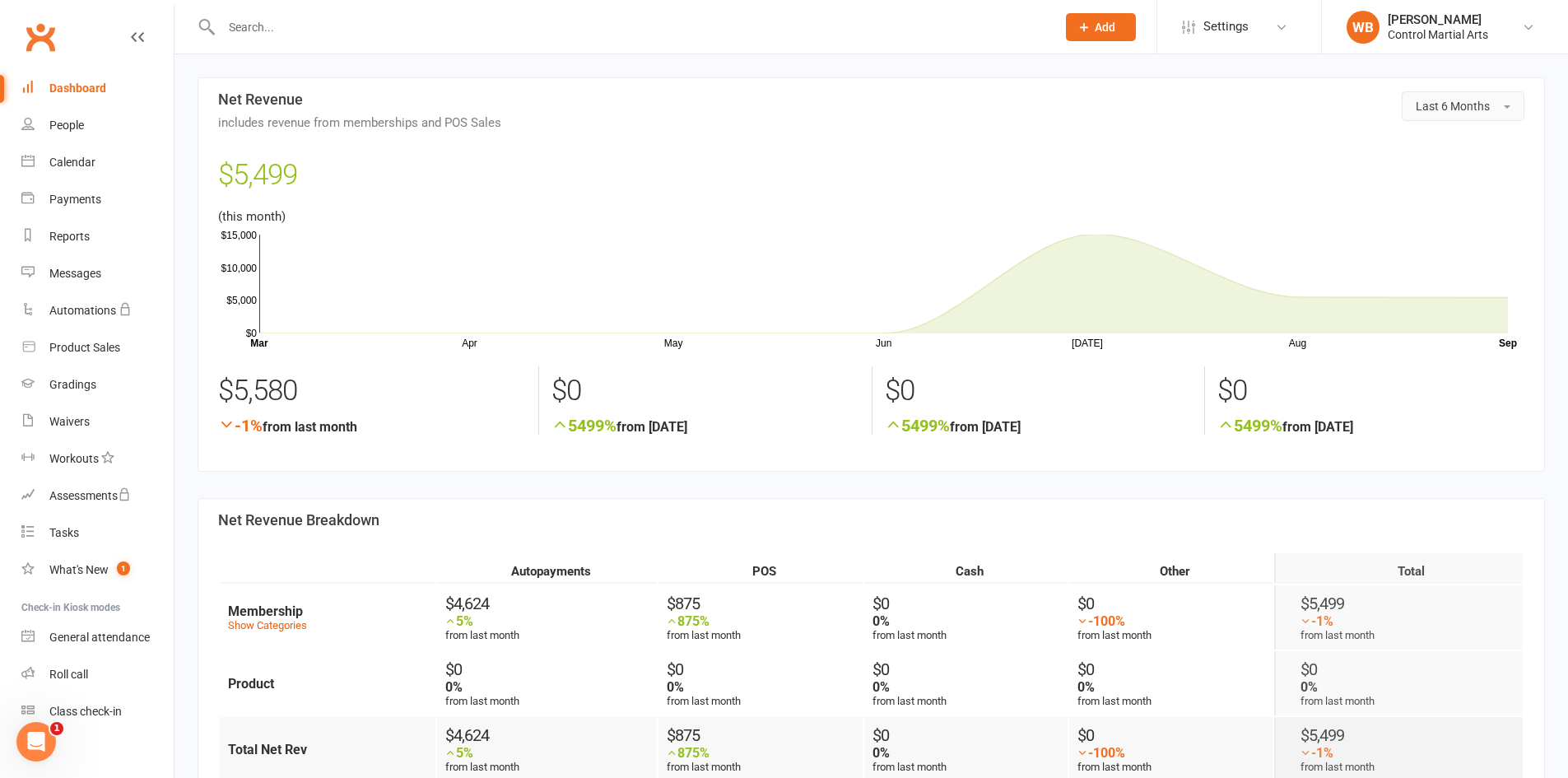
click at [1463, 97] on button "Last 6 Months" at bounding box center [1464, 106] width 122 height 30
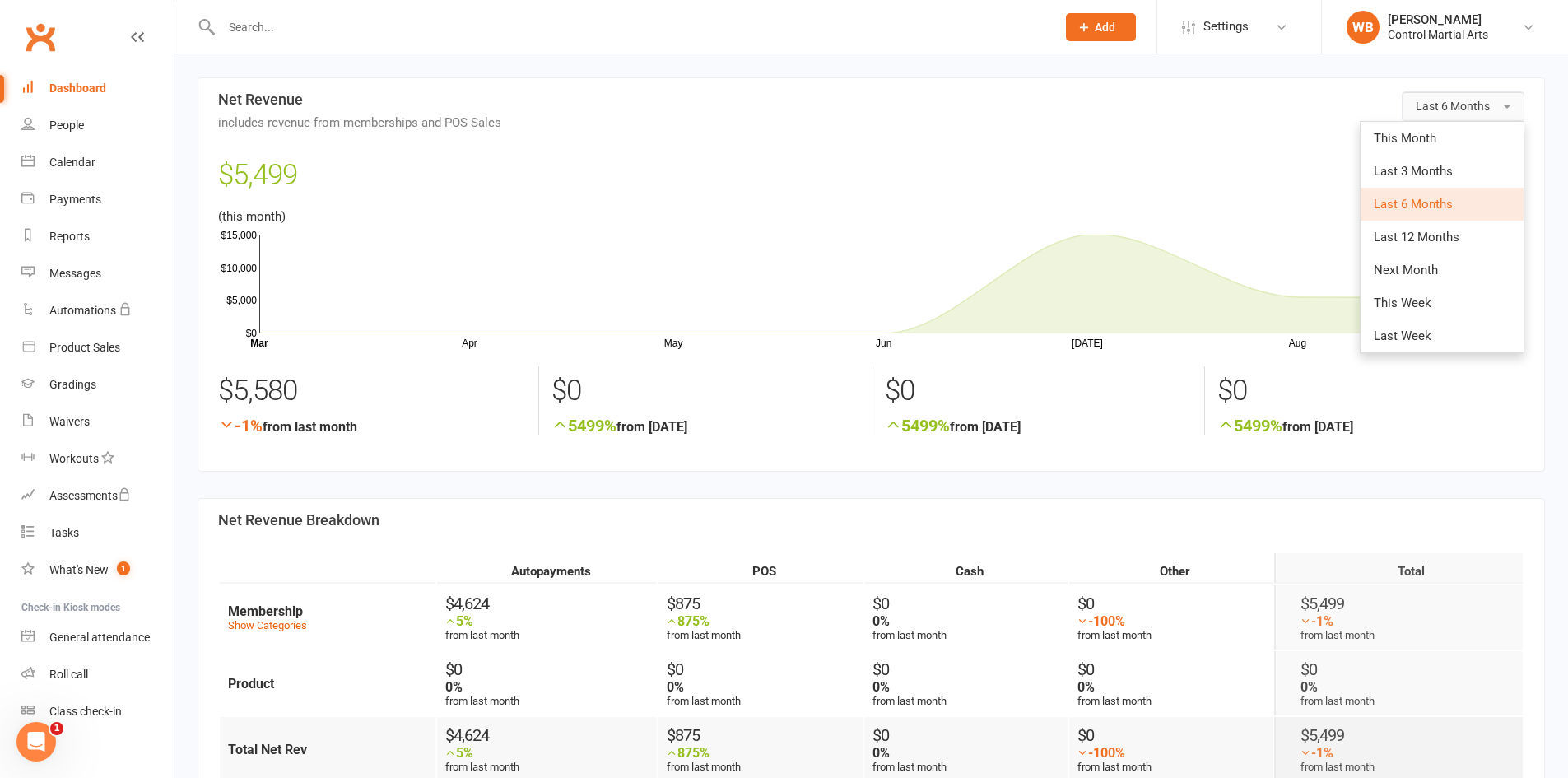
click at [1462, 100] on span "Last 6 Months" at bounding box center [1453, 106] width 74 height 13
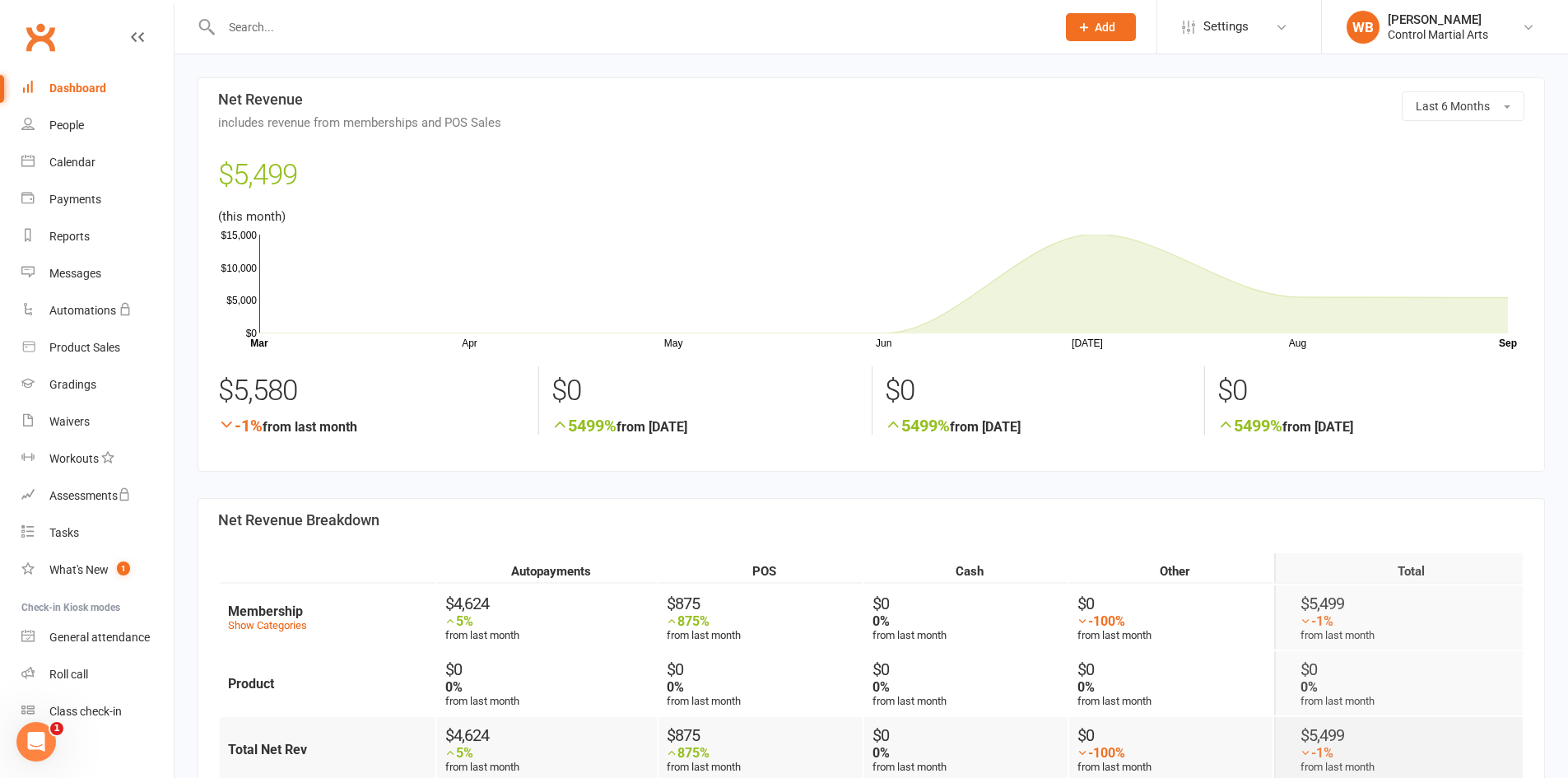
click at [45, 39] on link "Clubworx" at bounding box center [40, 37] width 41 height 41
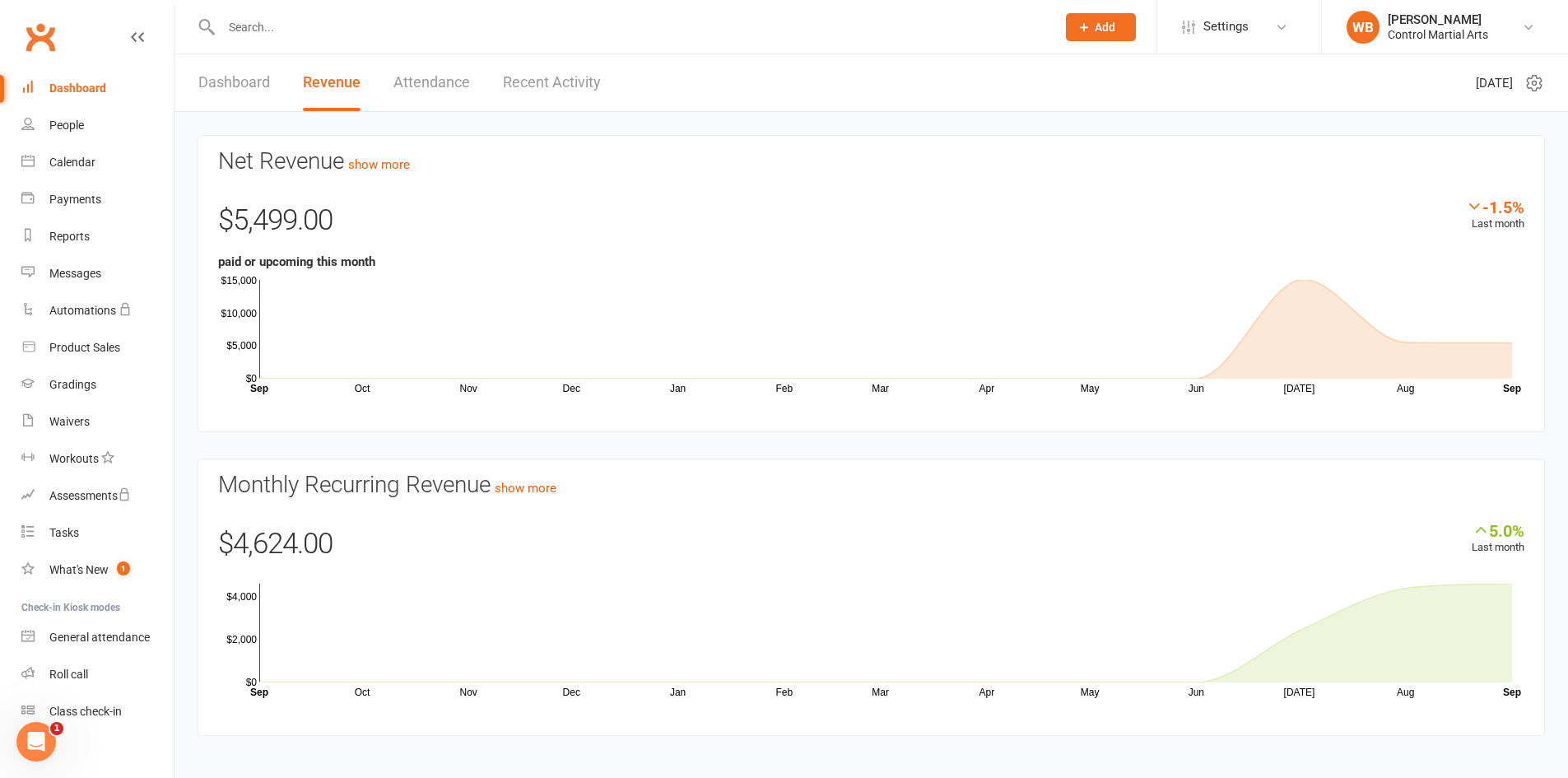
click at [47, 50] on link "Clubworx" at bounding box center [40, 37] width 41 height 41
click at [35, 28] on link "Clubworx" at bounding box center [40, 37] width 41 height 41
click at [263, 88] on link "Dashboard" at bounding box center [234, 83] width 72 height 57
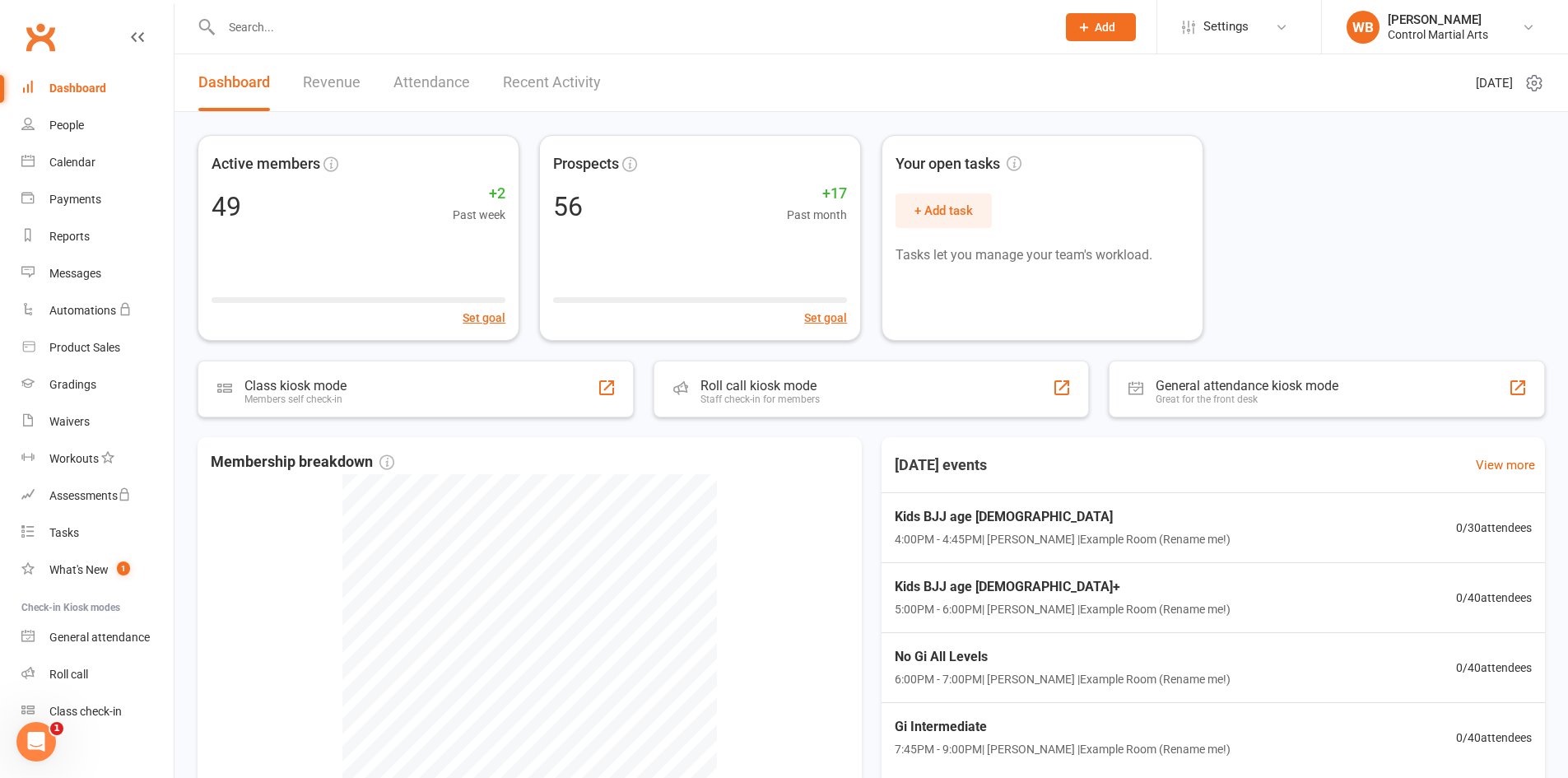
click at [548, 76] on link "Recent Activity" at bounding box center [551, 83] width 98 height 57
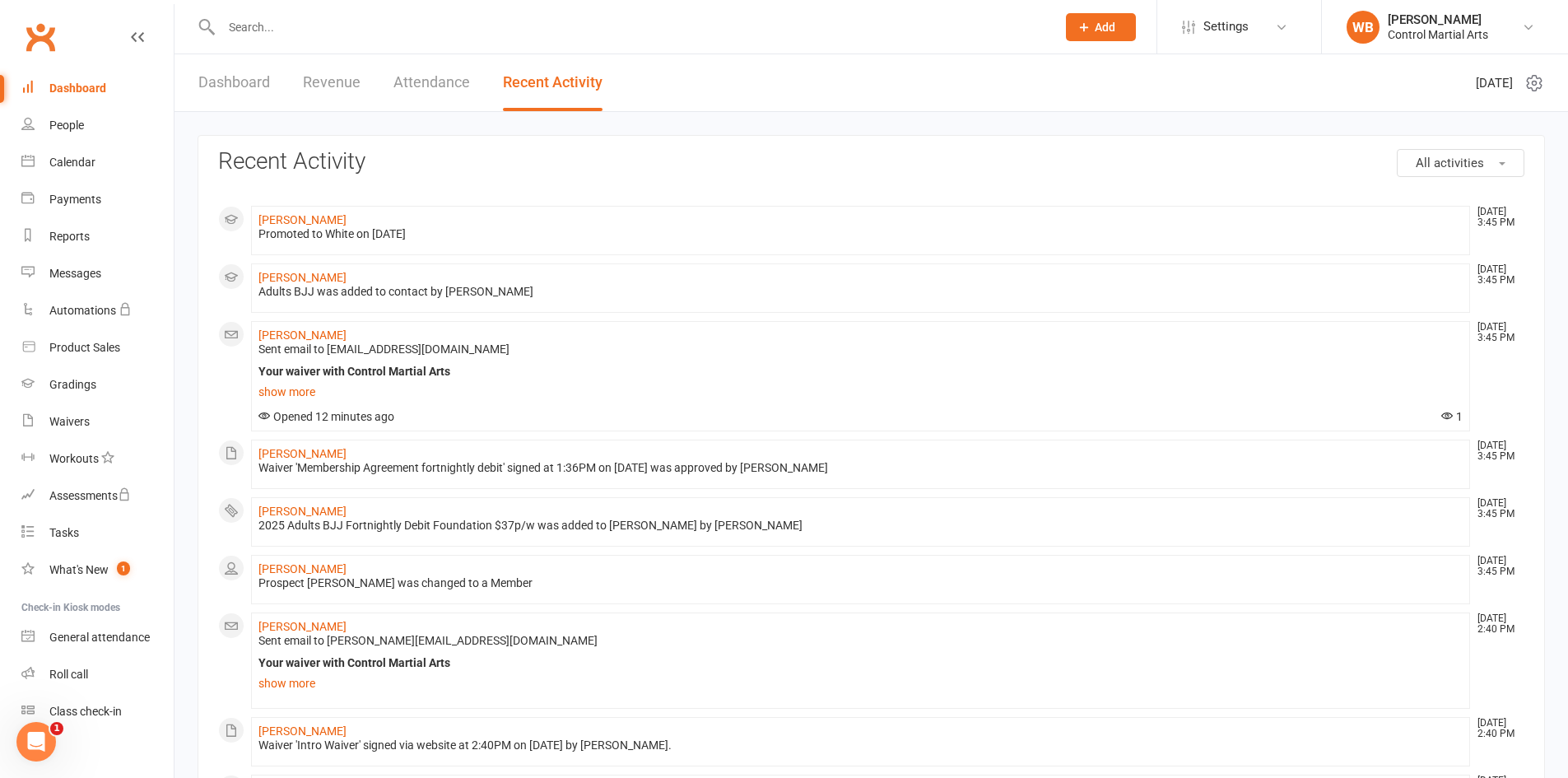
click at [402, 97] on link "Attendance" at bounding box center [432, 83] width 77 height 57
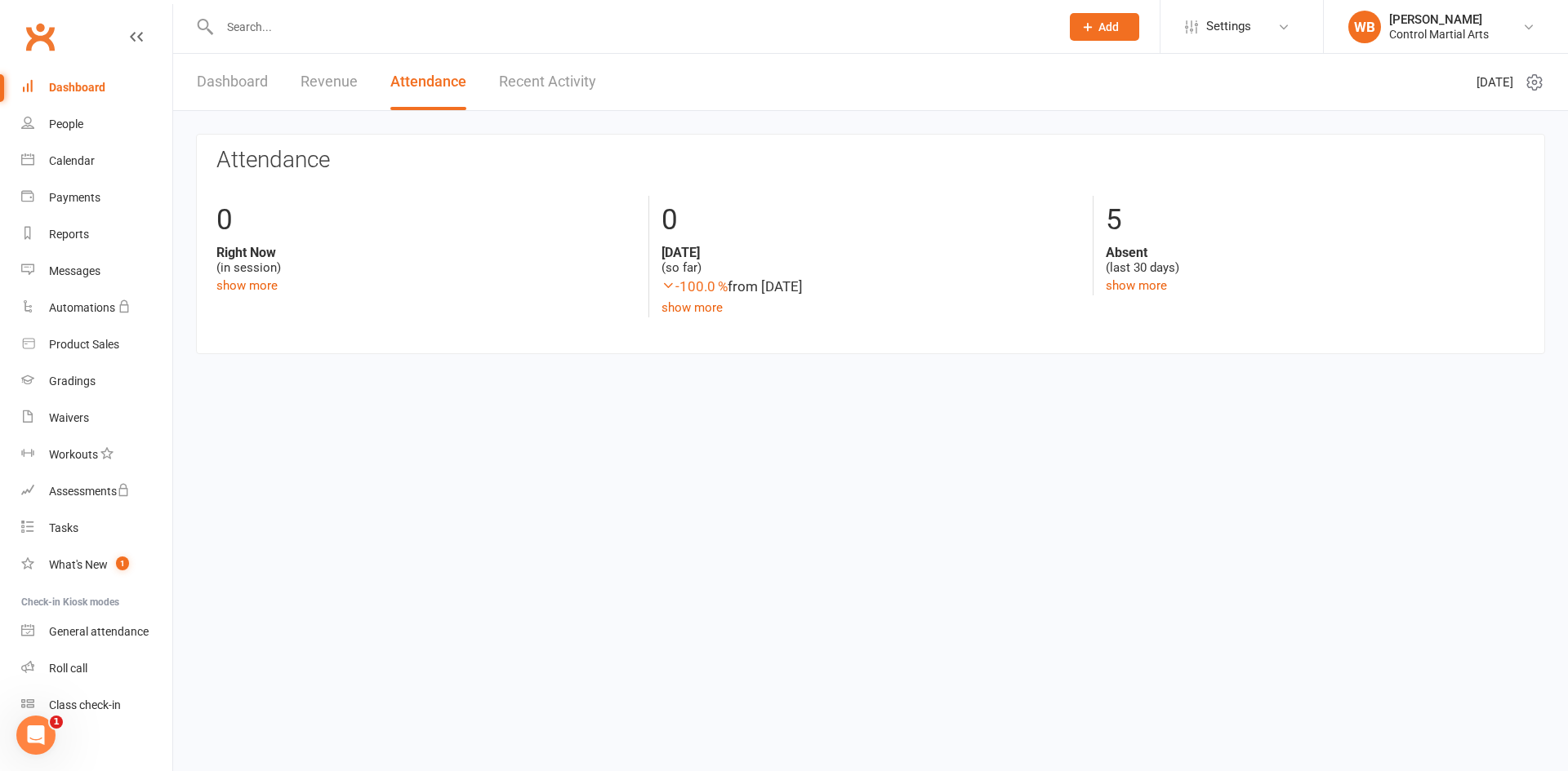
click at [349, 70] on link "Revenue" at bounding box center [328, 82] width 57 height 57
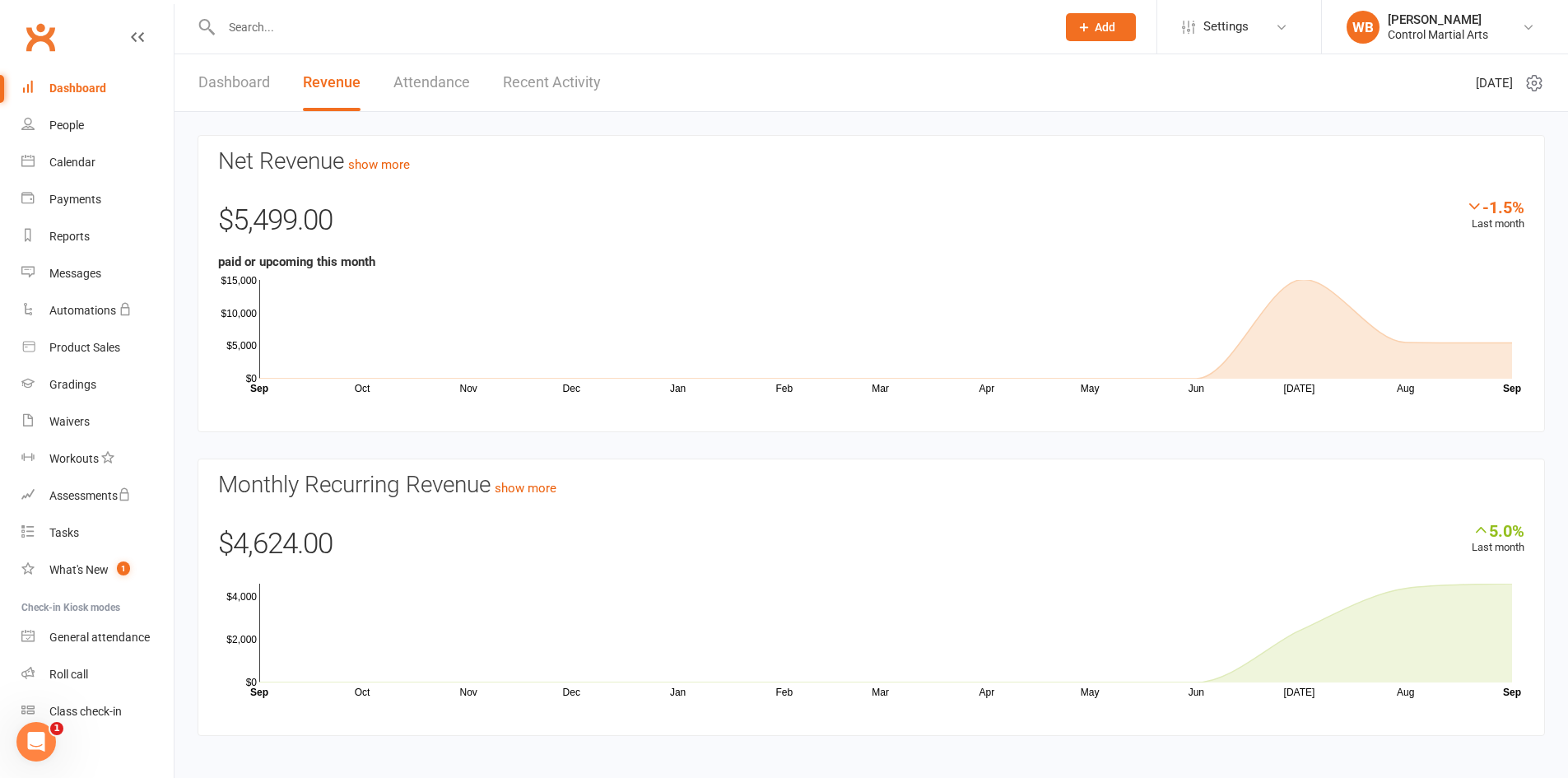
click at [241, 66] on link "Dashboard" at bounding box center [234, 83] width 72 height 57
